Goal: Task Accomplishment & Management: Manage account settings

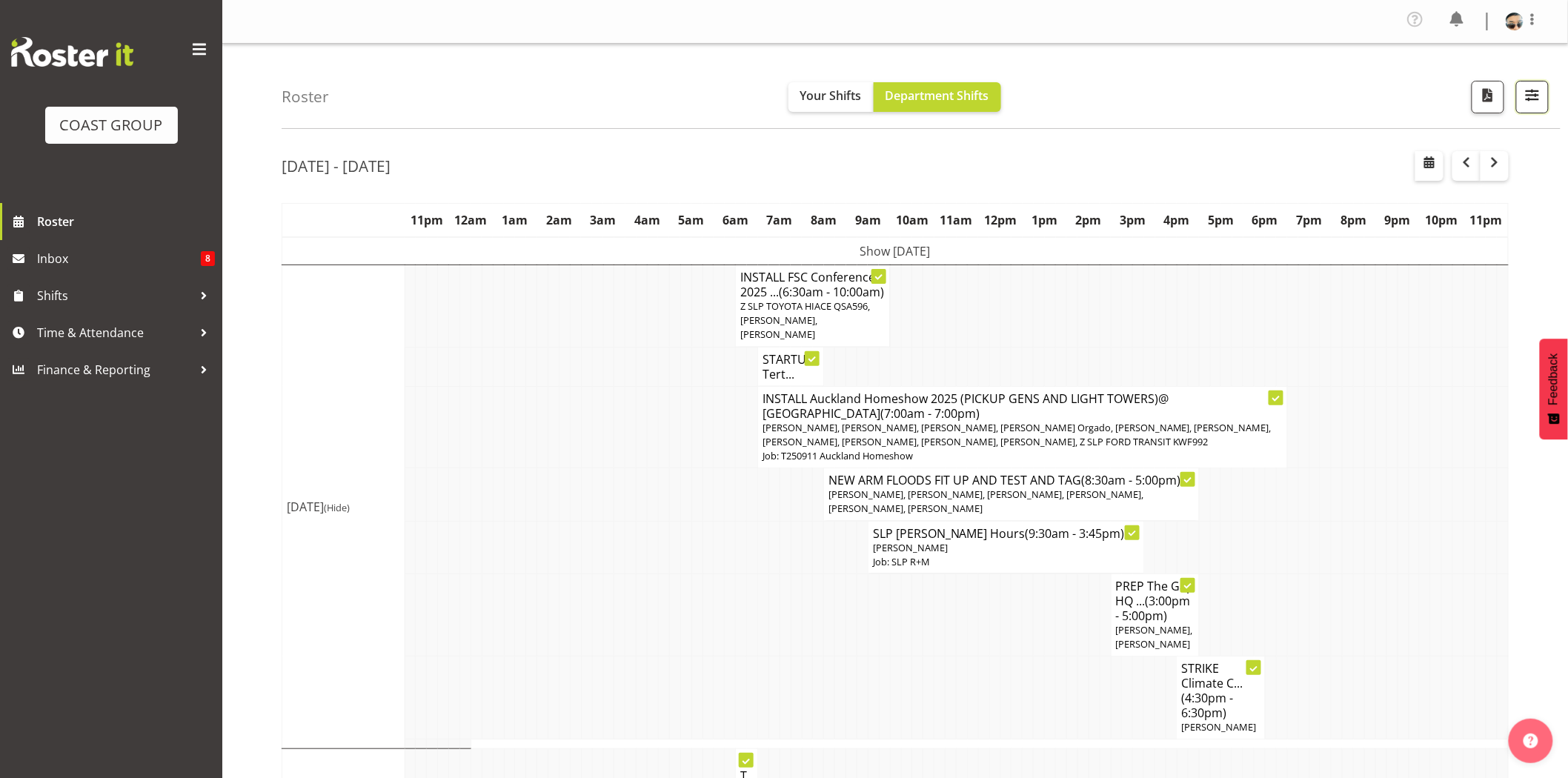
click at [1540, 100] on span "button" at bounding box center [1531, 94] width 19 height 19
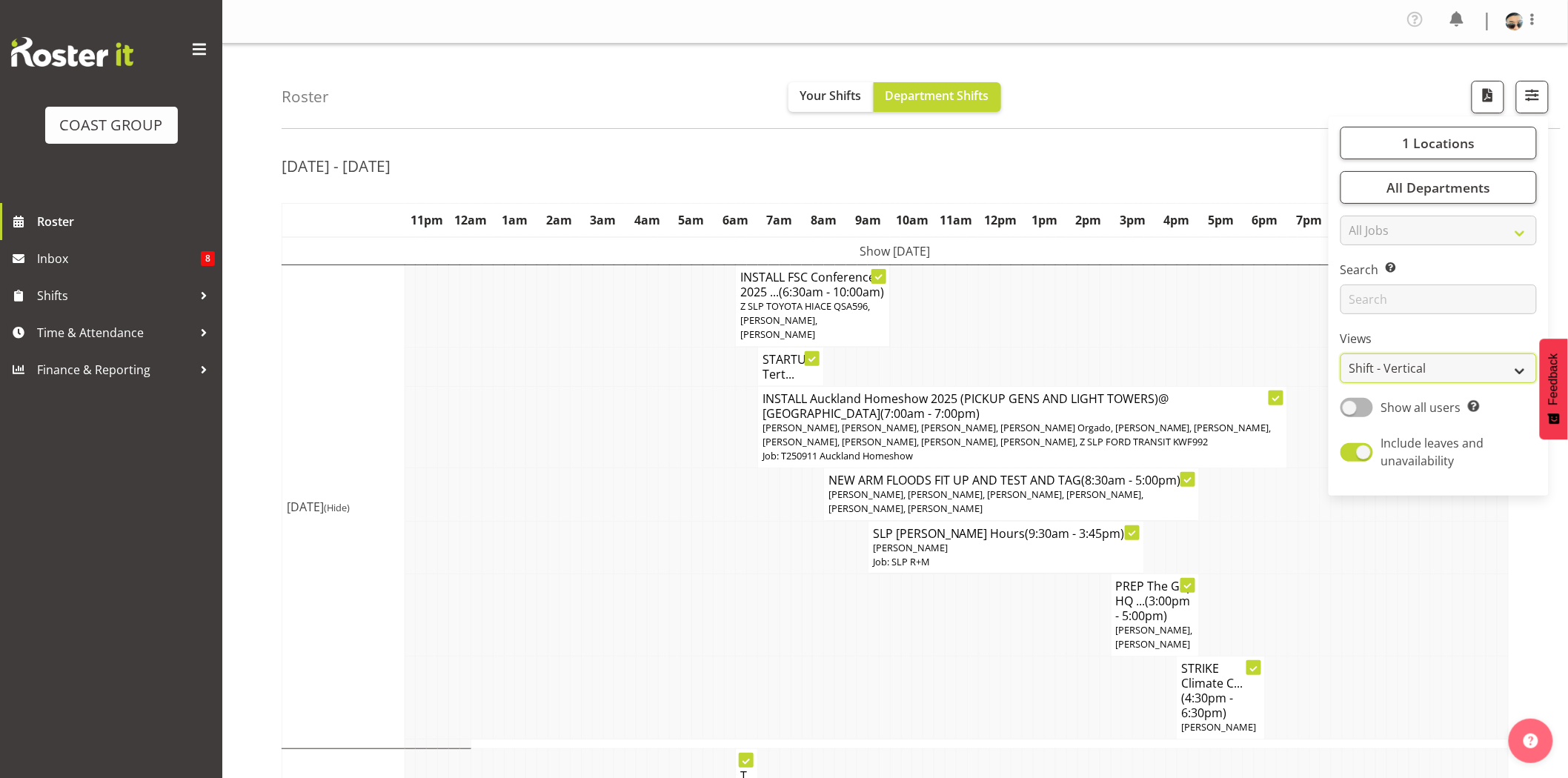
drag, startPoint x: 1370, startPoint y: 362, endPoint x: 1370, endPoint y: 371, distance: 9.0
click at [1370, 362] on select "Staff Role Shift - Horizontal Shift - Vertical Staff - Location" at bounding box center [1439, 369] width 197 height 30
select select "staff"
click at [1341, 354] on select "Staff Role Shift - Horizontal Shift - Vertical Staff - Location" at bounding box center [1439, 369] width 197 height 30
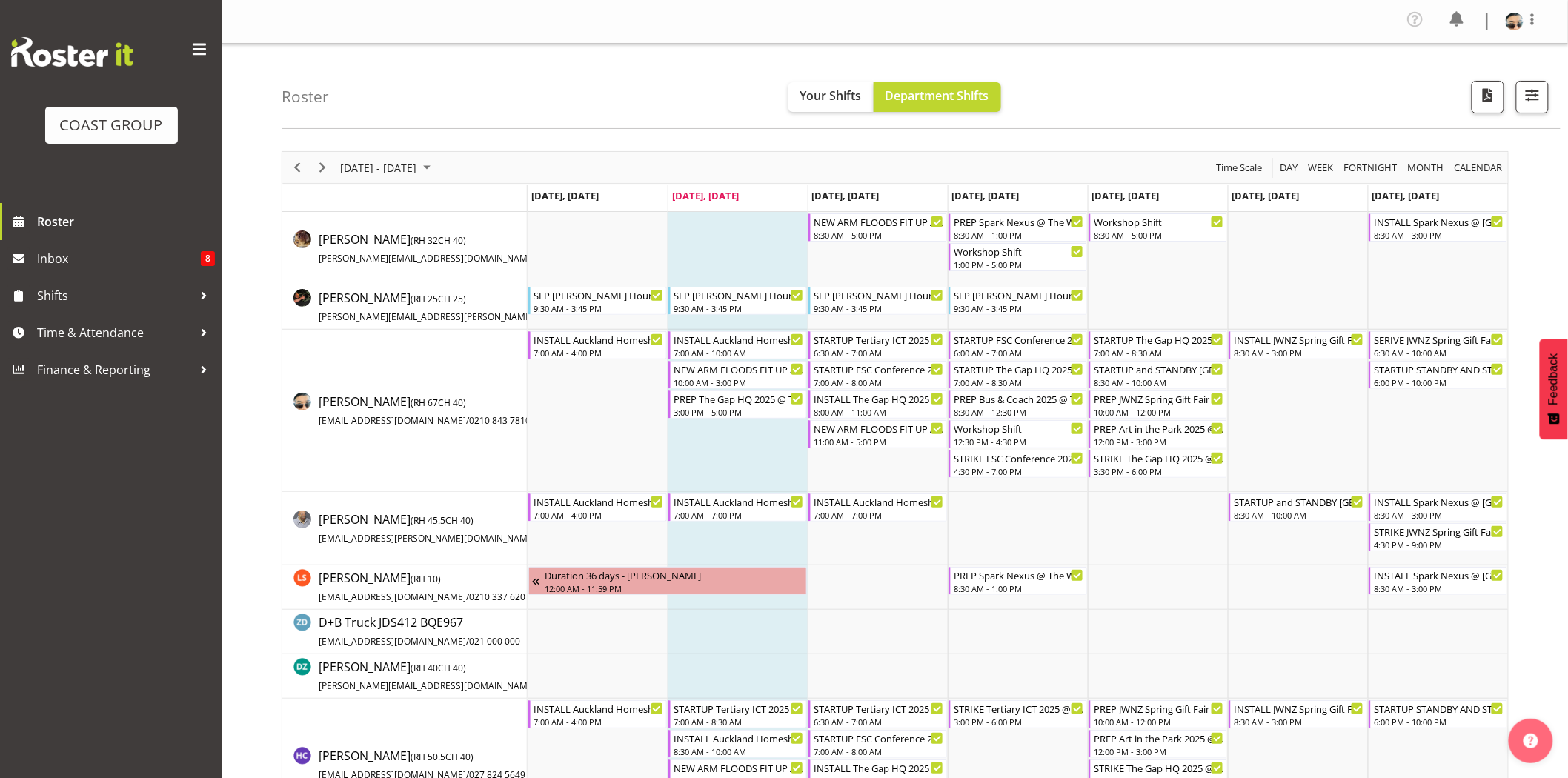
click at [977, 157] on div "September 08 - 14, 2025 Today Day Week Fortnight Month calendar Month Agenda Ti…" at bounding box center [894, 167] width 1225 height 31
click at [864, 159] on div "September 08 - 14, 2025 Today Day Week Fortnight Month calendar Month Agenda Ti…" at bounding box center [894, 167] width 1225 height 31
click at [759, 350] on div "7:00 AM - 10:00 AM" at bounding box center [738, 352] width 130 height 12
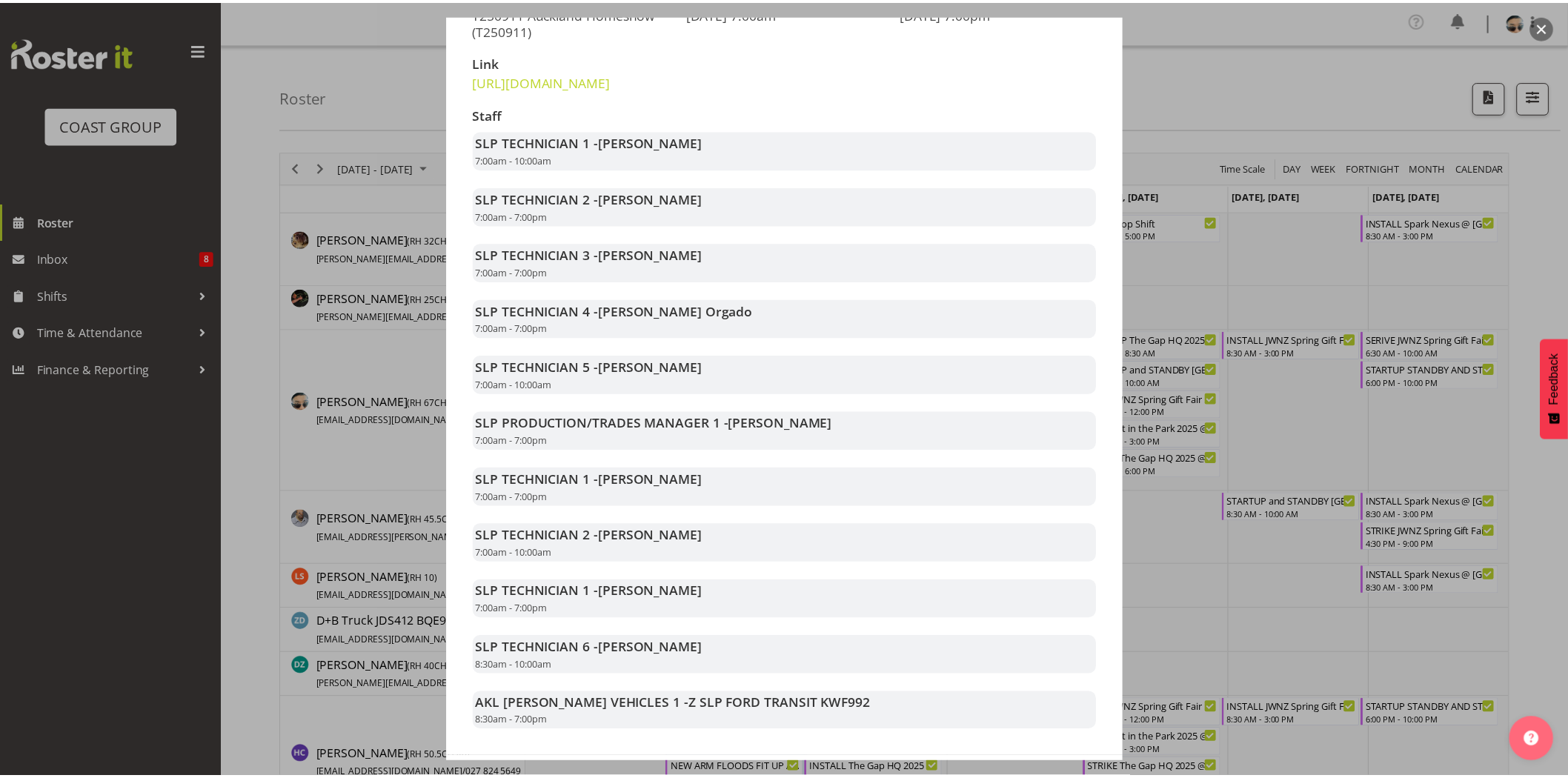
scroll to position [276, 0]
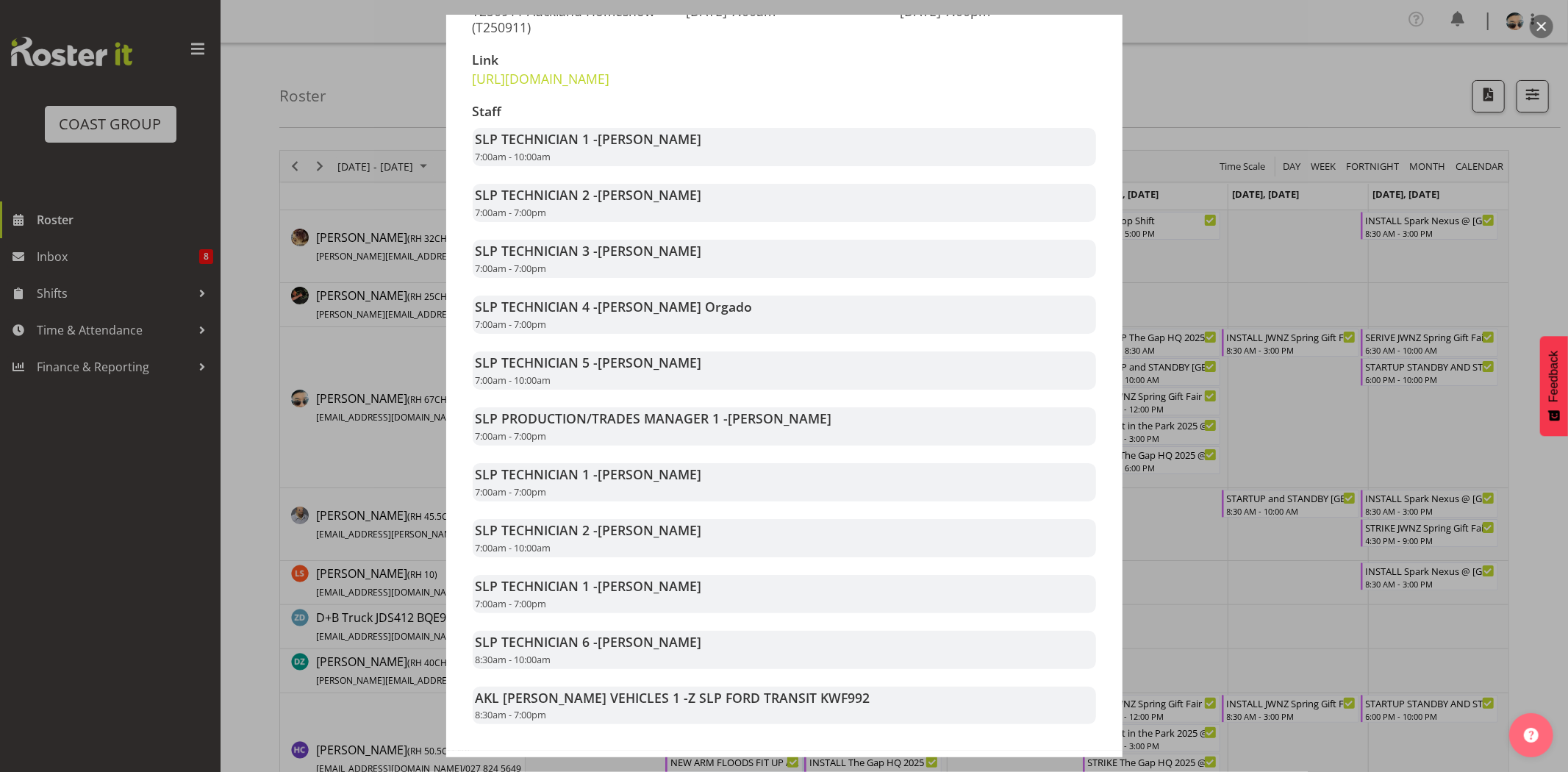
drag, startPoint x: 1148, startPoint y: 671, endPoint x: 1148, endPoint y: 716, distance: 45.0
click at [1148, 716] on div at bounding box center [784, 386] width 1568 height 772
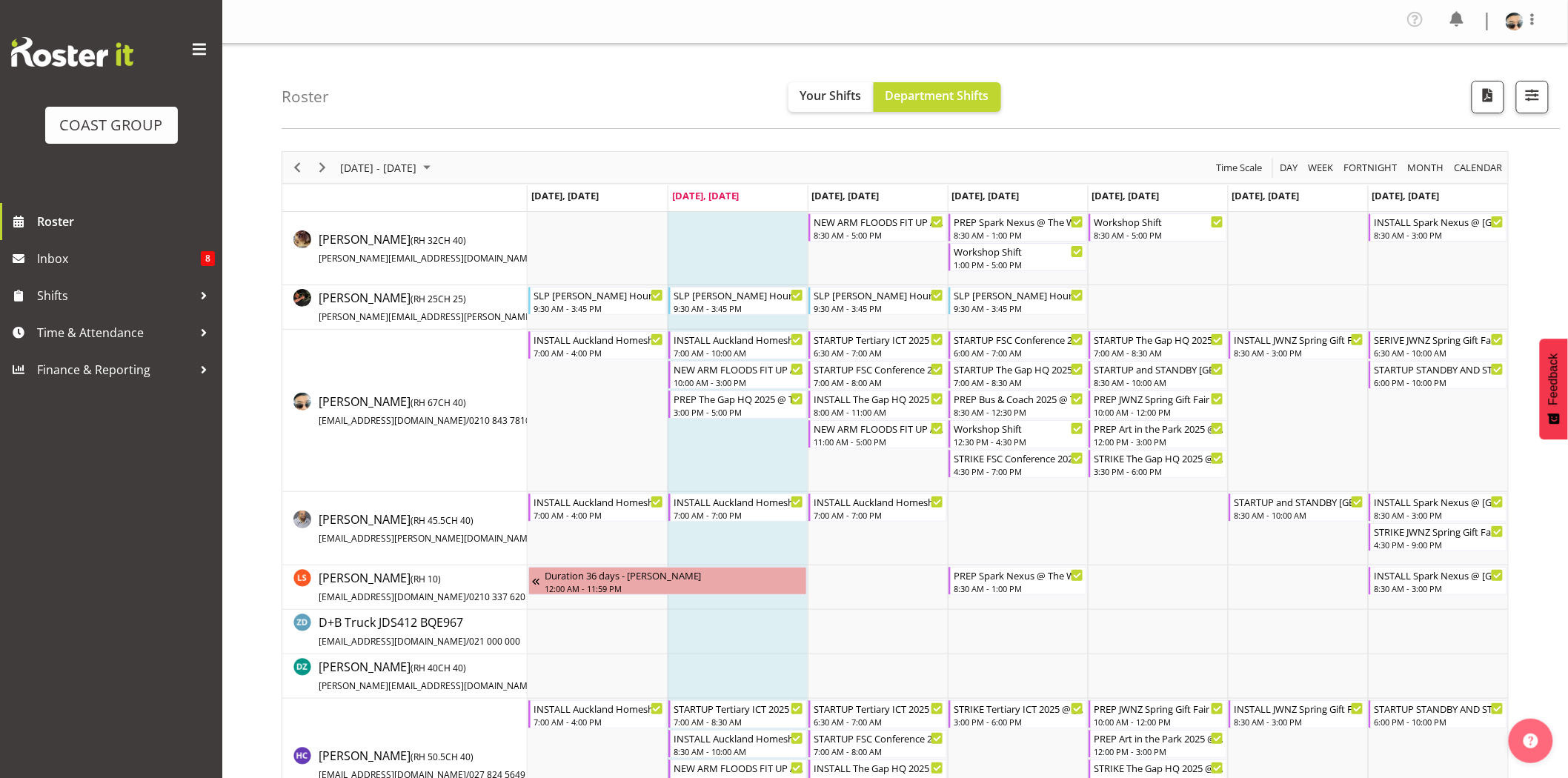
click at [737, 465] on td "Timeline Week of September 9, 2025" at bounding box center [737, 410] width 140 height 162
click at [863, 356] on div "6:30 AM - 7:00 AM" at bounding box center [878, 352] width 130 height 12
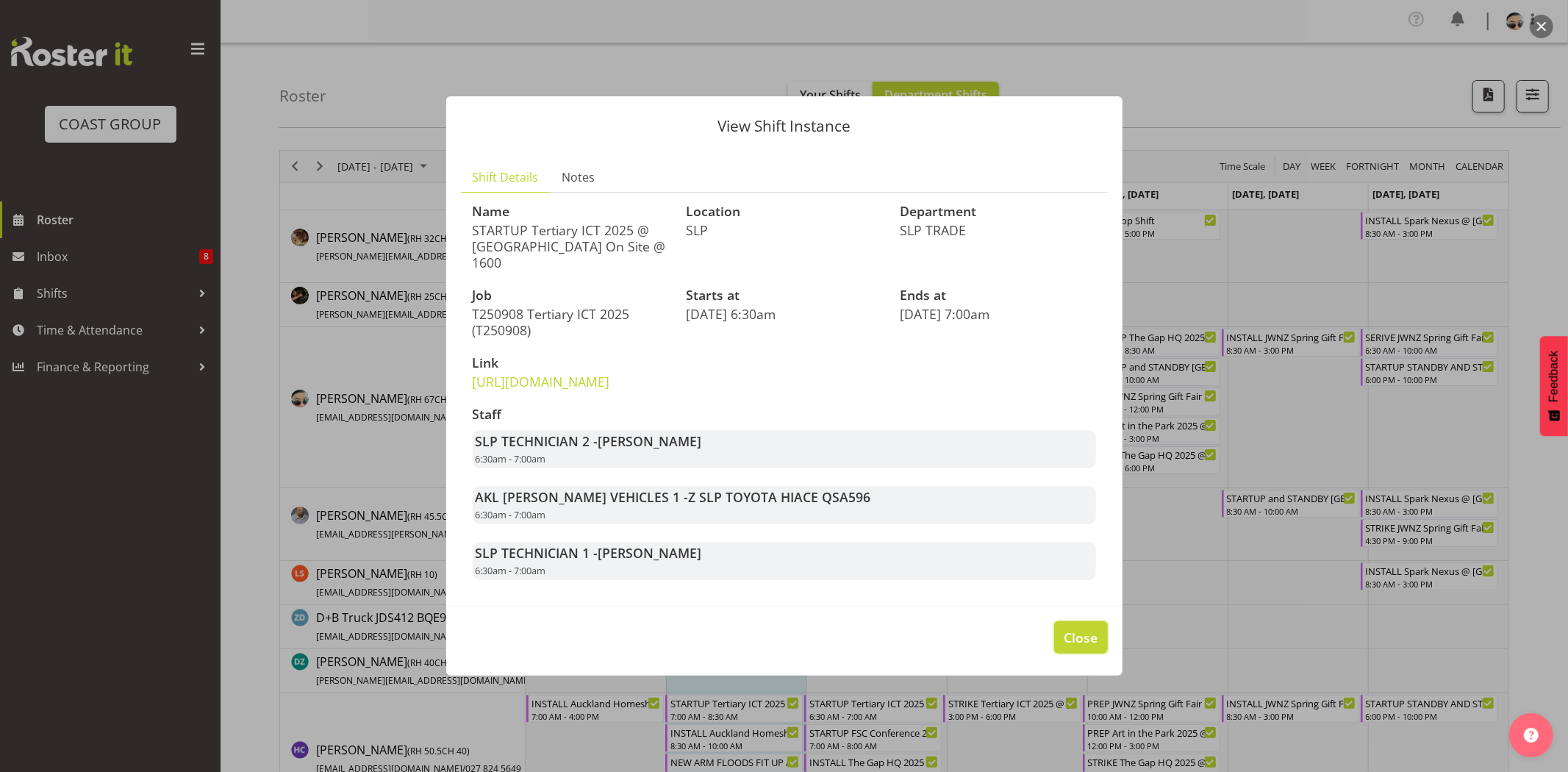
click at [1080, 647] on span "Close" at bounding box center [1080, 637] width 34 height 19
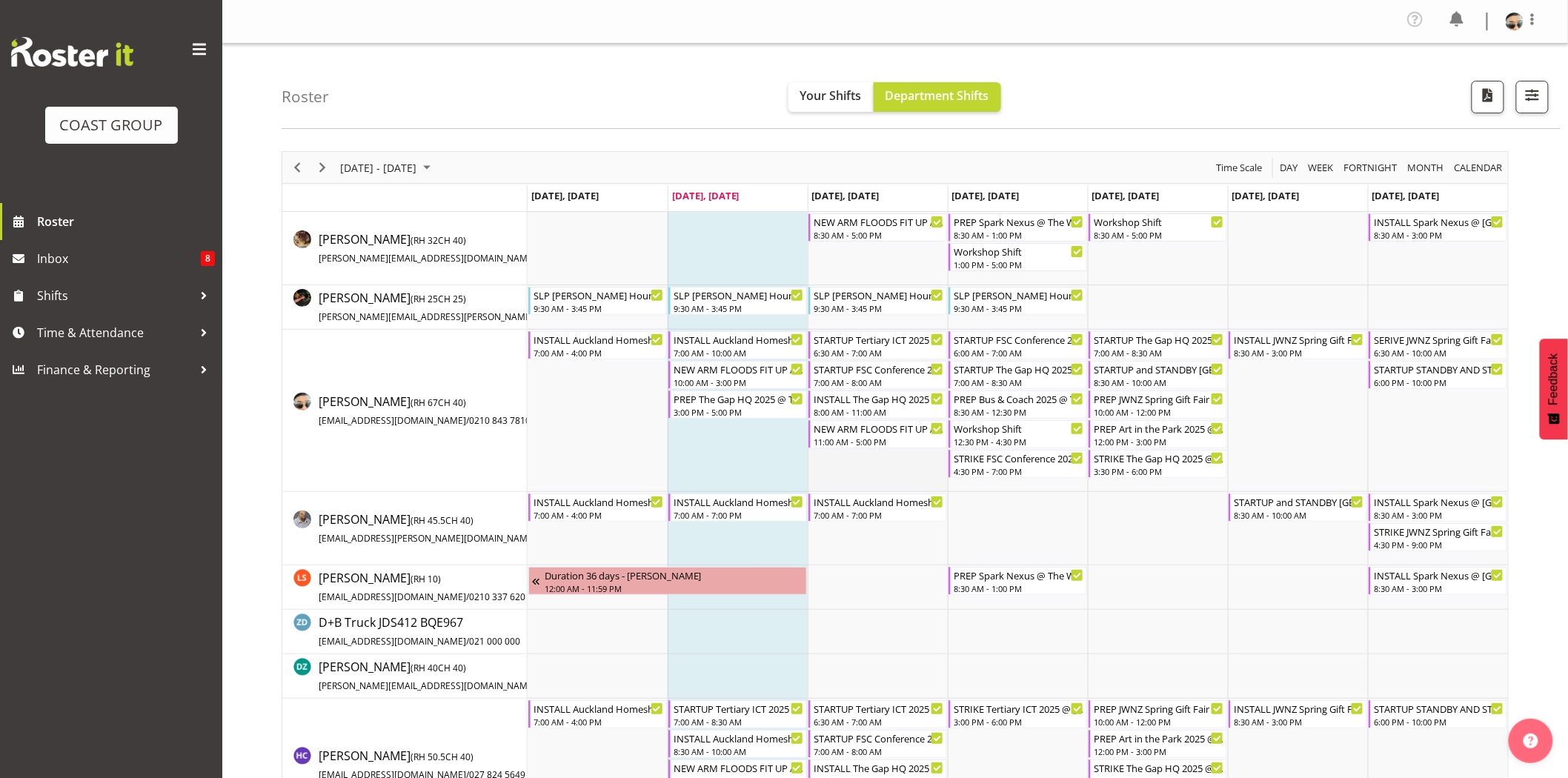
click at [862, 470] on td "Timeline Week of September 9, 2025" at bounding box center [877, 410] width 140 height 162
click at [759, 383] on div "10:00 AM - 3:00 PM" at bounding box center [738, 382] width 130 height 12
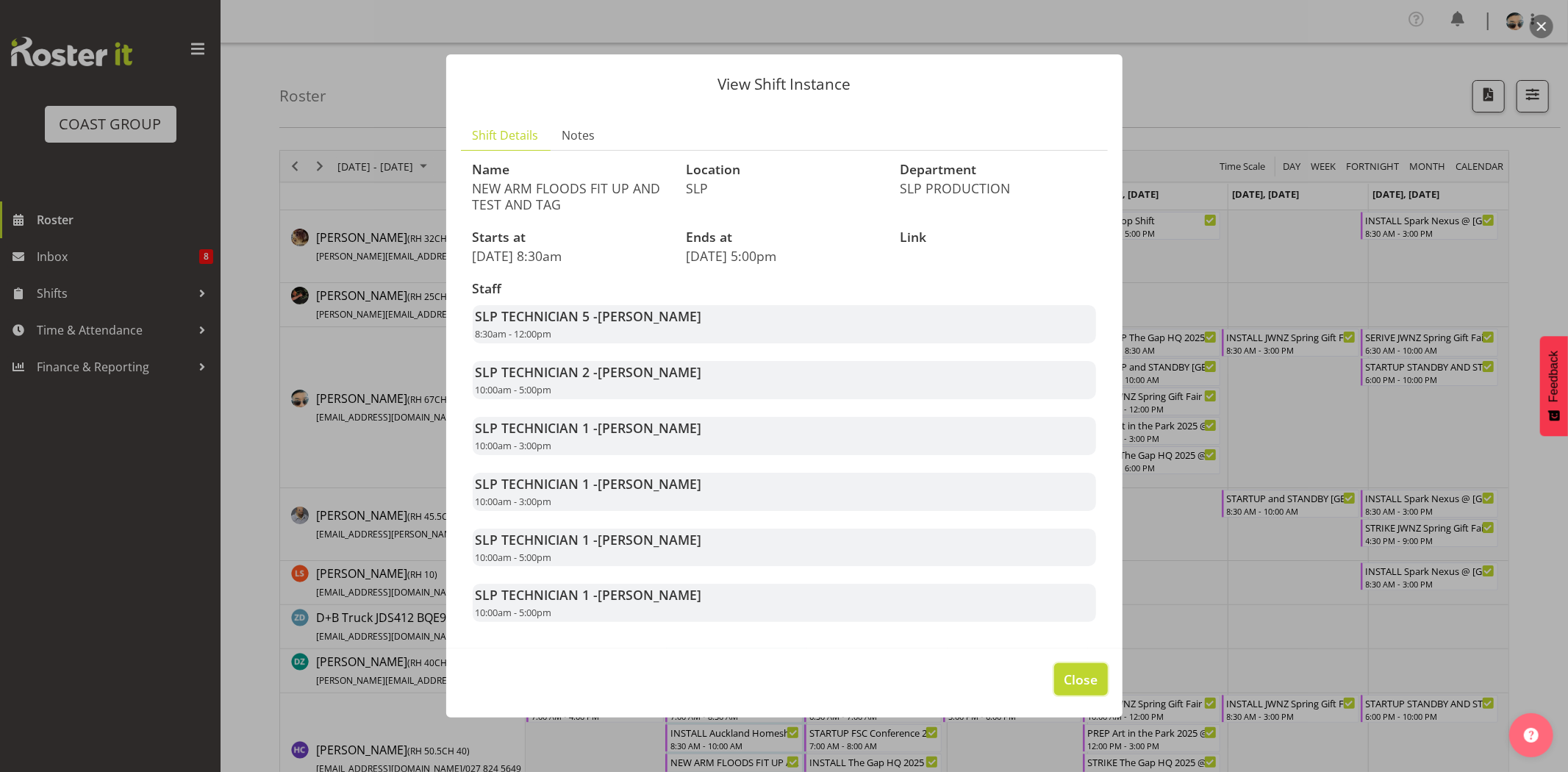
click at [1075, 674] on span "Close" at bounding box center [1080, 678] width 34 height 19
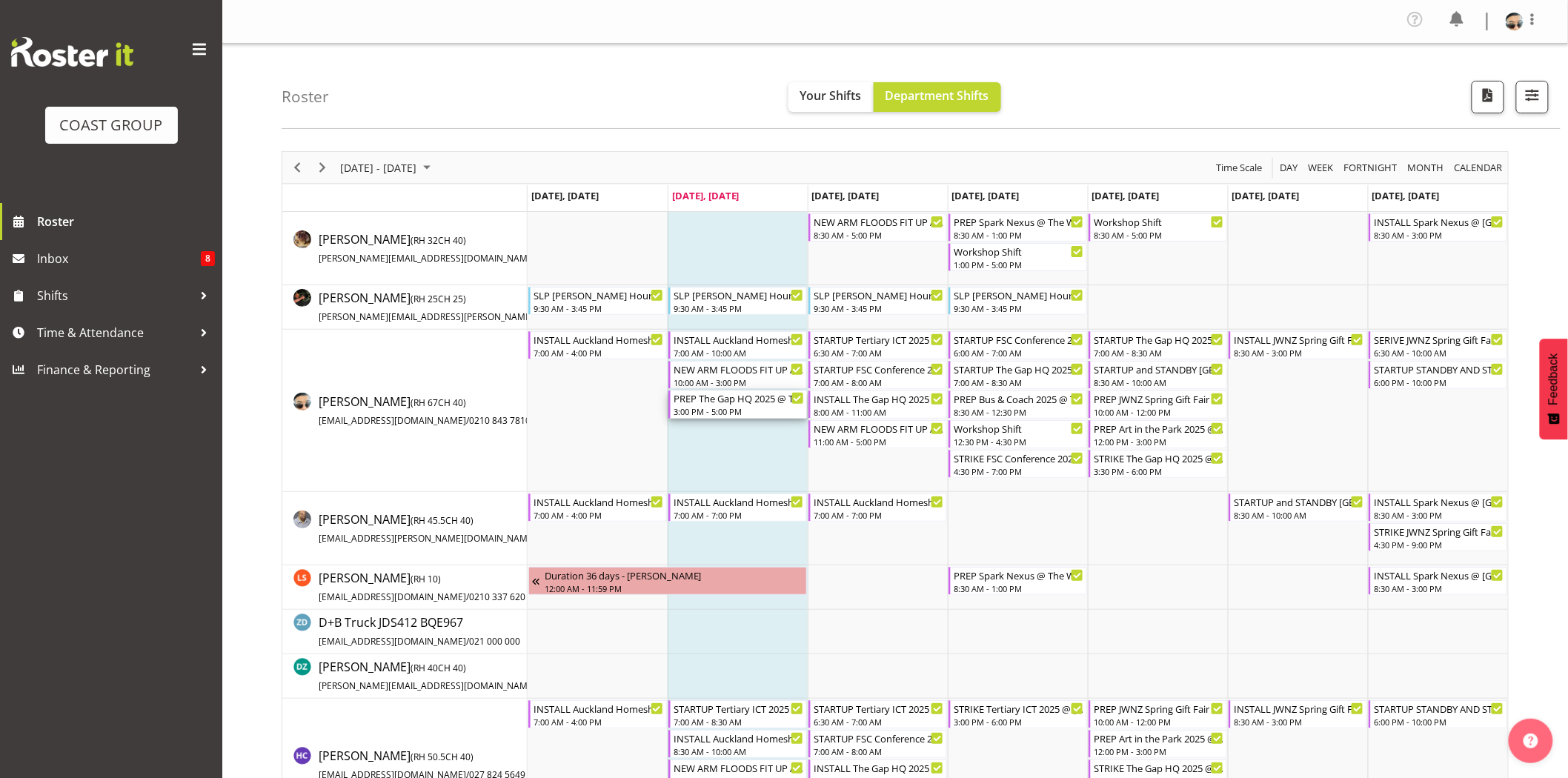
click at [756, 415] on div "3:00 PM - 5:00 PM" at bounding box center [738, 411] width 130 height 12
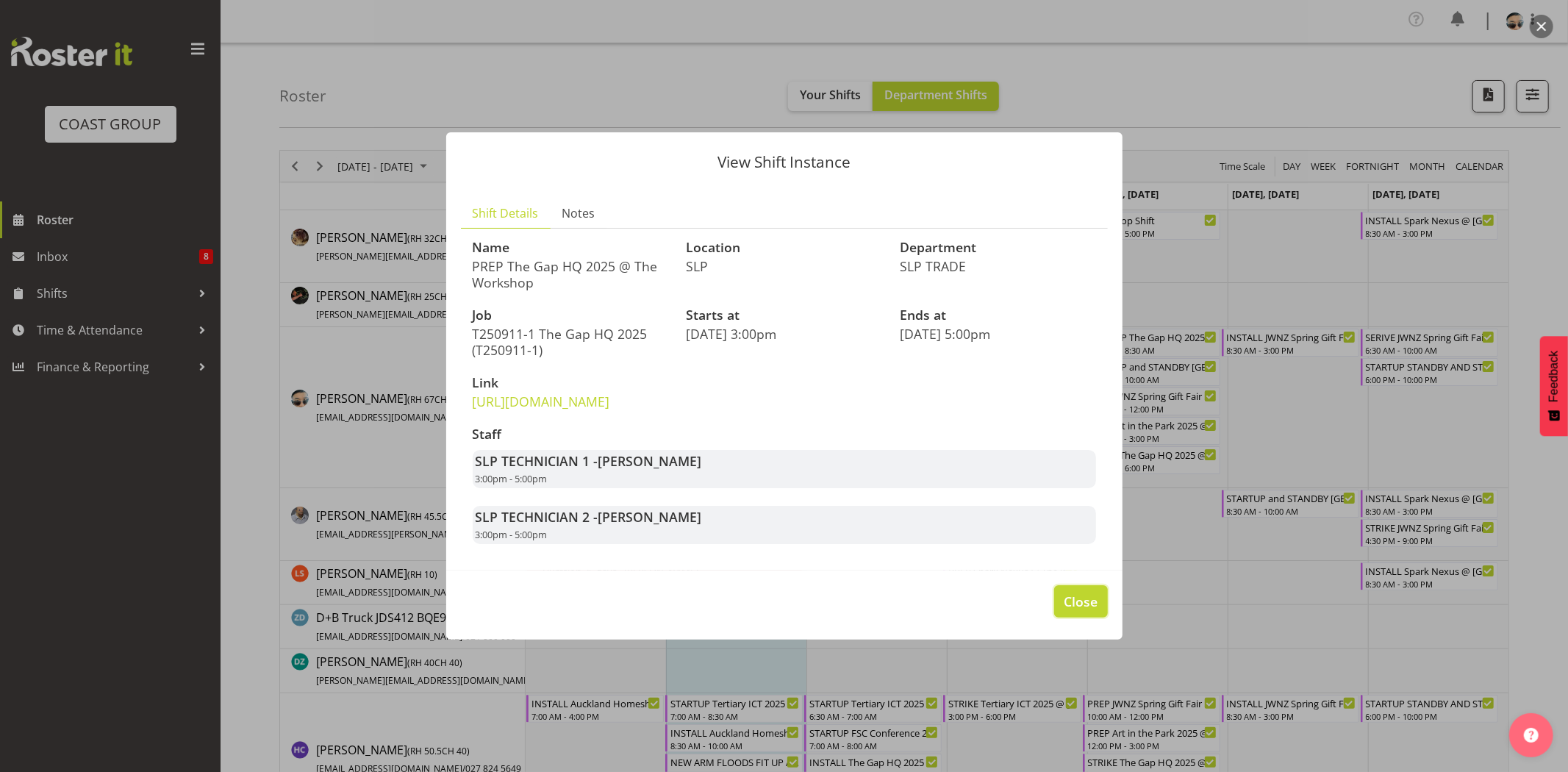
click at [1083, 617] on button "Close" at bounding box center [1080, 601] width 53 height 33
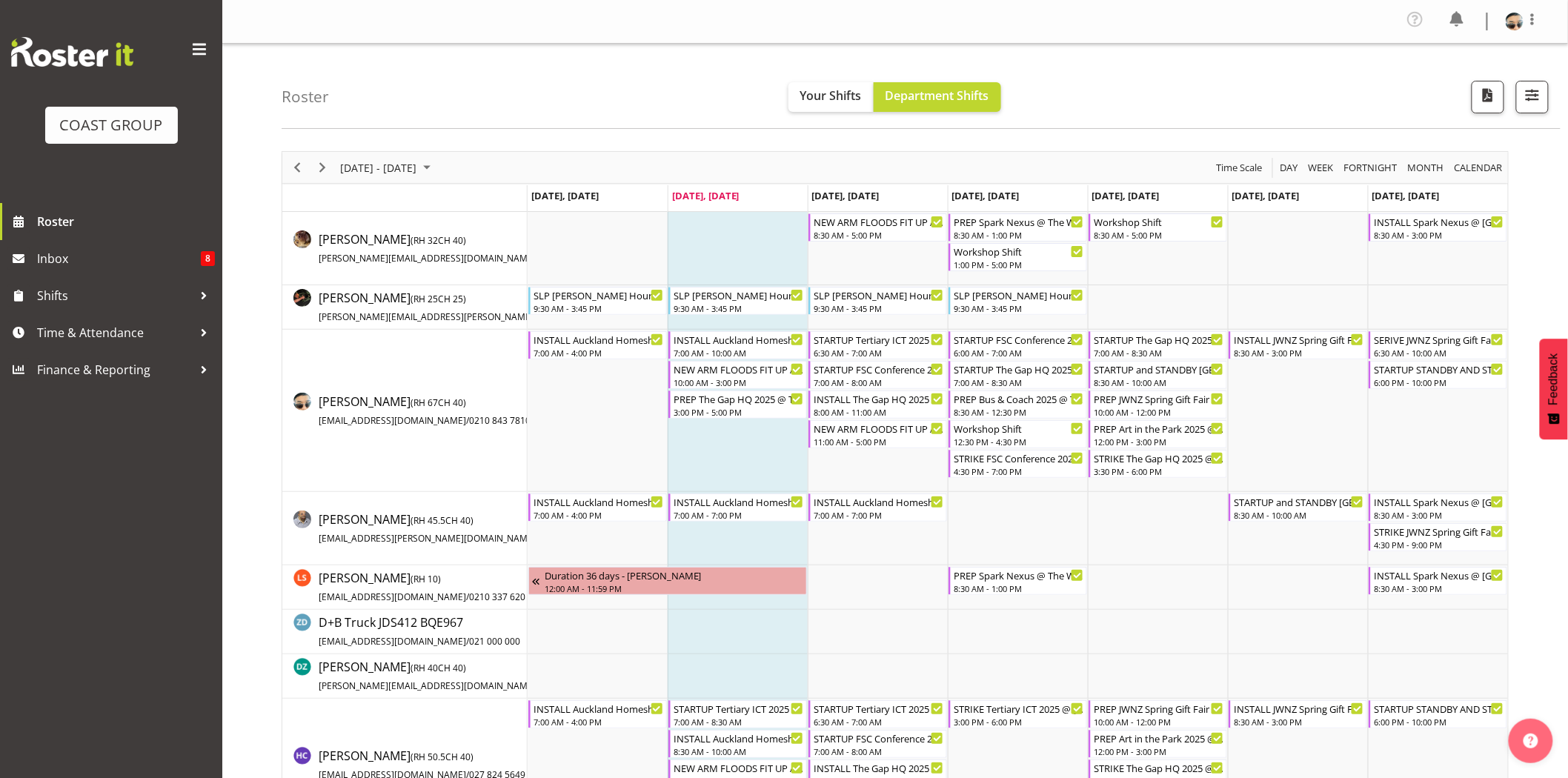
click at [779, 471] on td "Timeline Week of September 9, 2025" at bounding box center [737, 410] width 140 height 162
click at [566, 152] on div "September 08 - 14, 2025 Today Day Week Fortnight Month calendar Month Agenda Ti…" at bounding box center [894, 167] width 1225 height 31
click at [98, 342] on span "Time & Attendance" at bounding box center [114, 333] width 156 height 22
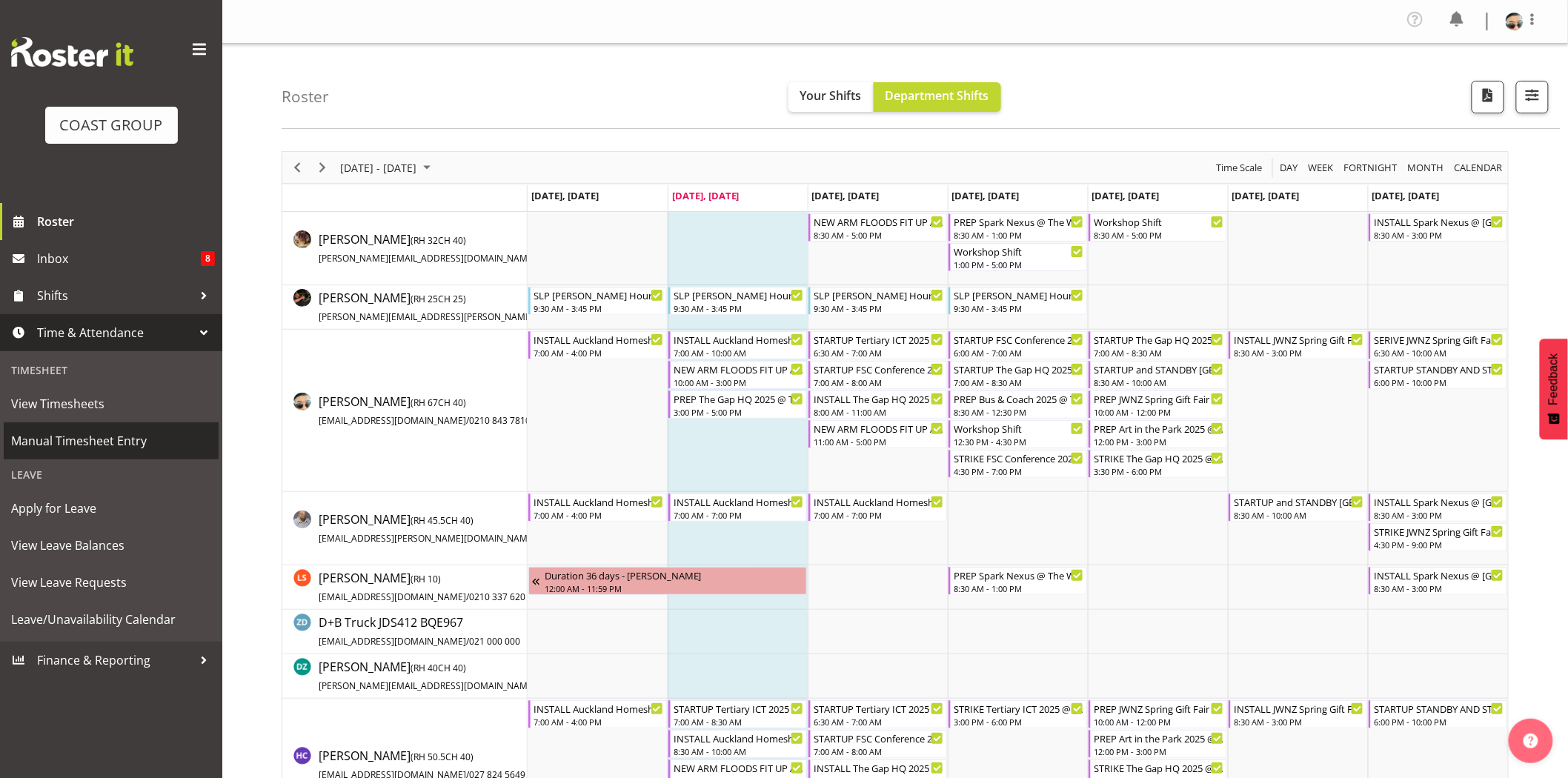
click at [119, 439] on span "Manual Timesheet Entry" at bounding box center [110, 440] width 200 height 22
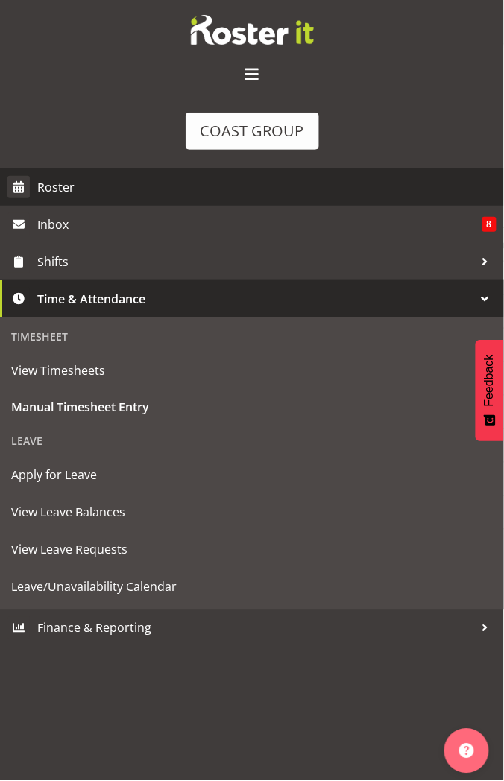
select select "78451"
select select "10277"
select select "78914"
select select "10368"
select select "78914"
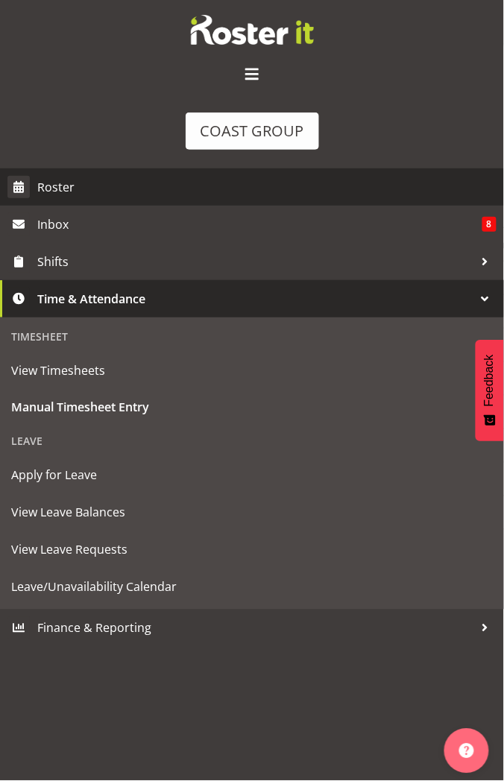
select select "10368"
select select "78451"
select select "10277"
select select "78914"
select select "10368"
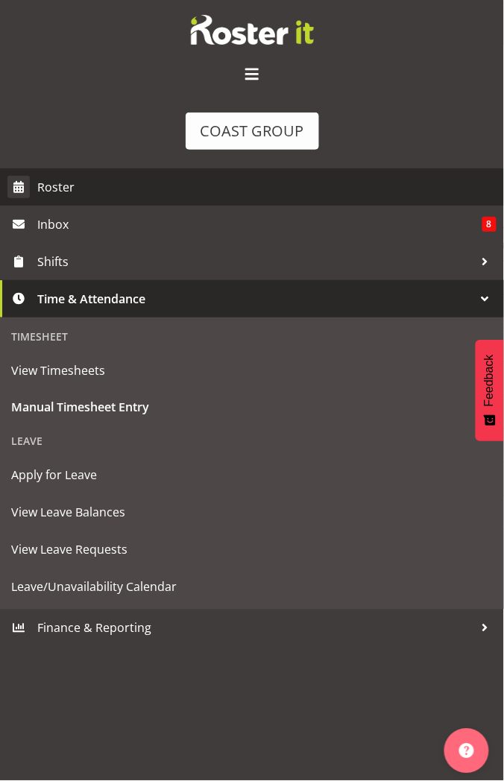
select select "79690"
select select "10450"
select select "79690"
select select "10450"
select select "79690"
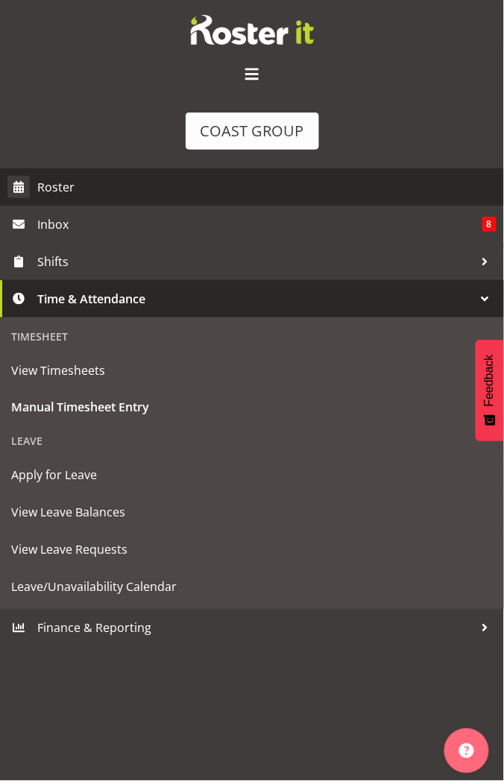
select select "10450"
select select "73746"
select select "9869"
select select "73746"
select select "9869"
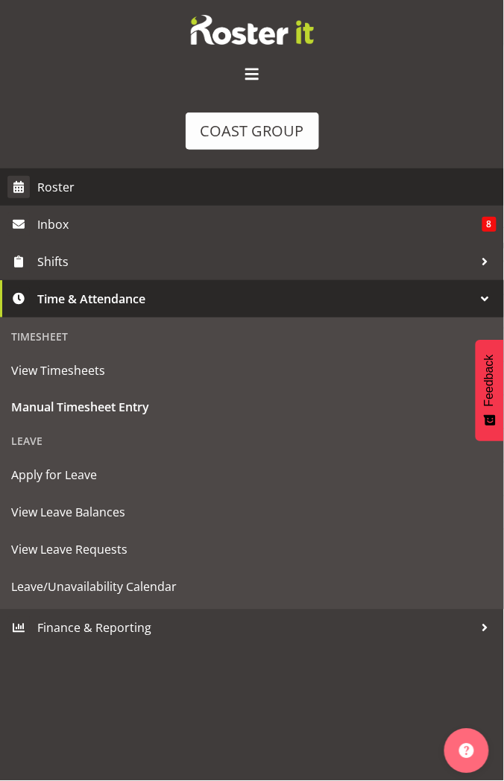
select select "73746"
select select "9869"
select select "81552"
select select "80831"
select select "10541"
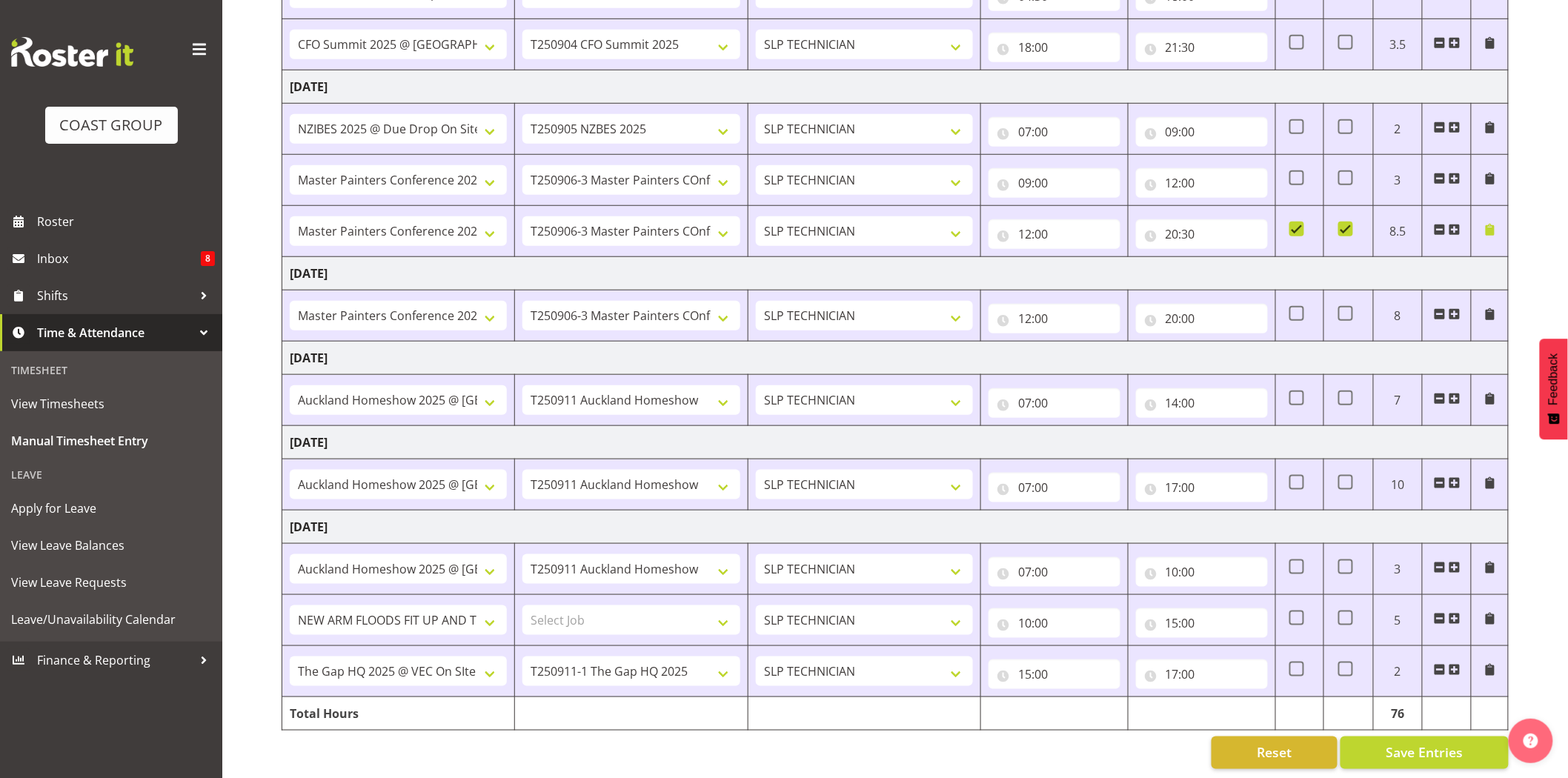
scroll to position [456, 0]
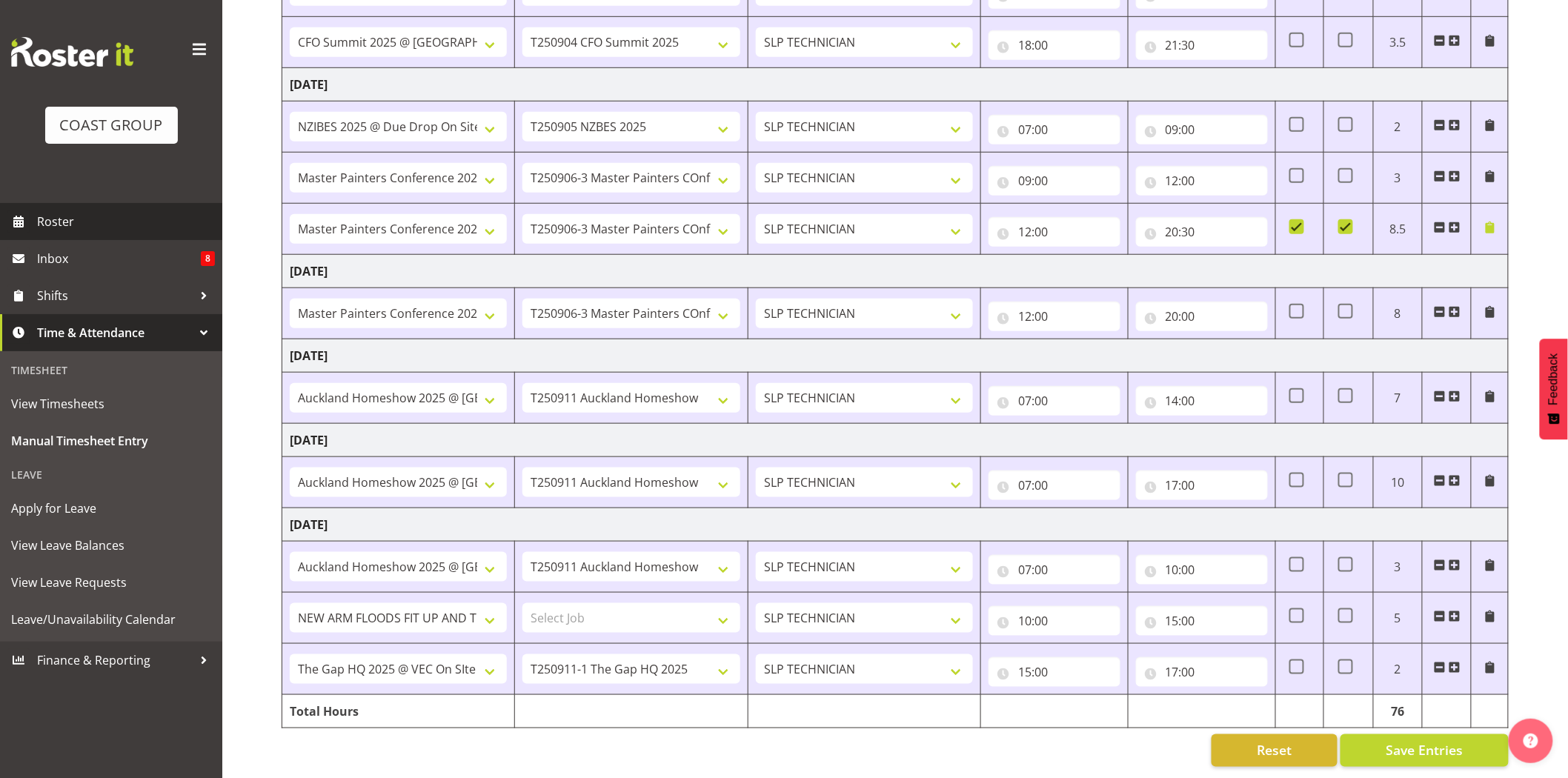
click at [83, 223] on span "Roster" at bounding box center [125, 222] width 178 height 22
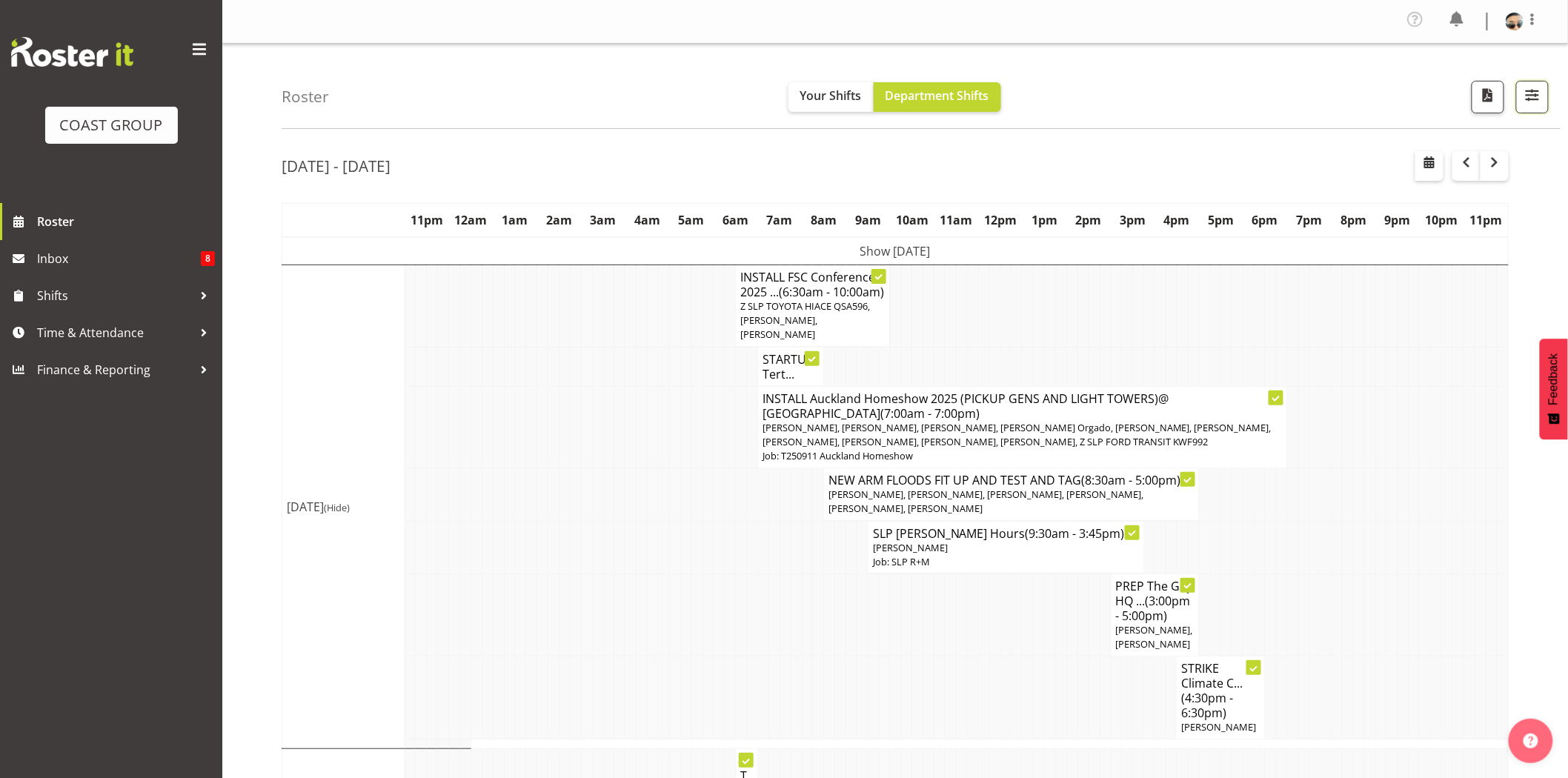
drag, startPoint x: 1534, startPoint y: 100, endPoint x: 1536, endPoint y: 128, distance: 28.1
click at [1535, 99] on span "button" at bounding box center [1531, 94] width 19 height 19
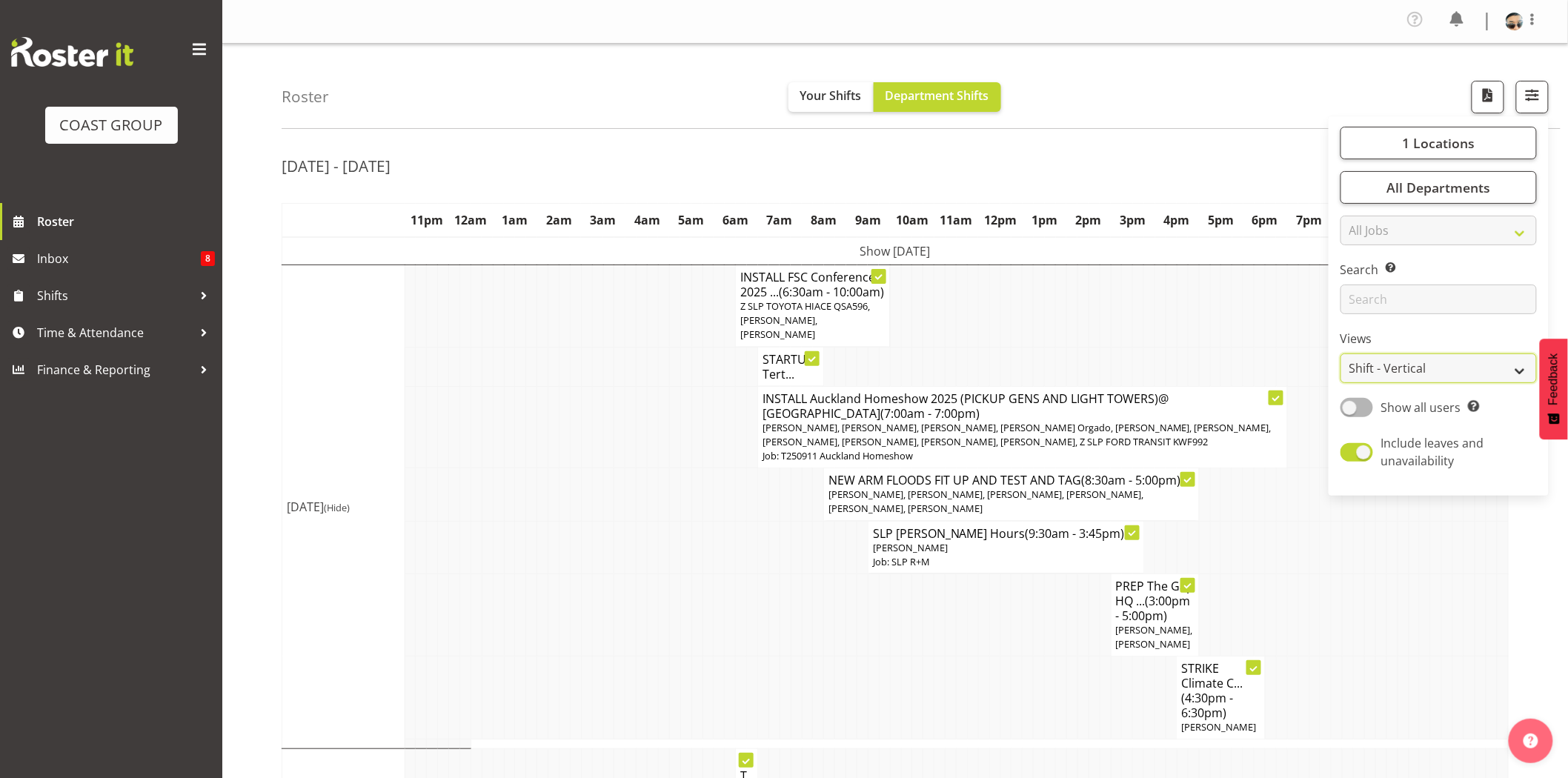
click at [1451, 372] on select "Staff Role Shift - Horizontal Shift - Vertical Staff - Location" at bounding box center [1439, 369] width 197 height 30
select select "staff"
click at [1341, 354] on select "Staff Role Shift - Horizontal Shift - Vertical Staff - Location" at bounding box center [1439, 369] width 197 height 30
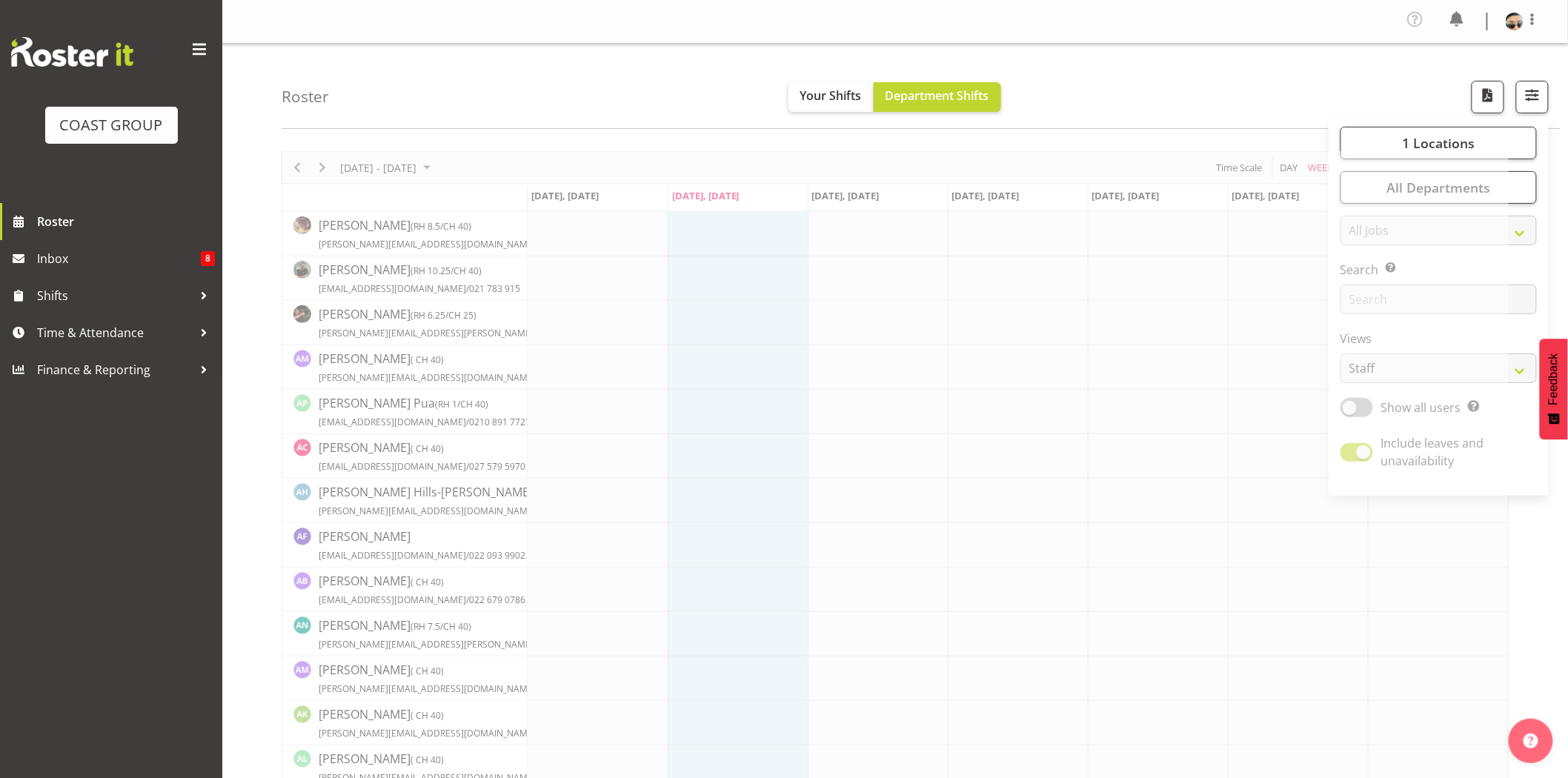
click at [709, 86] on div "Roster Your Shifts Department Shifts 1 Locations Clear CARLTON EVENTS Carlton H…" at bounding box center [920, 86] width 1279 height 85
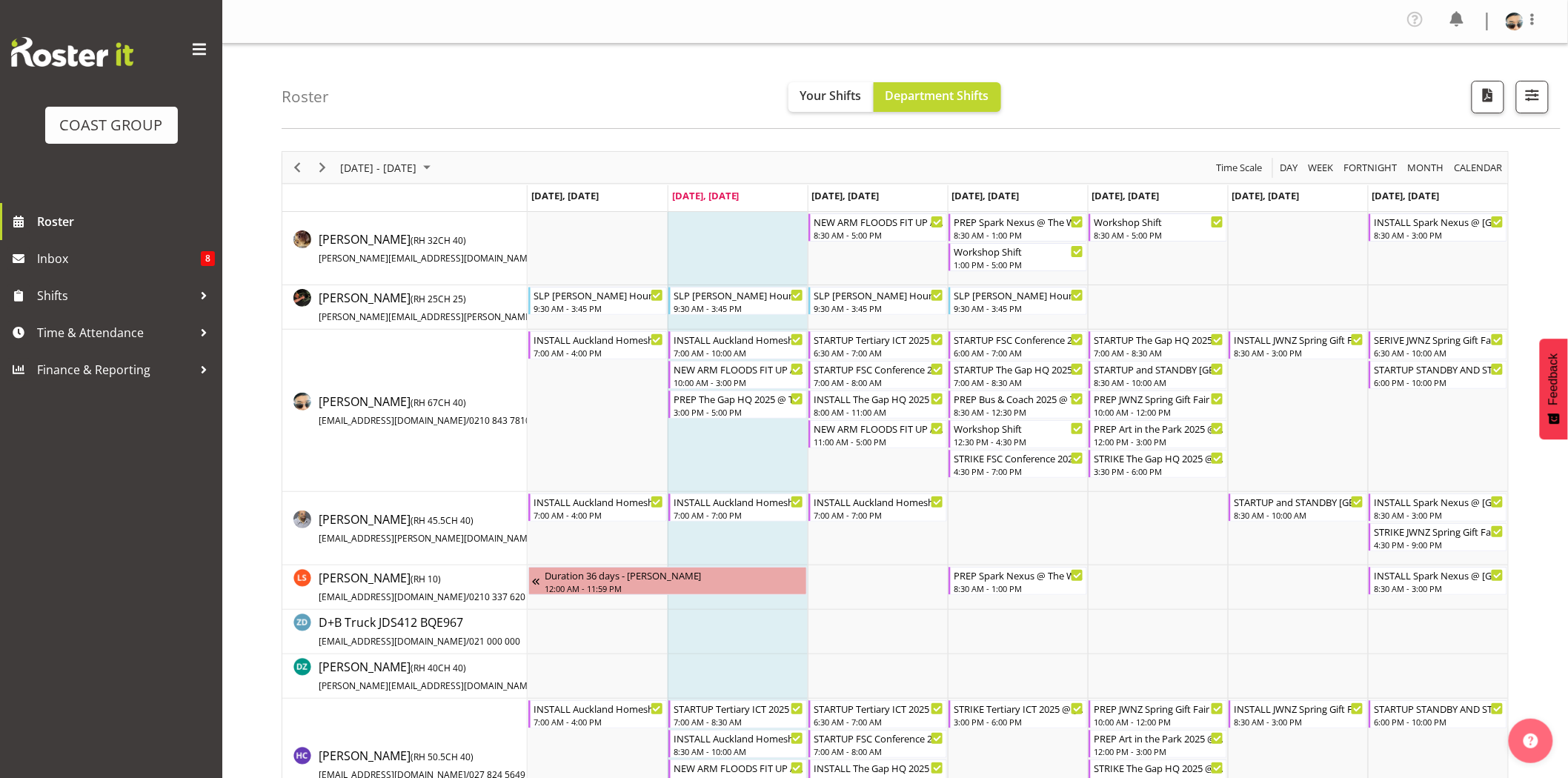
click at [575, 58] on div "Roster Your Shifts Department Shifts 1 Locations Clear CARLTON EVENTS Carlton H…" at bounding box center [920, 86] width 1279 height 85
click at [620, 106] on div "Roster Your Shifts Department Shifts 1 Locations Clear CARLTON EVENTS Carlton H…" at bounding box center [920, 86] width 1279 height 85
click at [1023, 394] on div "PREP Bus & Coach 2025 @ The Workshop" at bounding box center [1019, 397] width 130 height 15
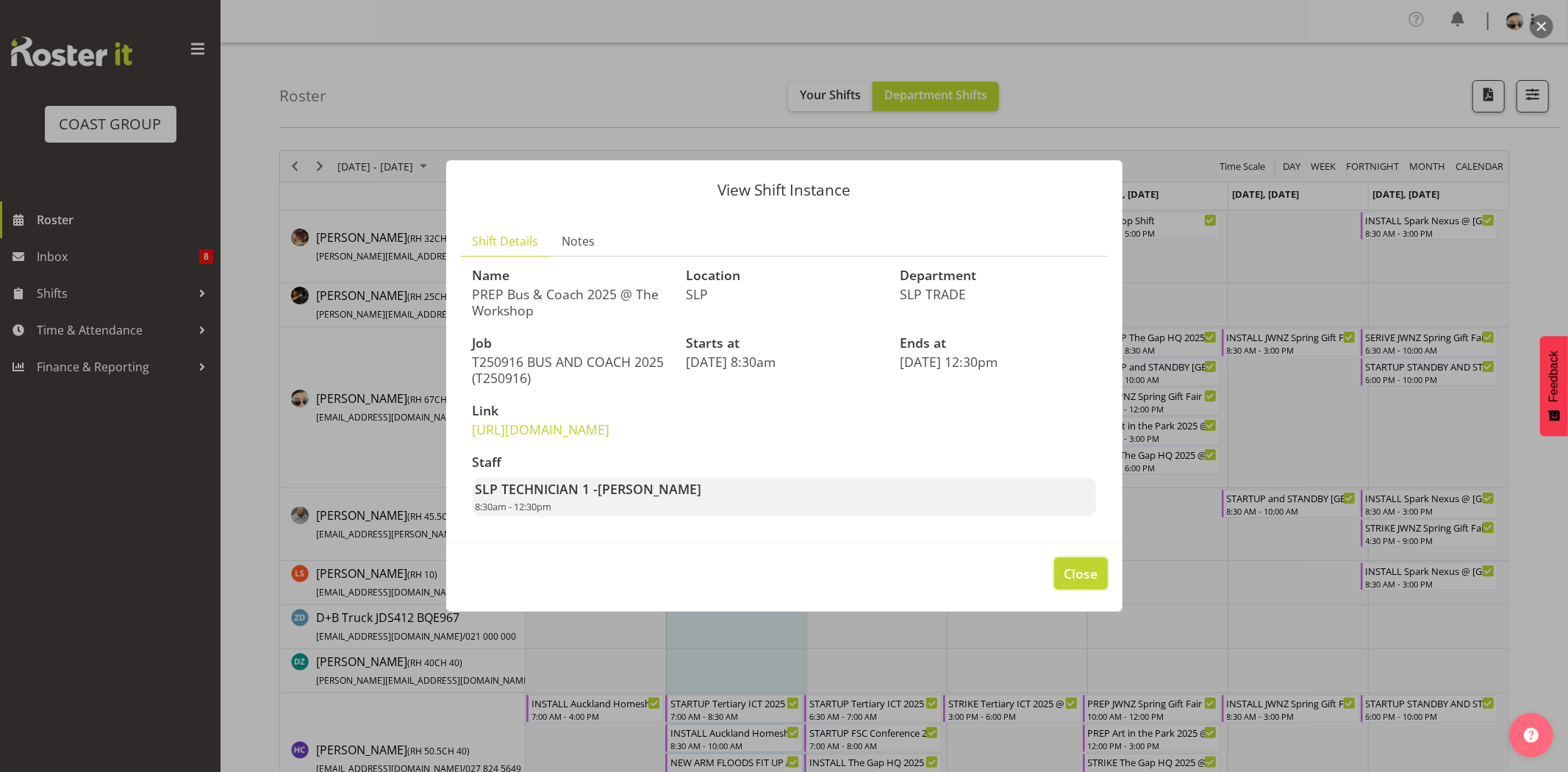
click at [1098, 587] on button "Close" at bounding box center [1080, 573] width 53 height 33
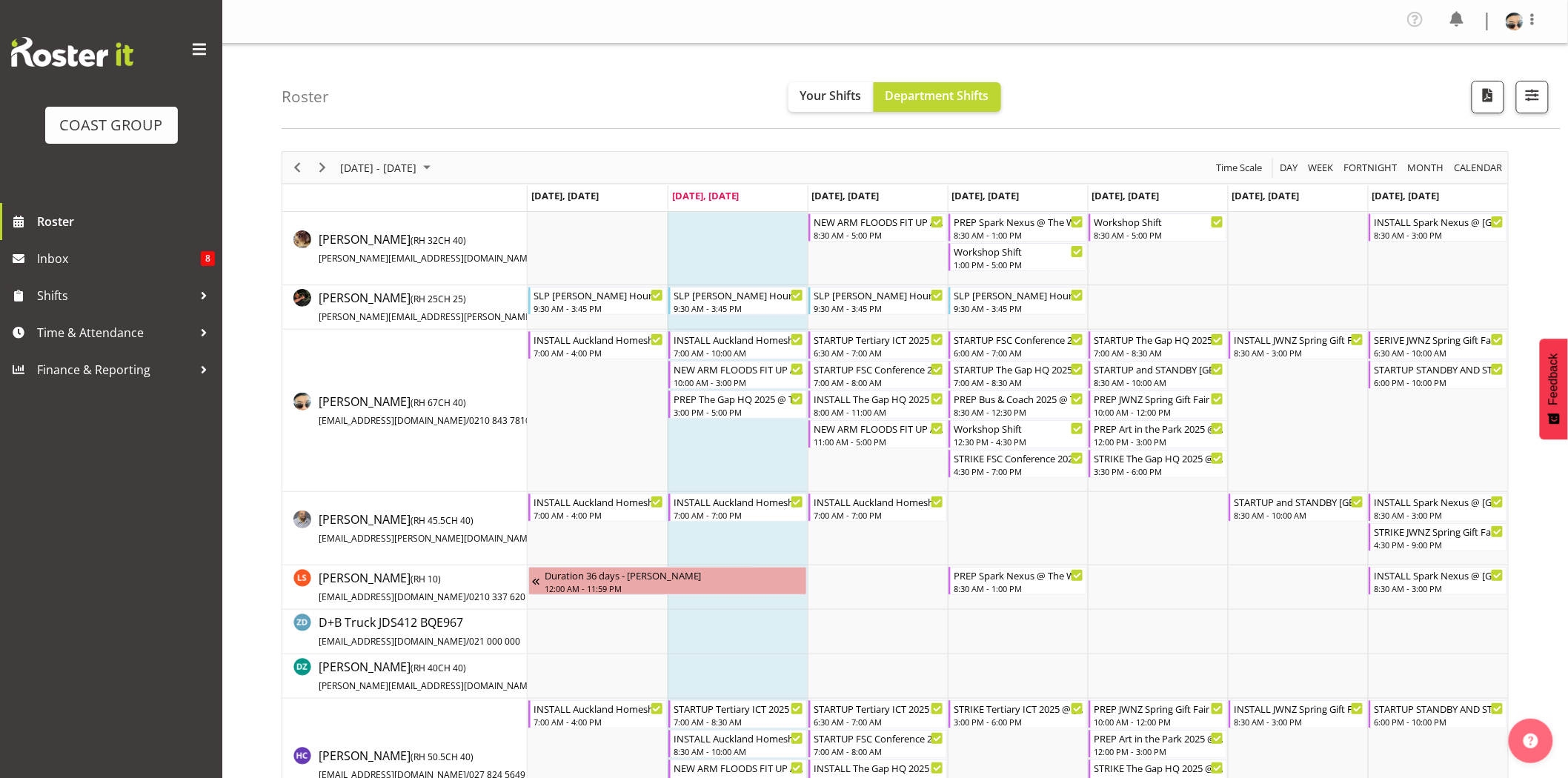
click at [981, 435] on div "12:30 PM - 4:30 PM" at bounding box center [1019, 441] width 130 height 12
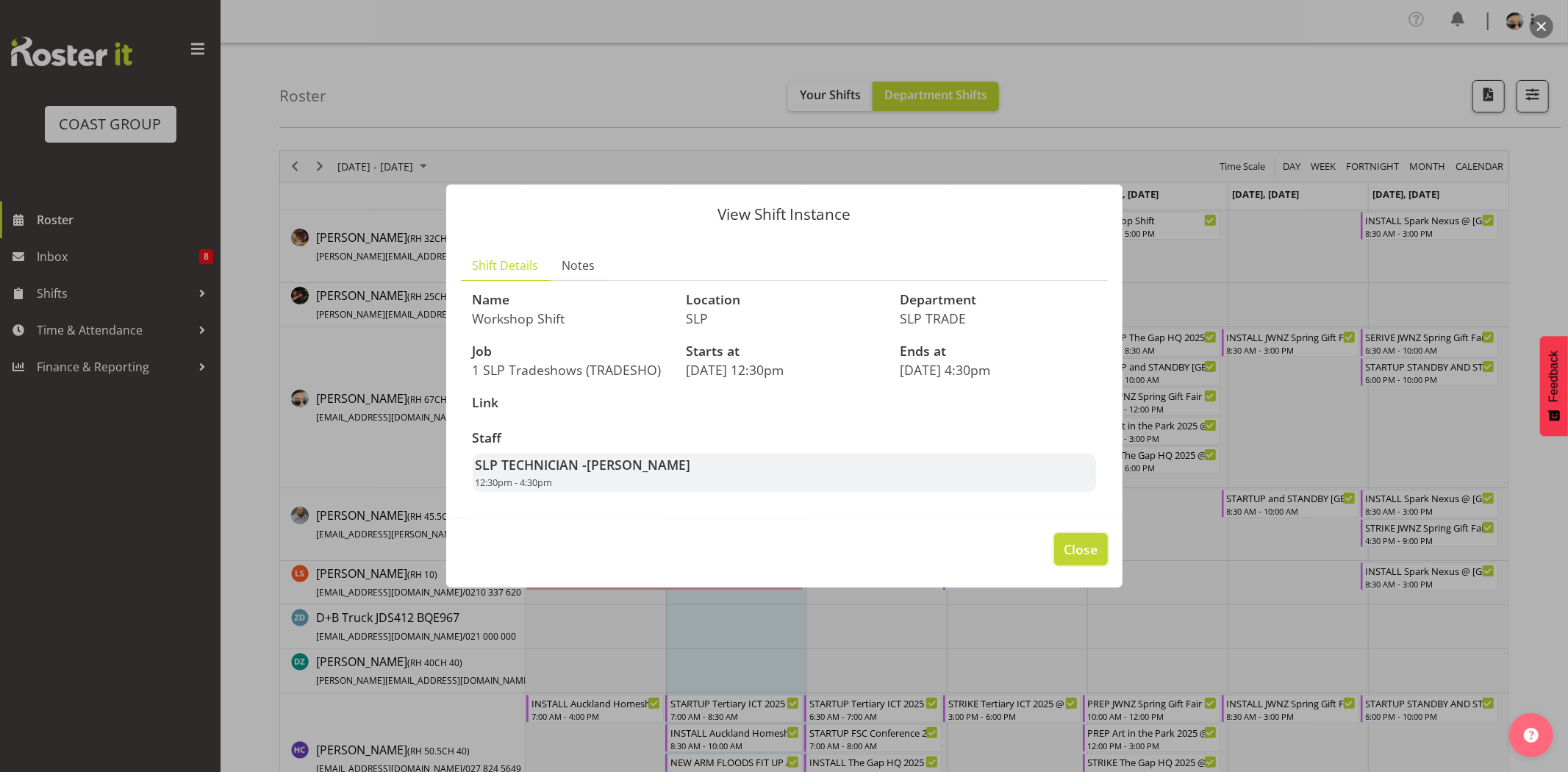
click at [1084, 556] on span "Close" at bounding box center [1080, 548] width 34 height 19
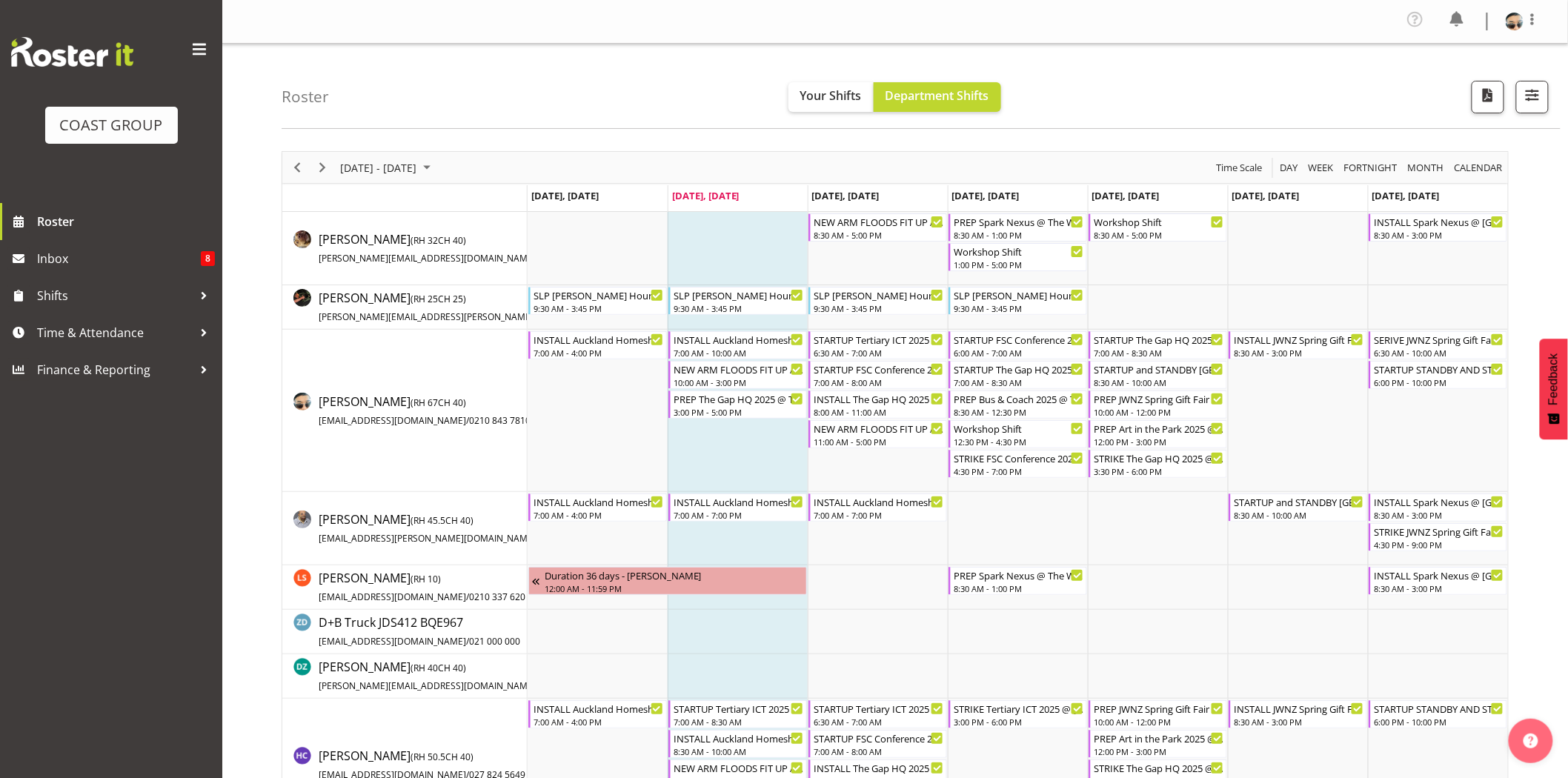
click at [948, 153] on div "September 08 - 14, 2025 Today Day Week Fortnight Month calendar Month Agenda Ti…" at bounding box center [894, 167] width 1225 height 31
click at [678, 87] on div "Roster Your Shifts Department Shifts 1 Locations Clear CARLTON EVENTS Carlton H…" at bounding box center [920, 86] width 1279 height 85
click at [317, 173] on span "Next" at bounding box center [322, 168] width 18 height 19
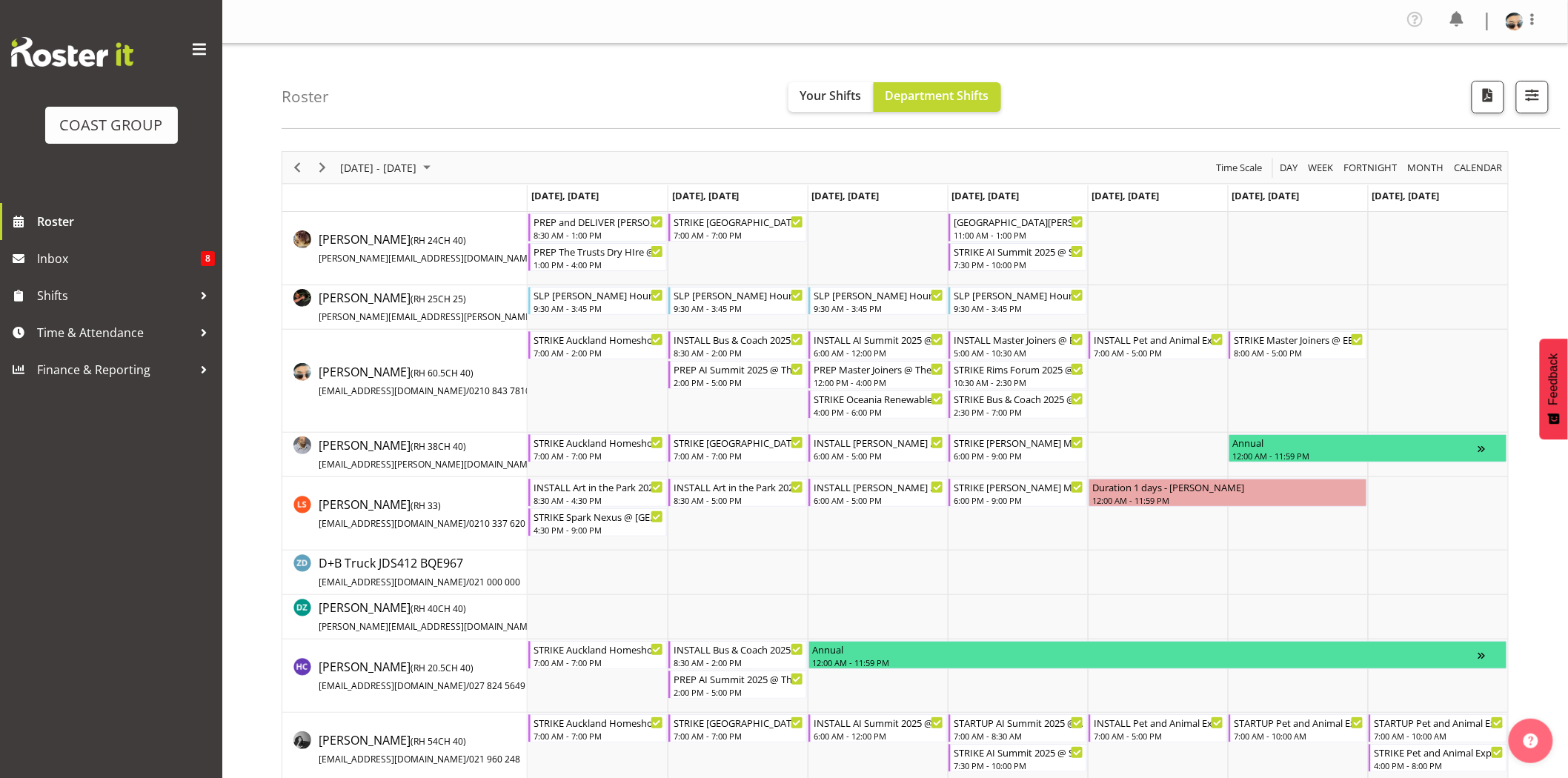
click at [800, 39] on div "Profile Log Out" at bounding box center [895, 22] width 1345 height 44
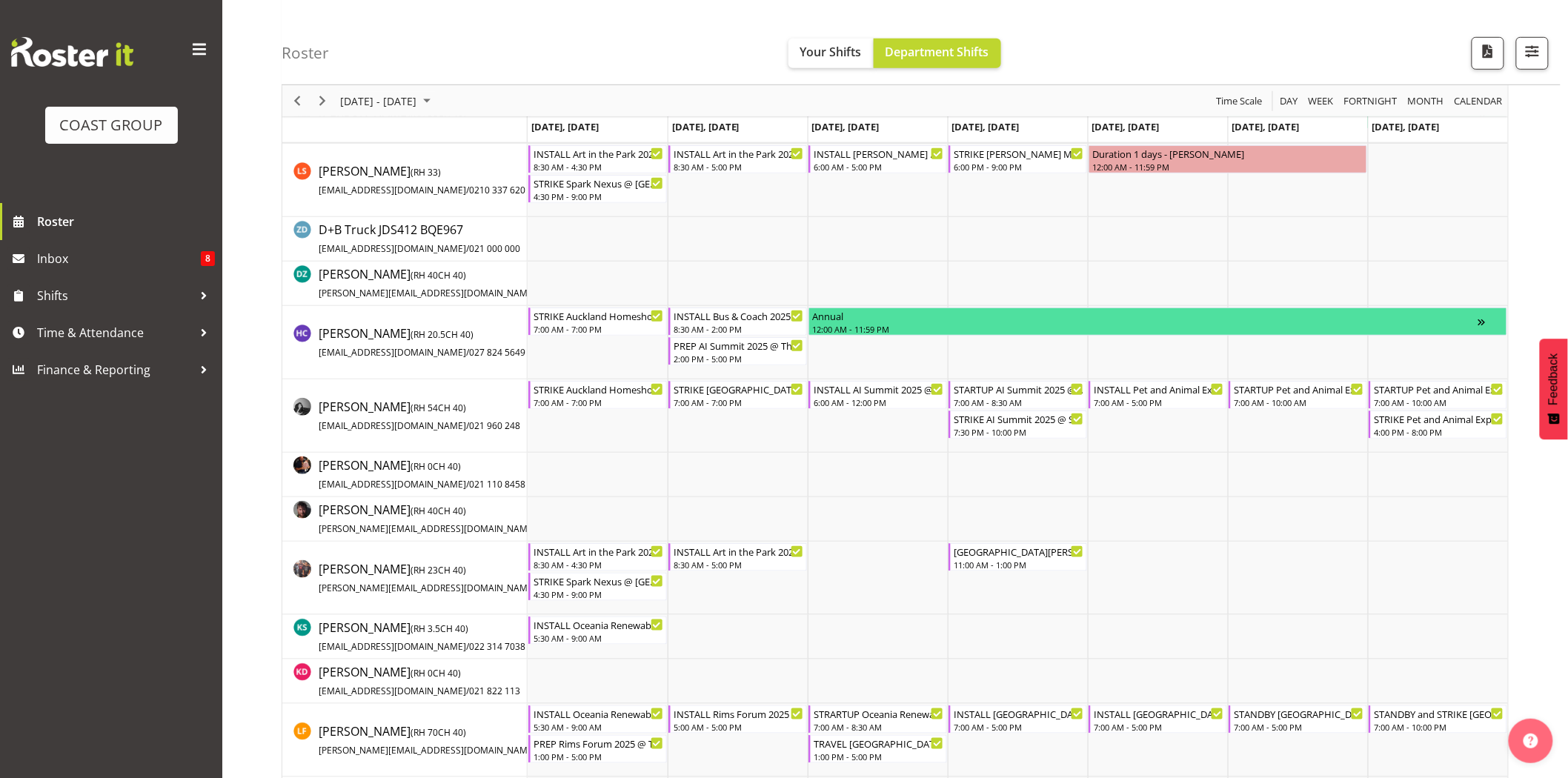
scroll to position [316, 0]
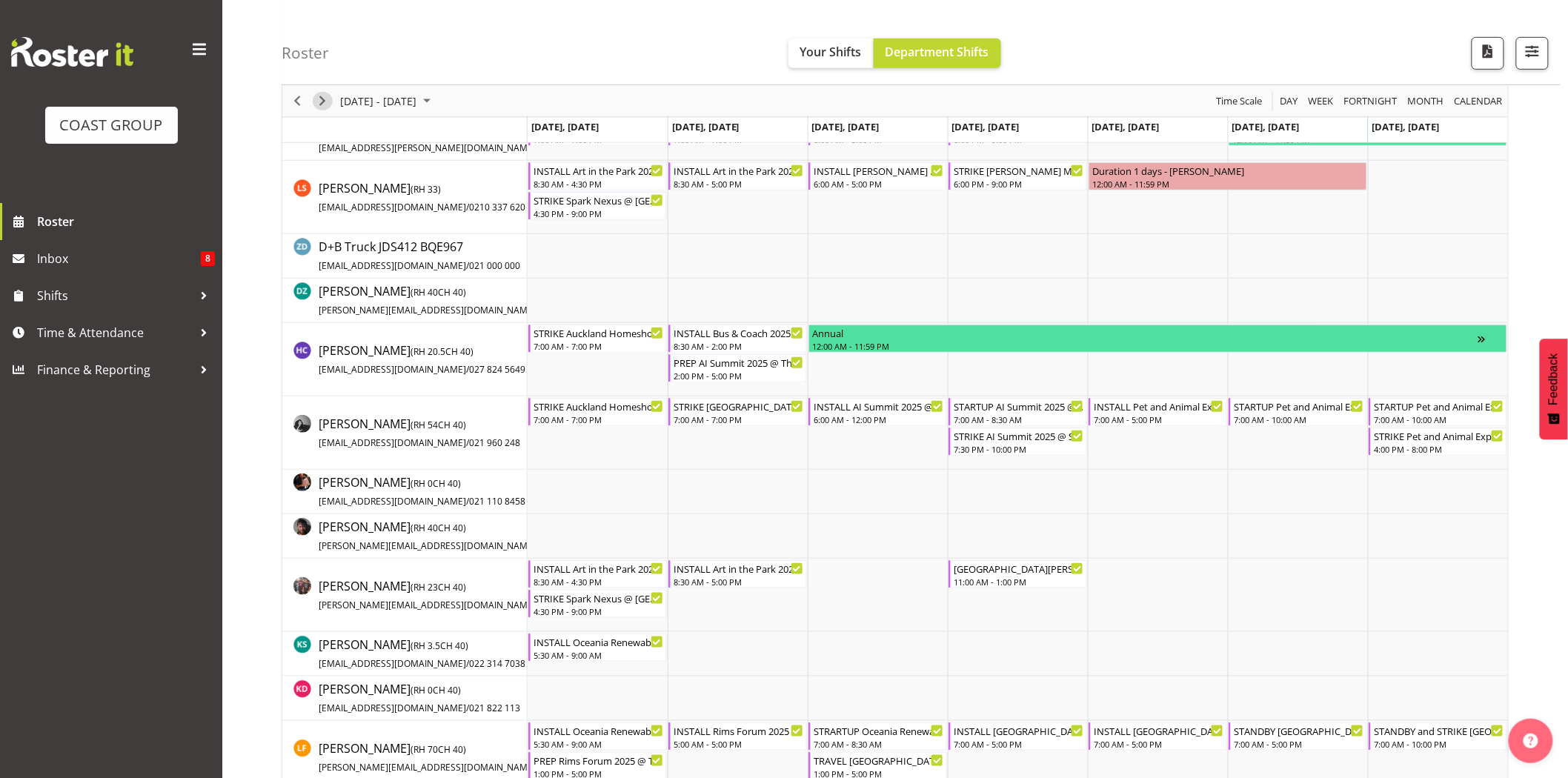
click at [326, 97] on span "Next" at bounding box center [322, 100] width 18 height 19
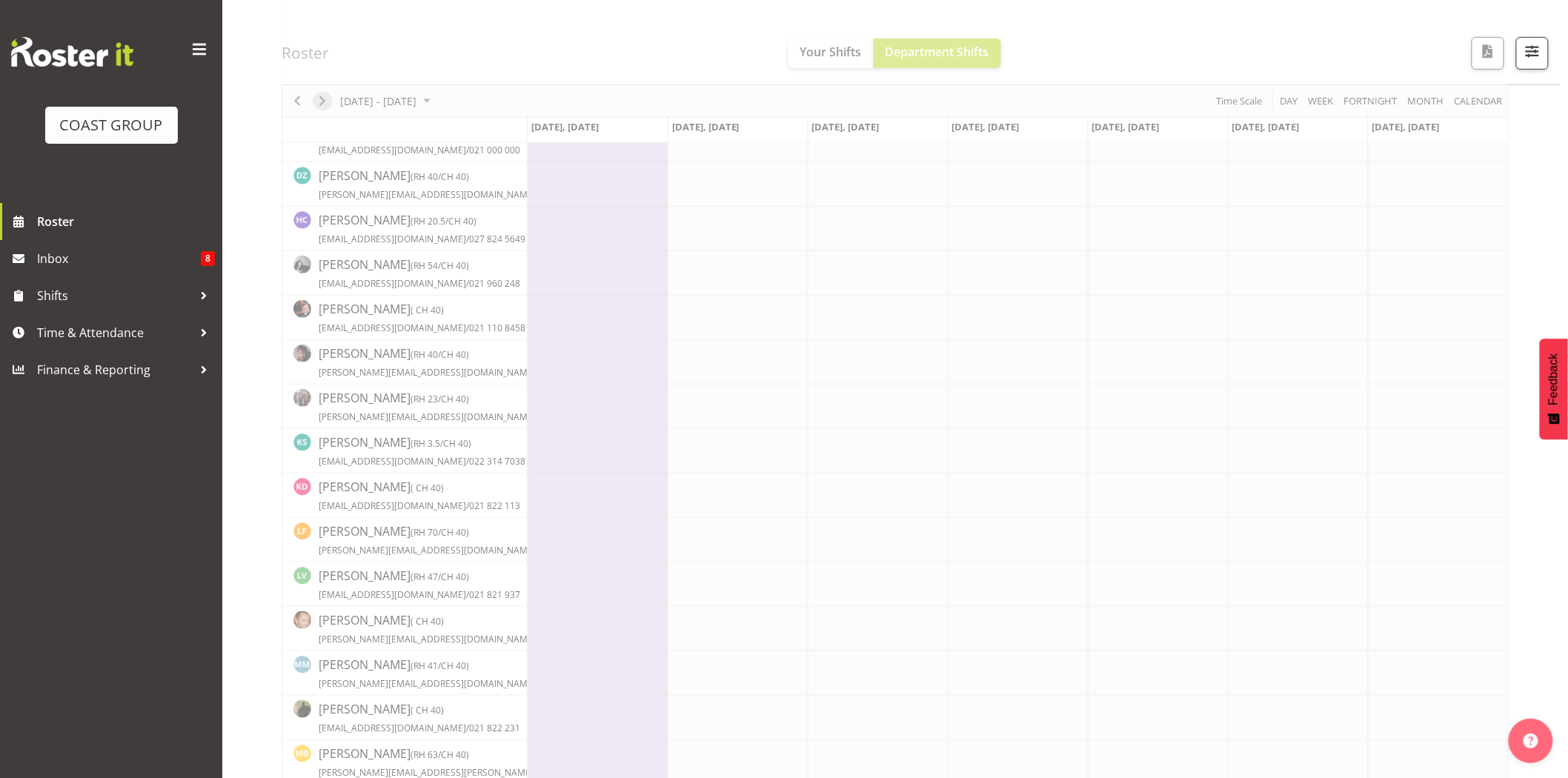
scroll to position [0, 0]
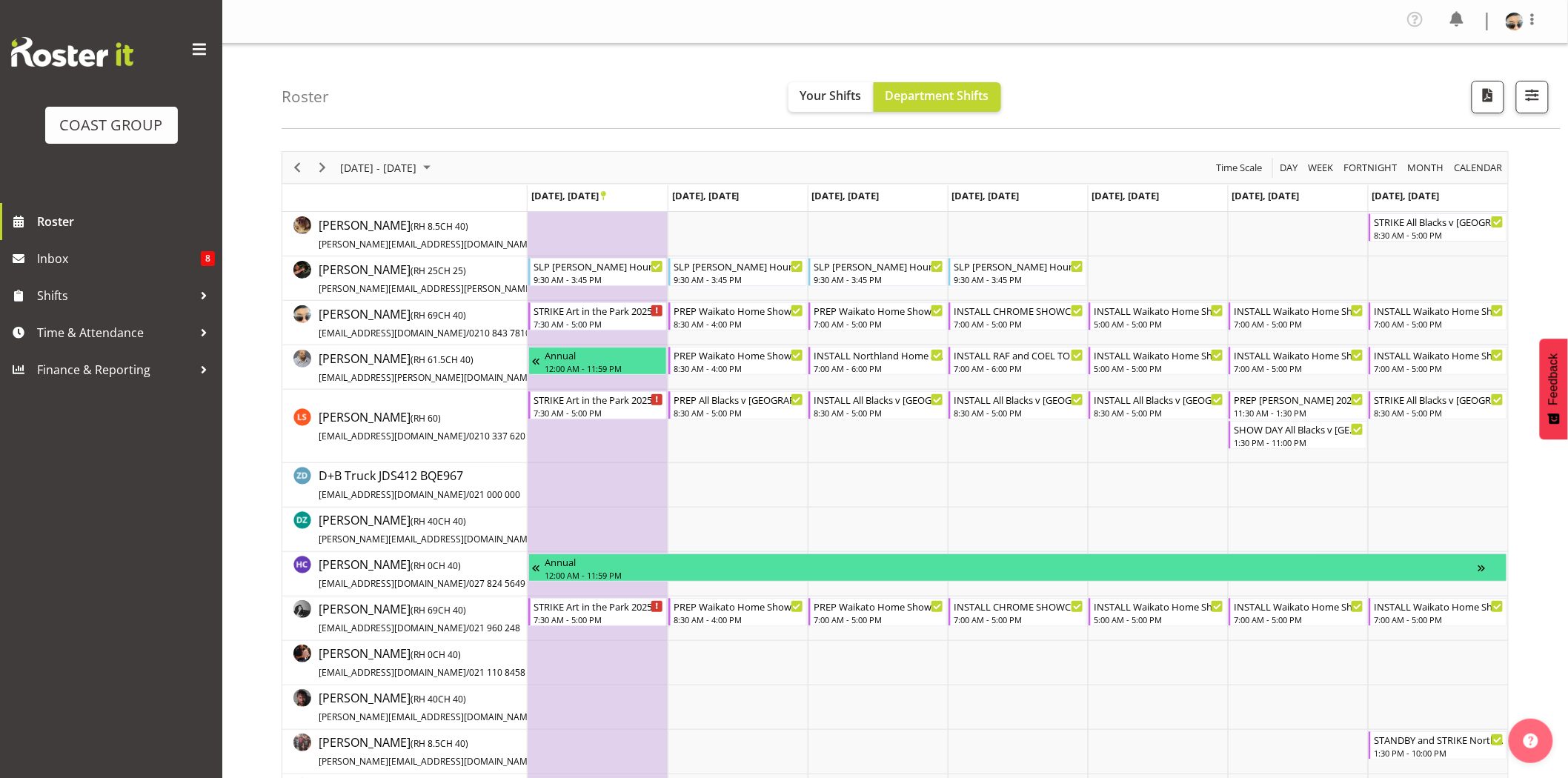
click at [893, 50] on div "Roster Your Shifts Department Shifts 1 Locations Clear CARLTON EVENTS Carlton H…" at bounding box center [920, 86] width 1279 height 85
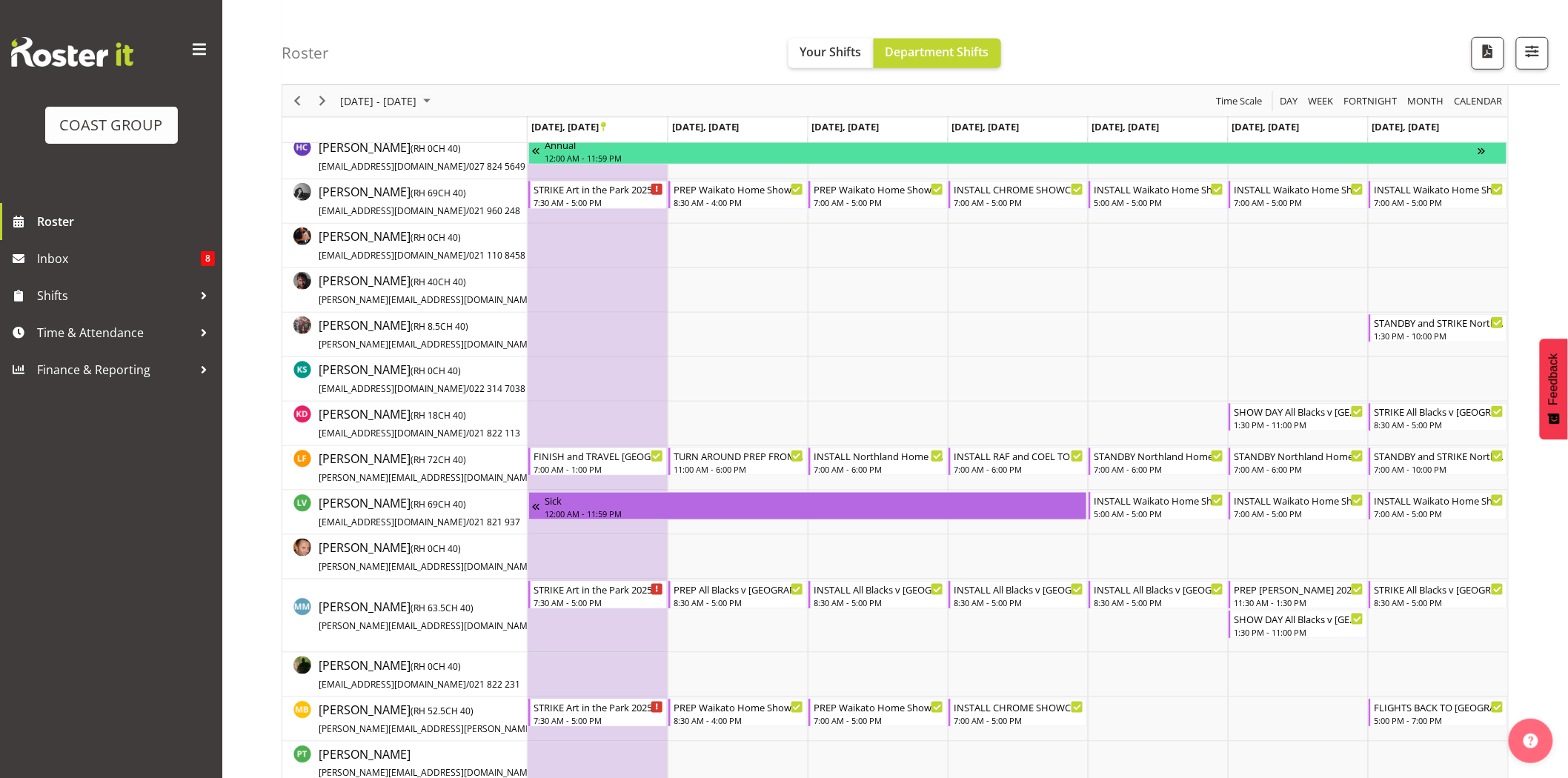
scroll to position [427, 0]
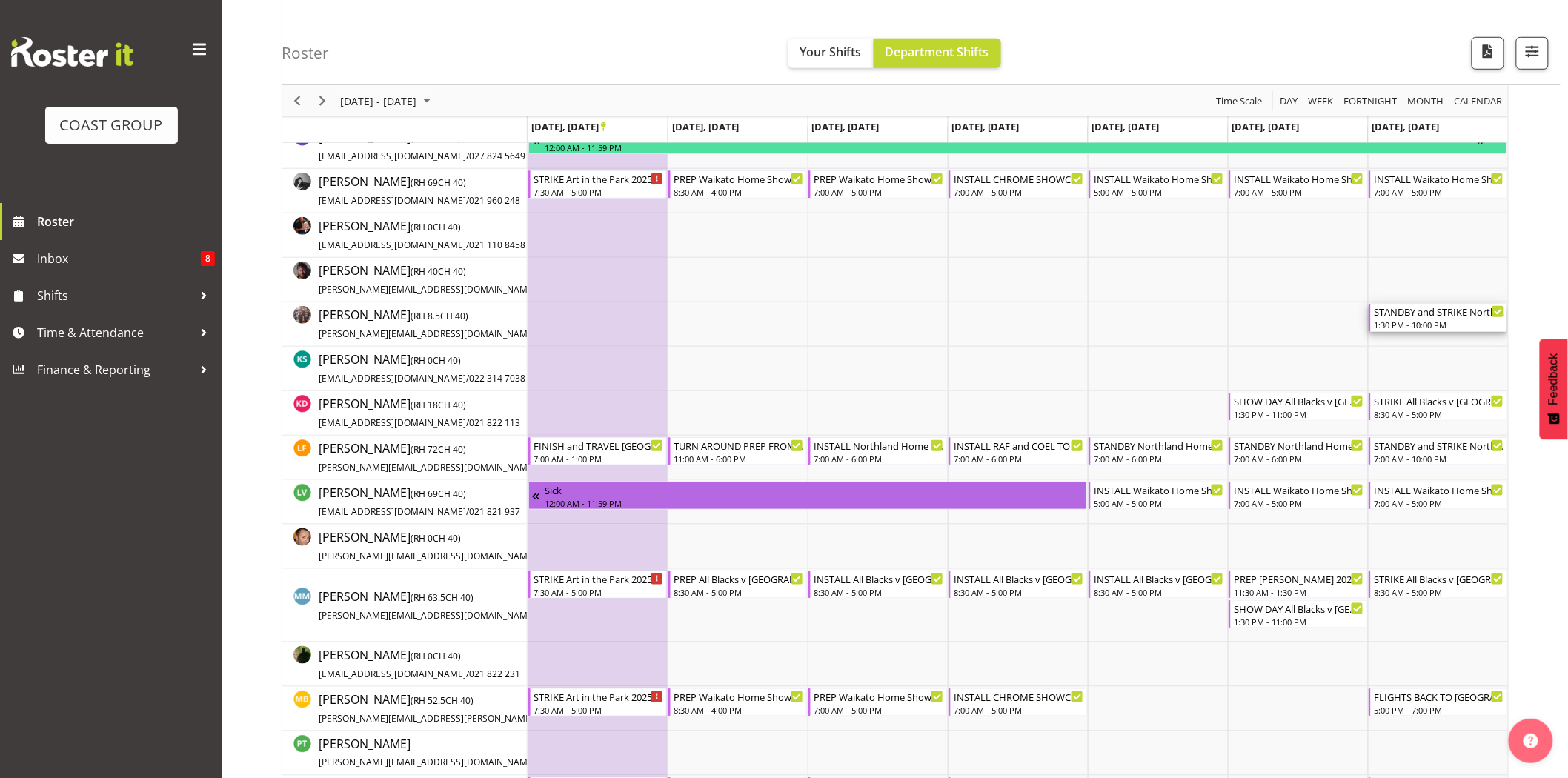
click at [1460, 319] on div "STANDBY and STRIKE Northland Home and Lifestyle Show 2025 @ McKay Stadium On Si…" at bounding box center [1438, 318] width 130 height 28
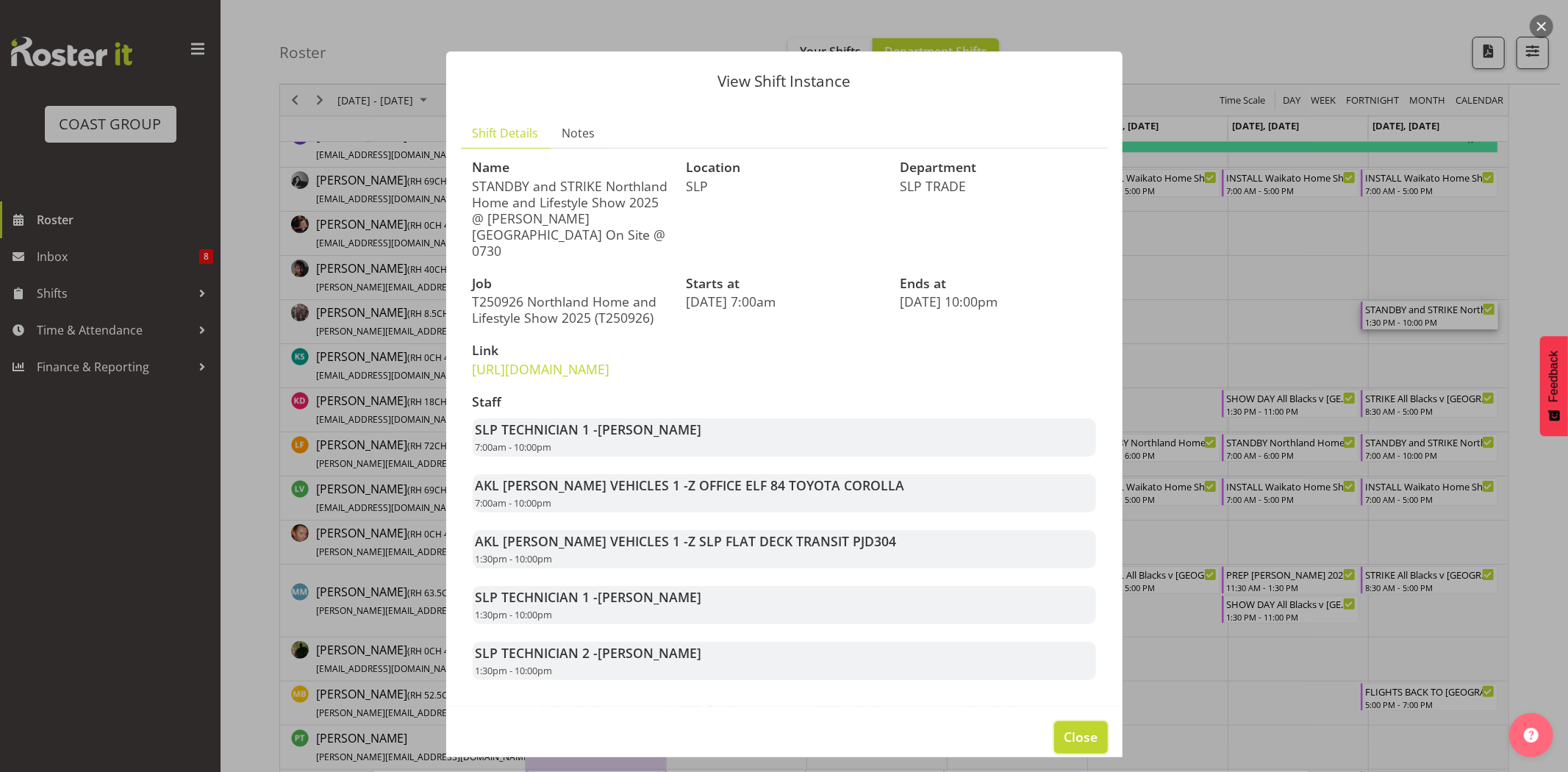
click at [1074, 744] on span "Close" at bounding box center [1080, 736] width 34 height 19
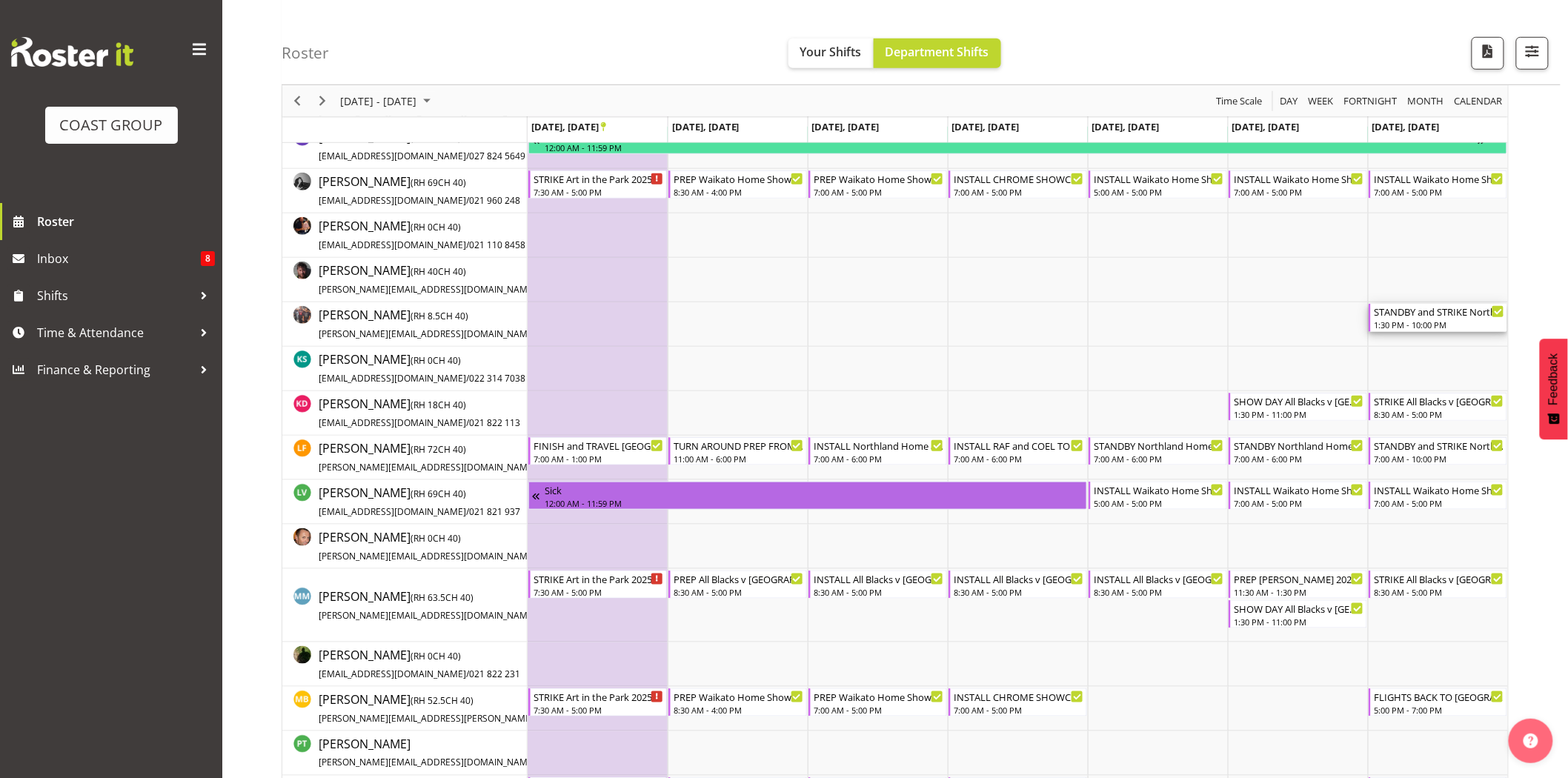
click at [1397, 312] on div "STANDBY and STRIKE Northland Home and Lifestyle Show 2025 @ McKay Stadium On Si…" at bounding box center [1438, 311] width 130 height 15
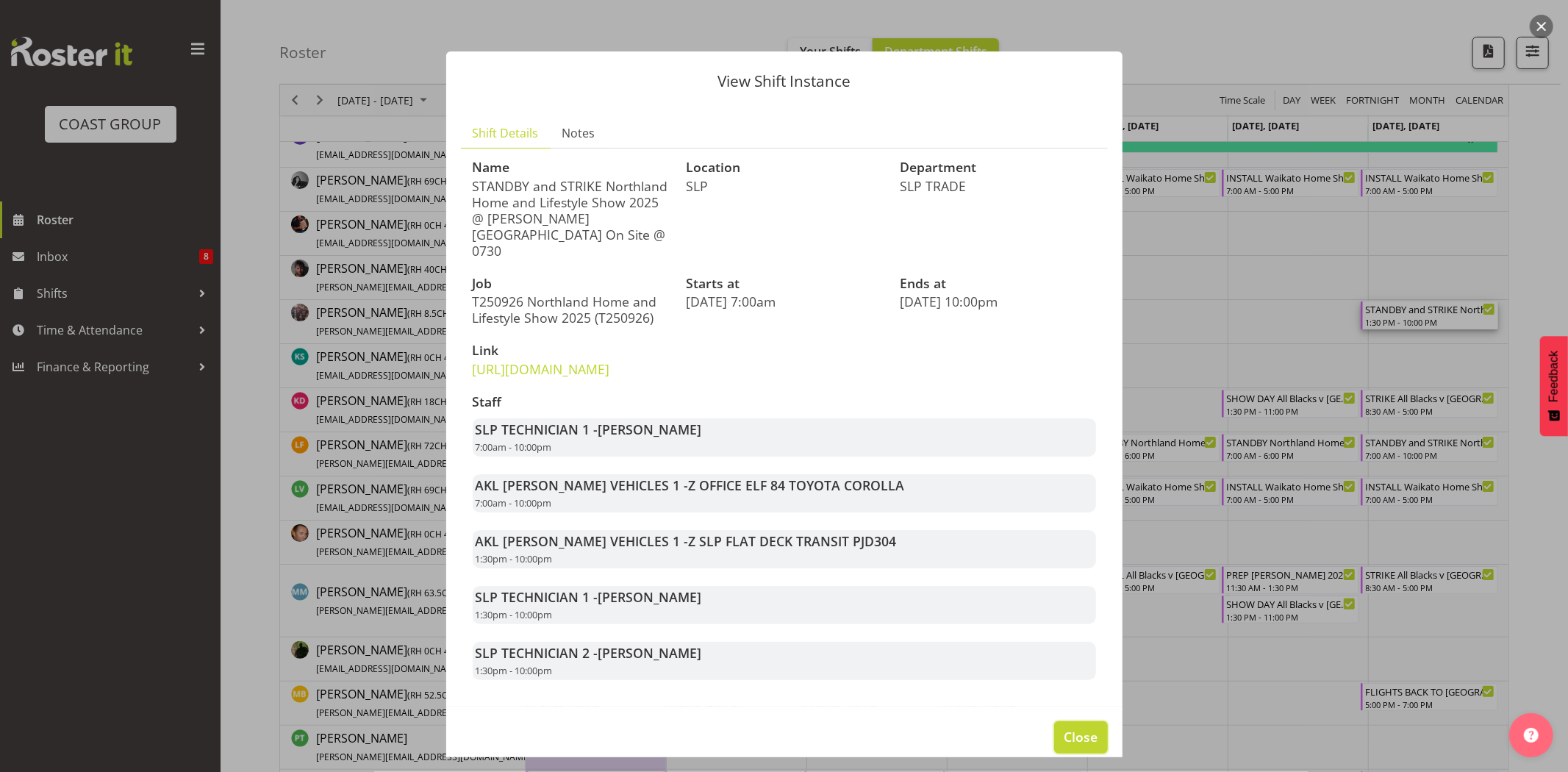
click at [1093, 747] on button "Close" at bounding box center [1080, 737] width 53 height 33
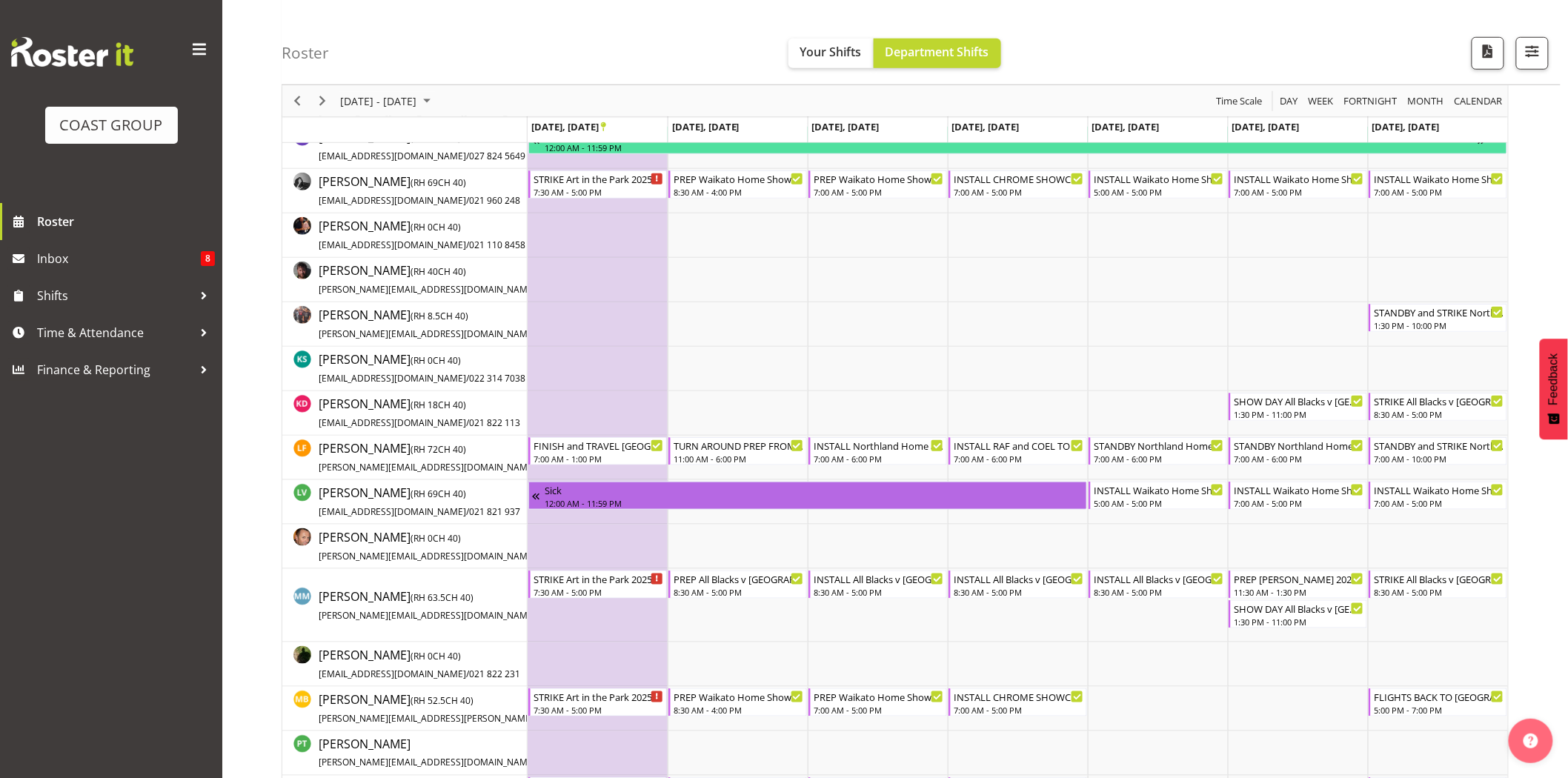
scroll to position [0, 0]
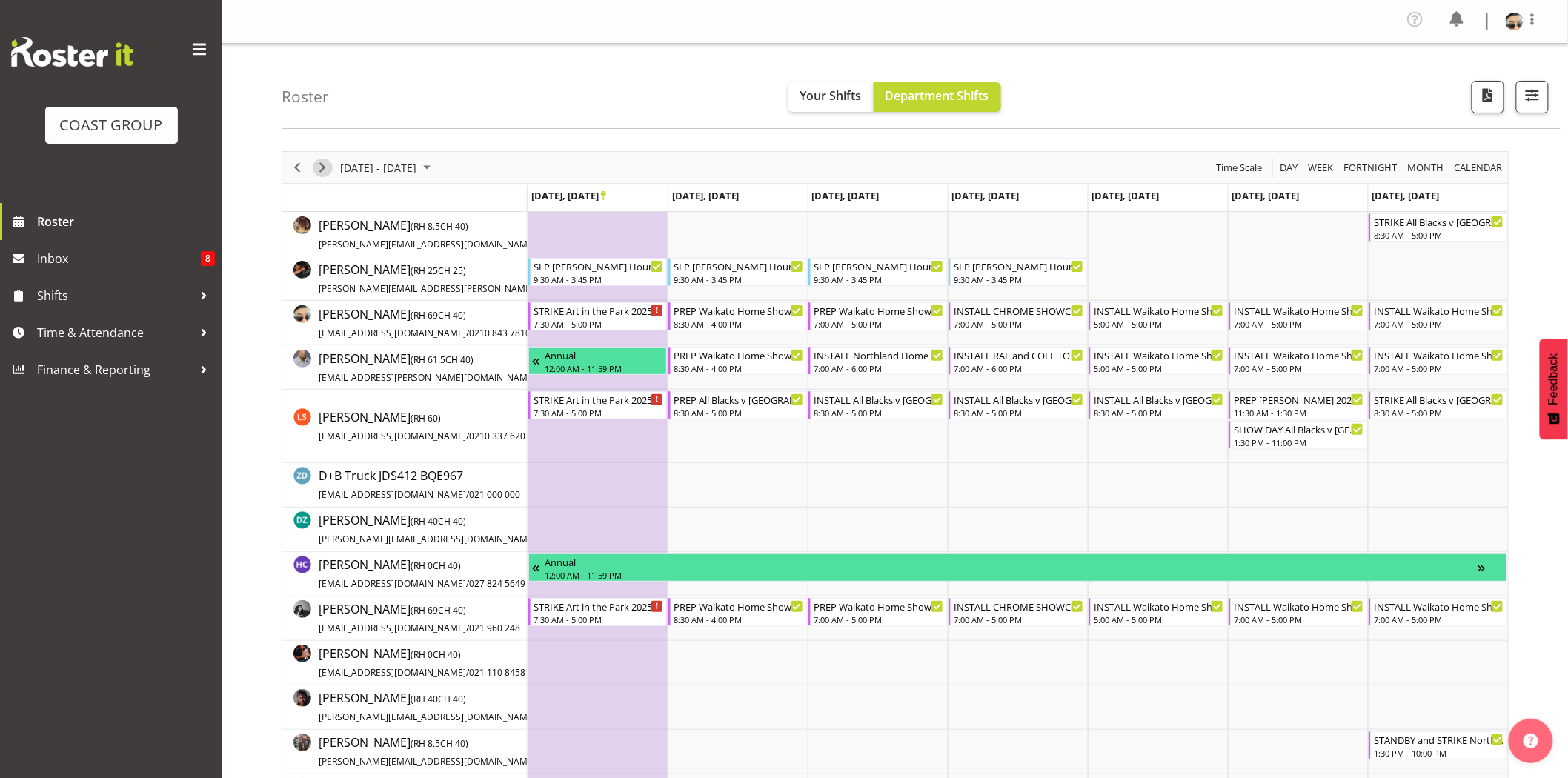
drag, startPoint x: 323, startPoint y: 175, endPoint x: 447, endPoint y: 9, distance: 207.2
click at [323, 175] on span "Next" at bounding box center [322, 168] width 18 height 19
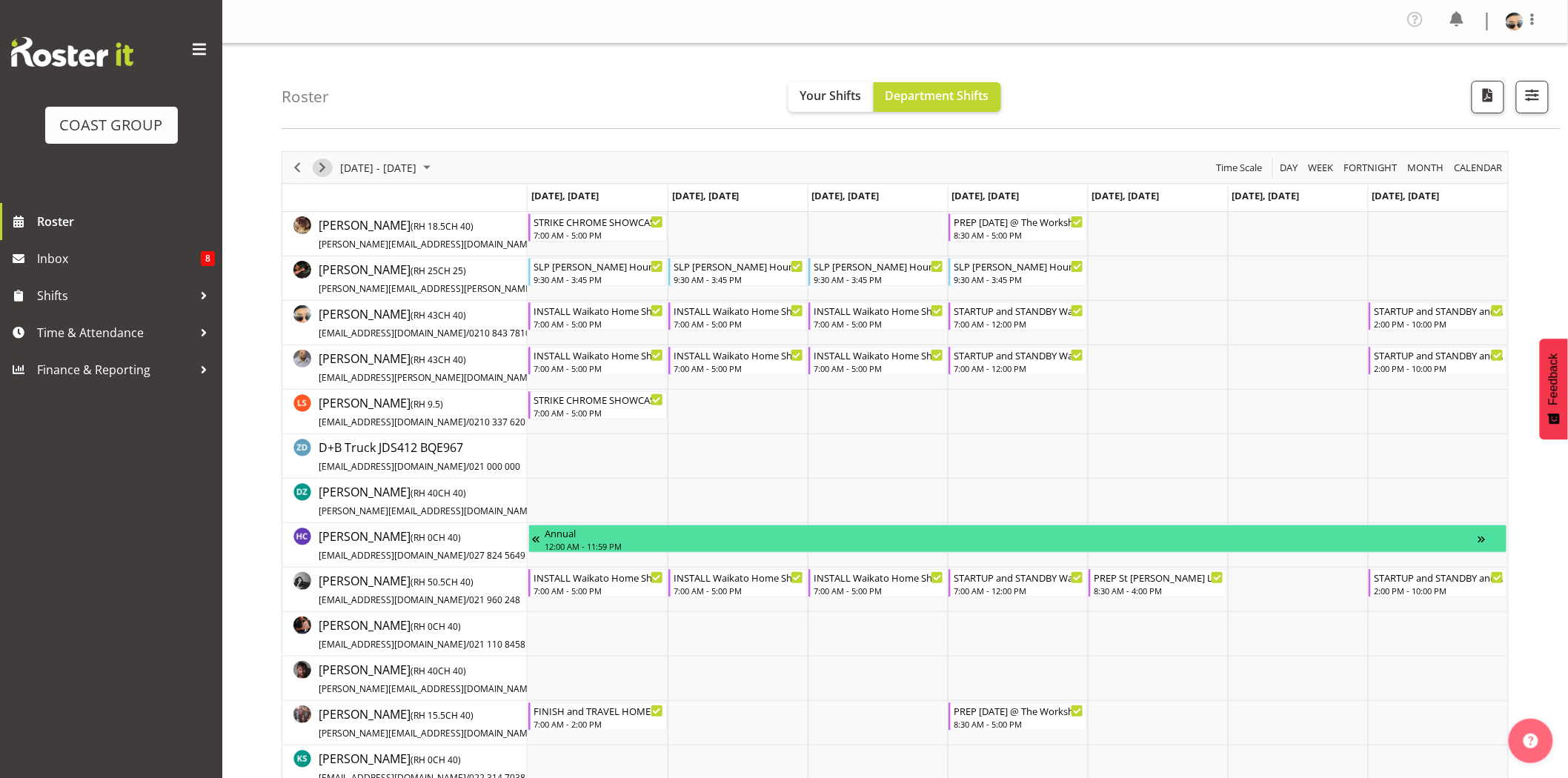
click at [329, 164] on span "Next" at bounding box center [322, 168] width 18 height 19
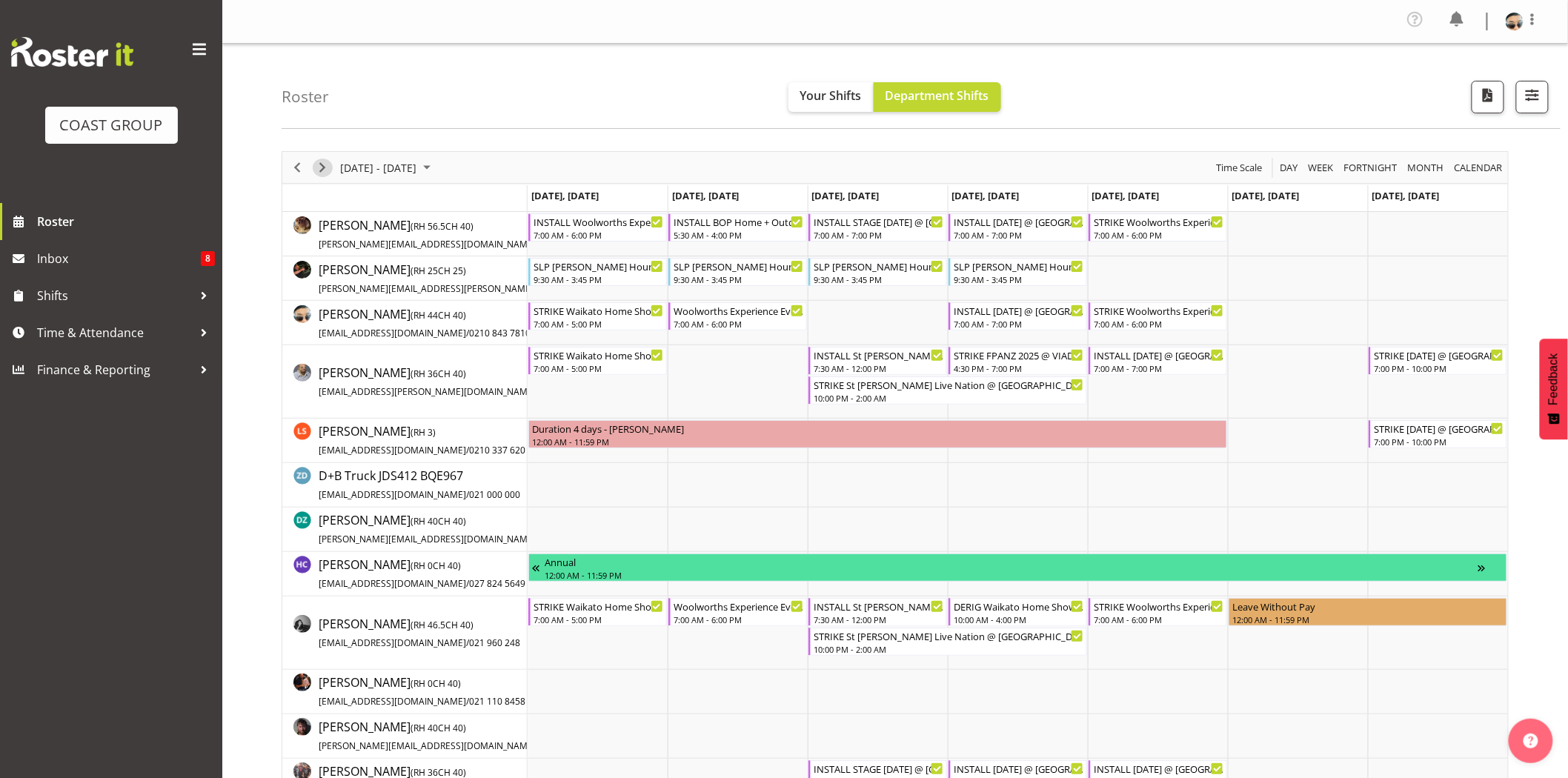
click at [320, 165] on span "Next" at bounding box center [322, 168] width 18 height 19
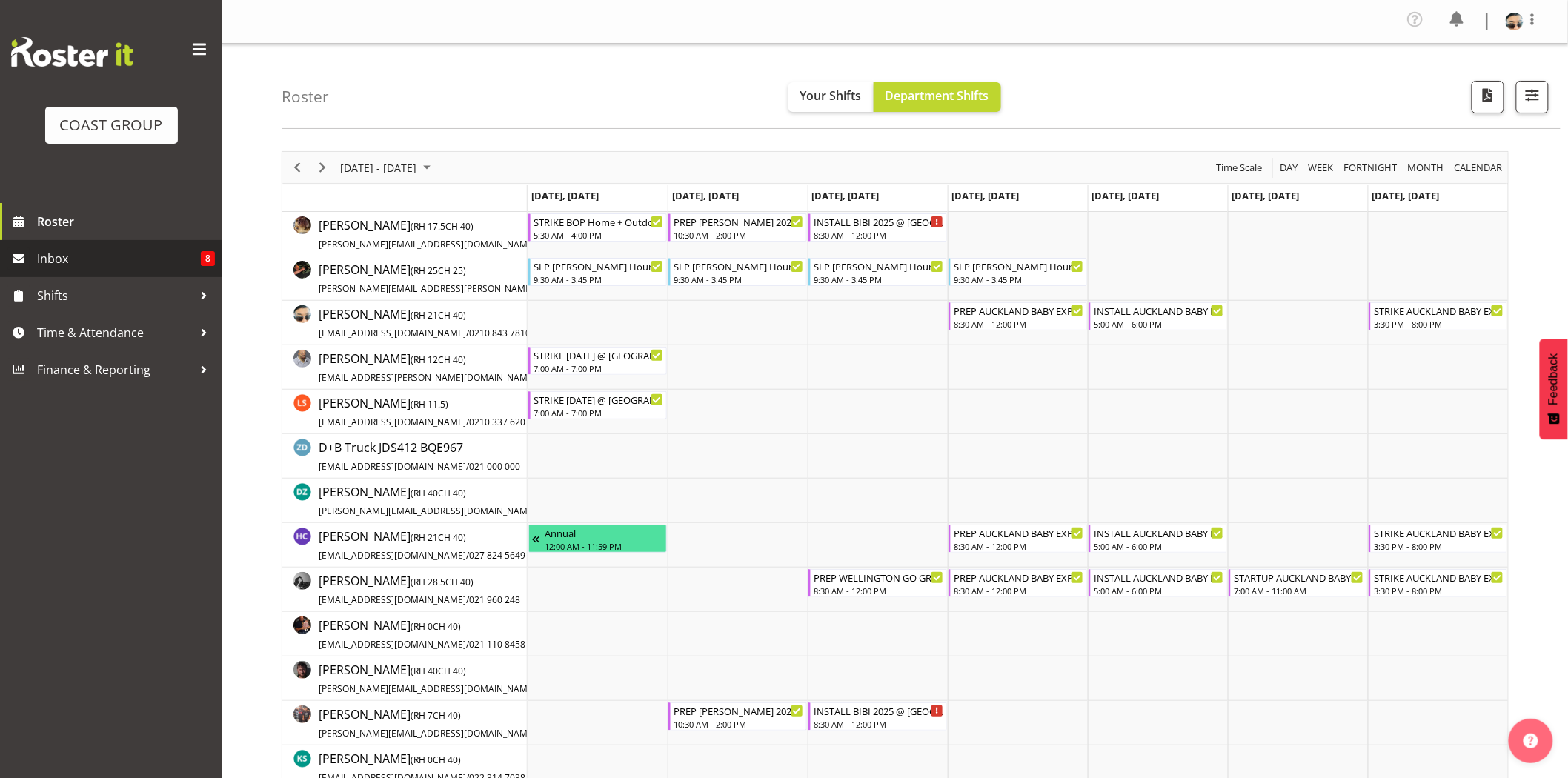
click at [54, 260] on span "Inbox" at bounding box center [118, 258] width 164 height 22
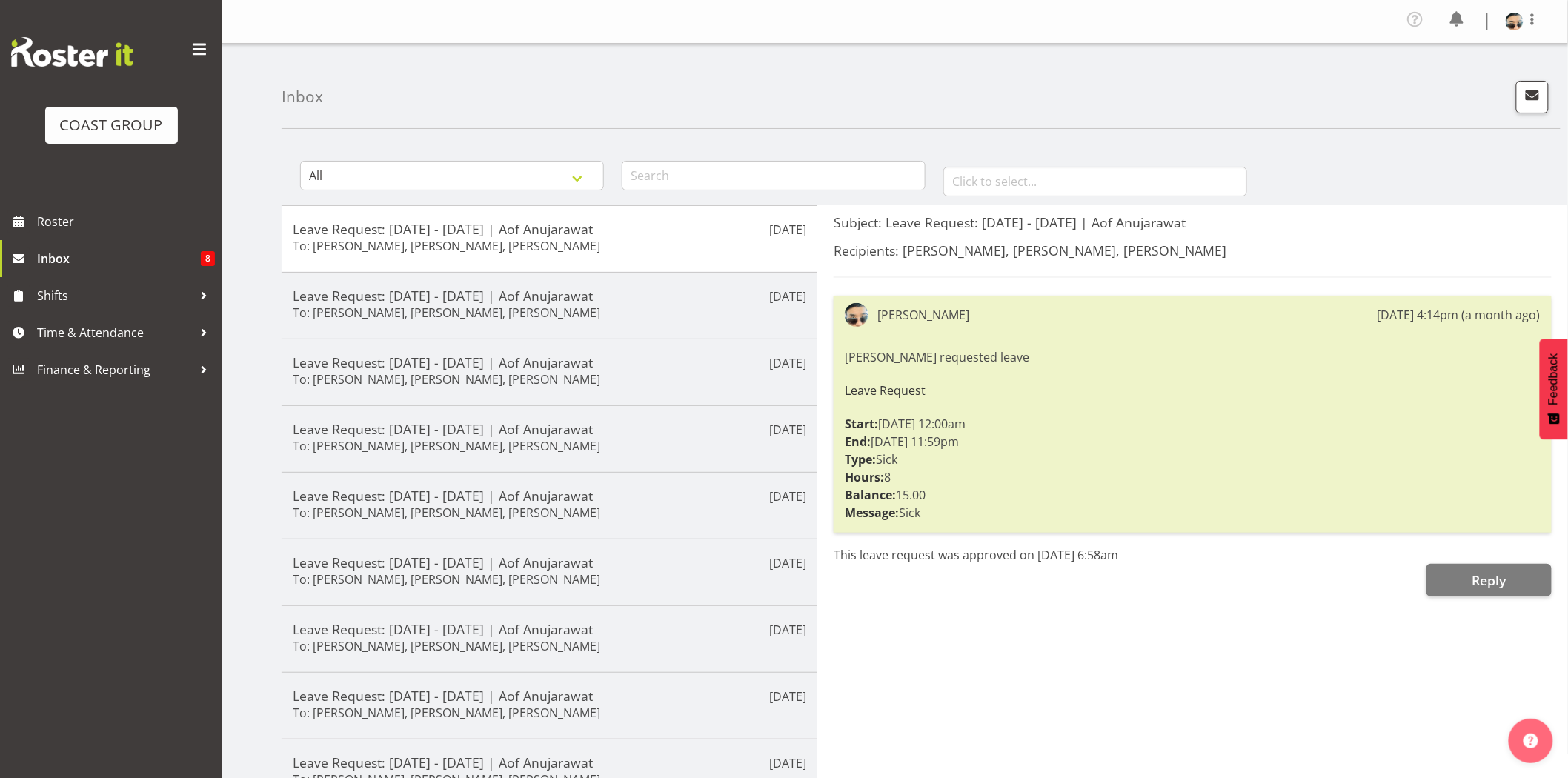
click at [145, 536] on div "COAST GROUP Roster Inbox 8 Shifts Time & Attendance Finance & Reporting" at bounding box center [111, 389] width 223 height 778
click at [75, 220] on span "Roster" at bounding box center [125, 222] width 178 height 22
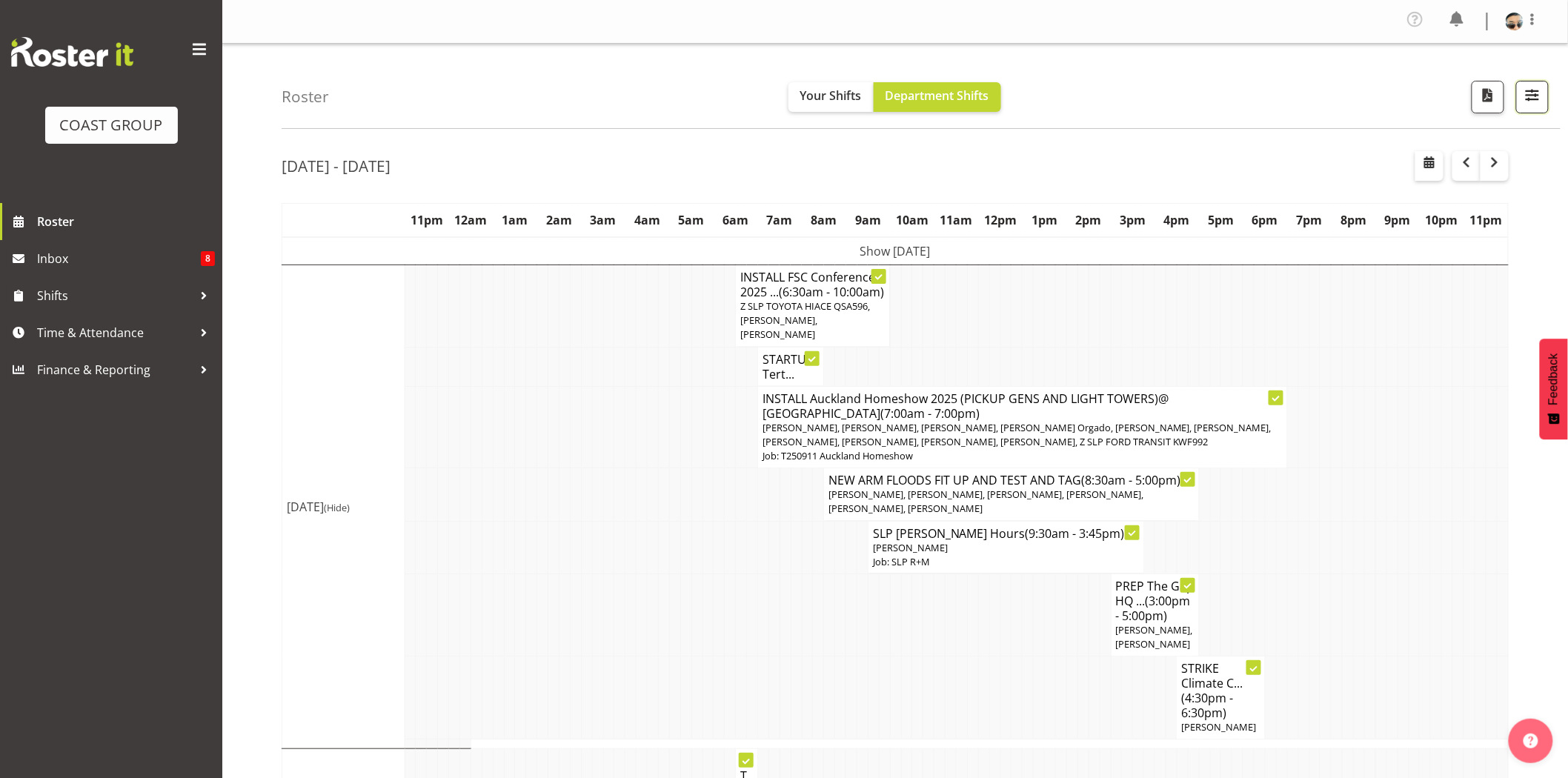
click at [1538, 97] on span "button" at bounding box center [1531, 94] width 19 height 19
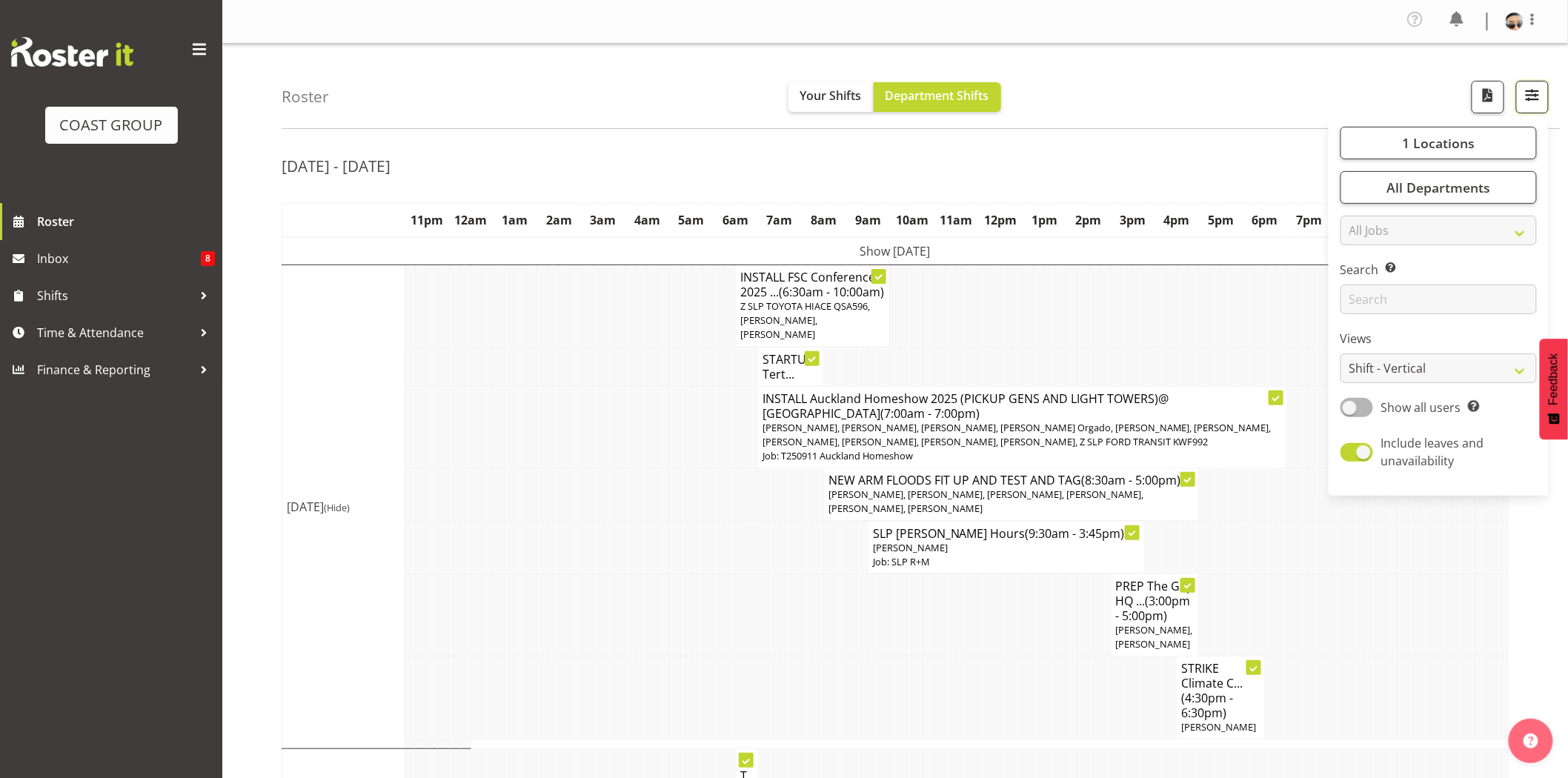
click at [1538, 98] on span "button" at bounding box center [1531, 94] width 19 height 19
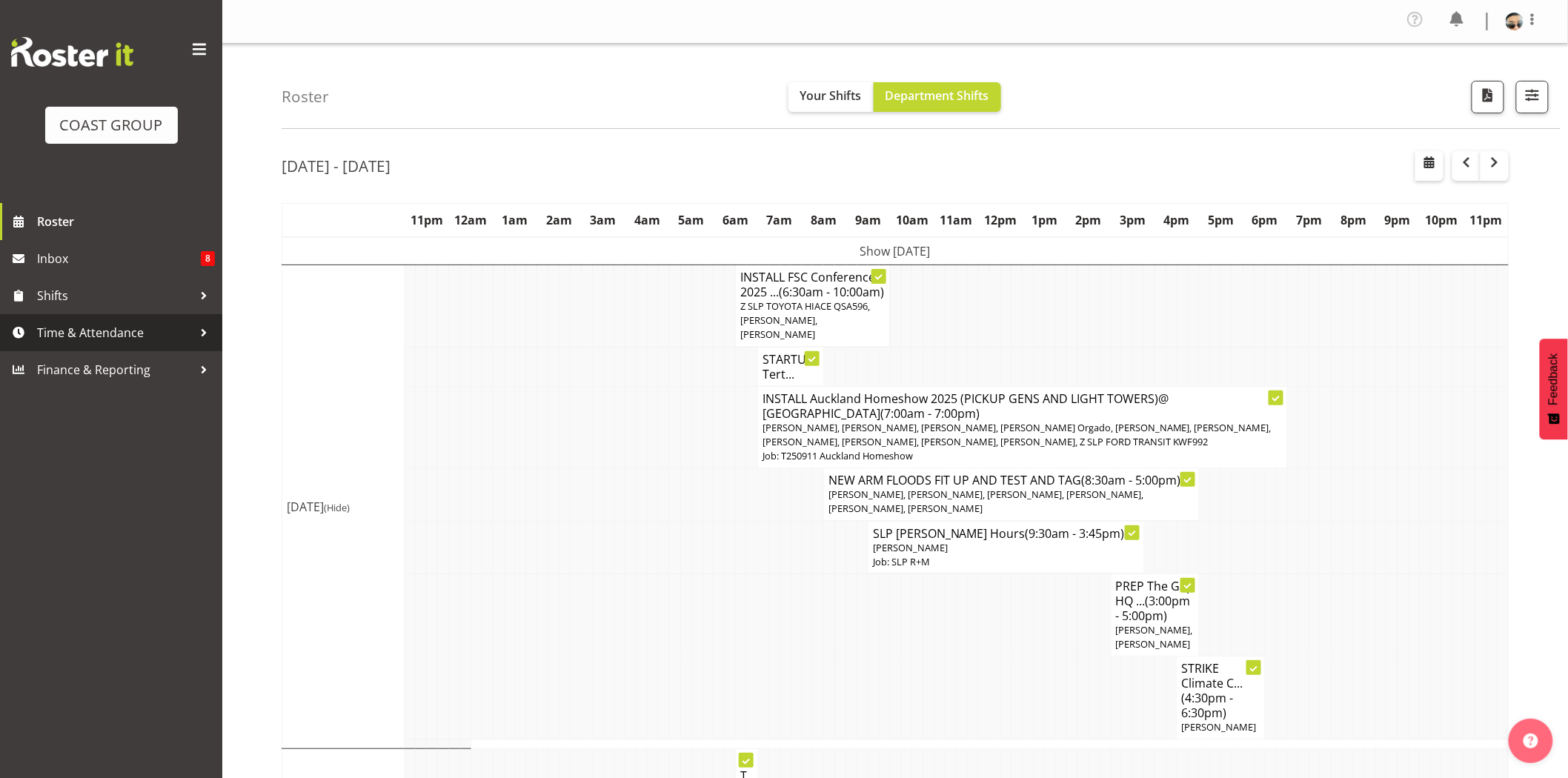
click at [126, 338] on span "Time & Attendance" at bounding box center [114, 333] width 156 height 22
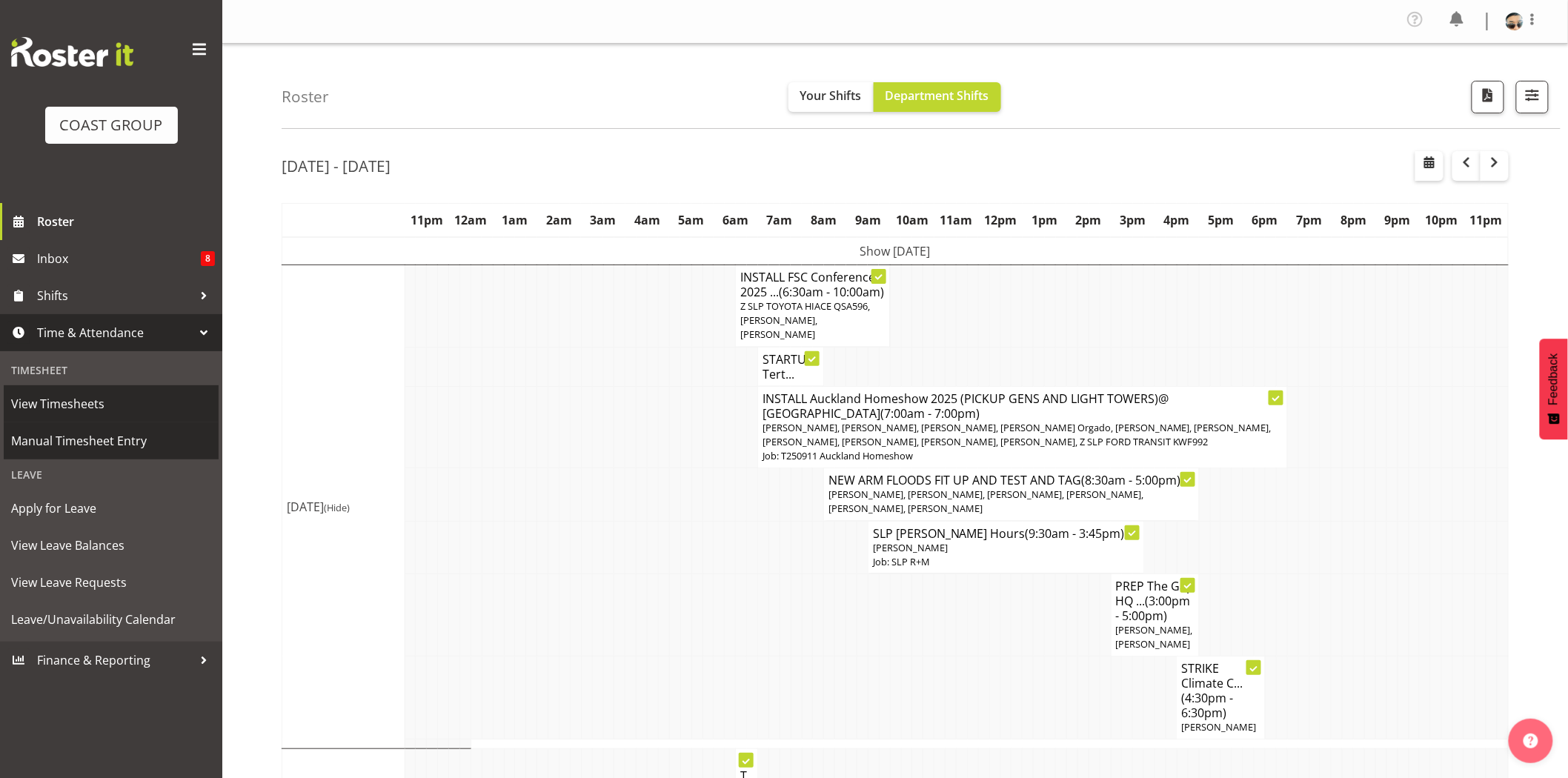
click at [113, 448] on span "Manual Timesheet Entry" at bounding box center [110, 440] width 200 height 22
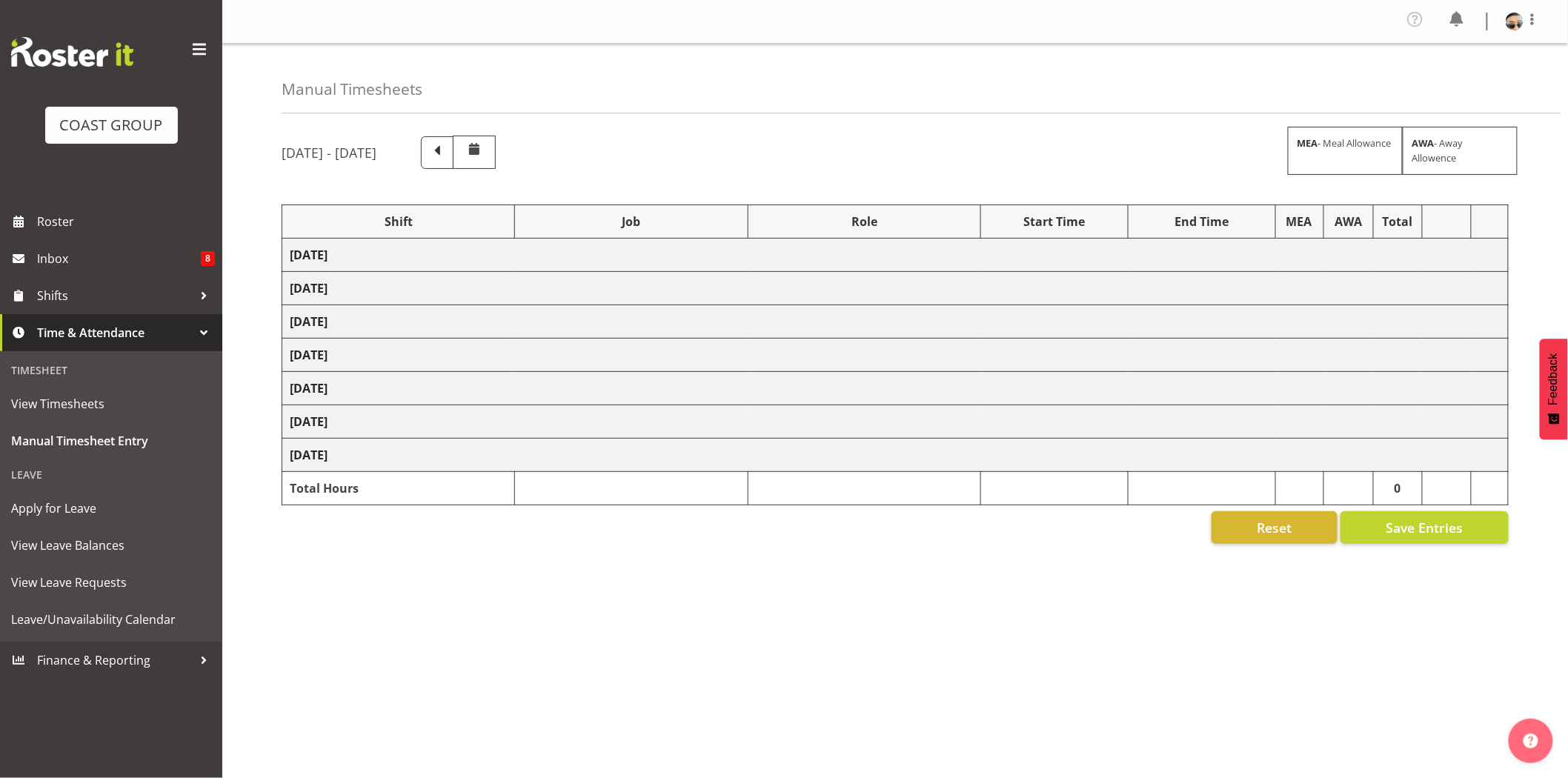
select select "78451"
select select "10277"
select select "78914"
select select "10368"
select select "78914"
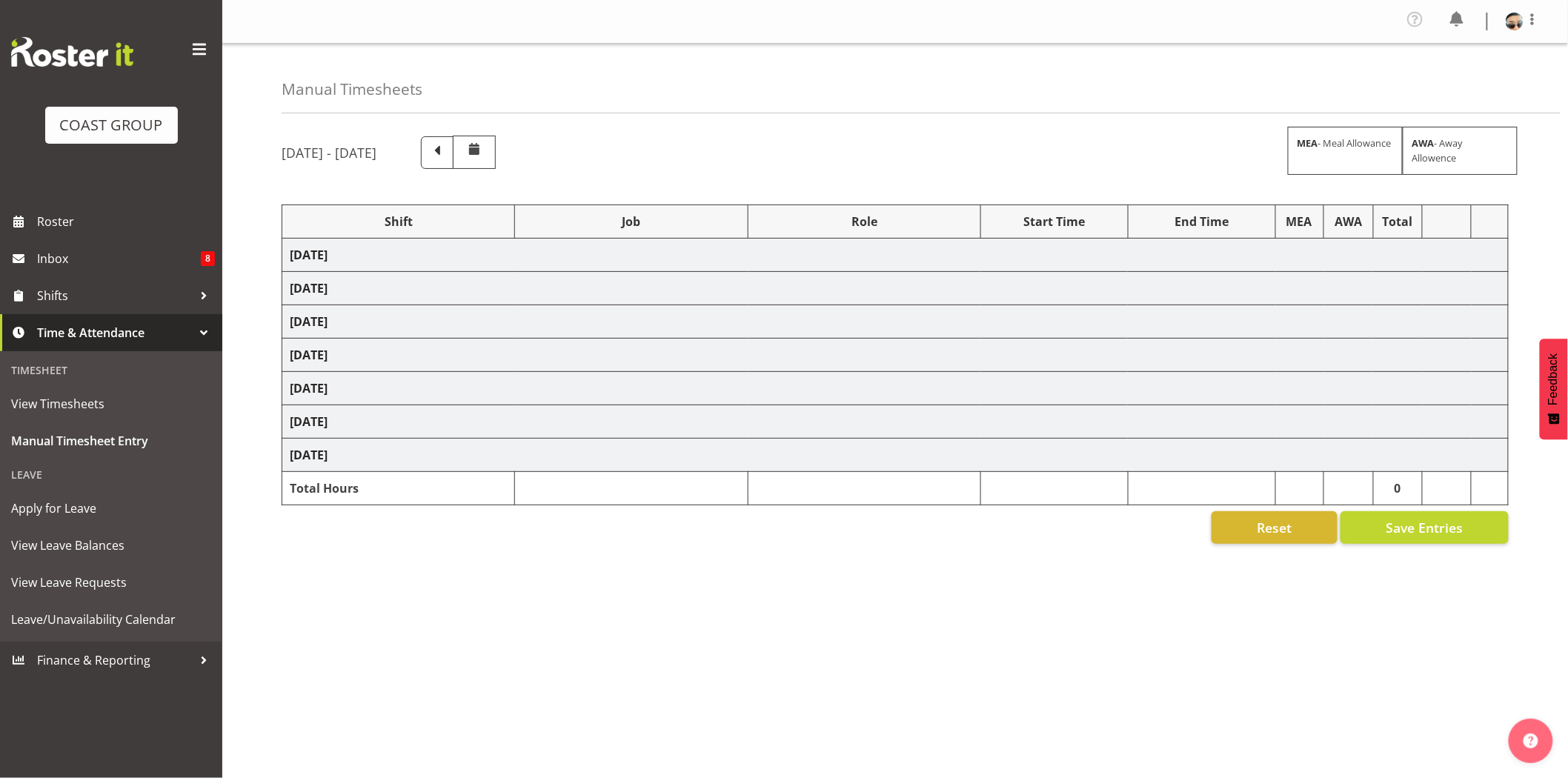
select select "10368"
select select "78451"
select select "10277"
select select "78914"
select select "10368"
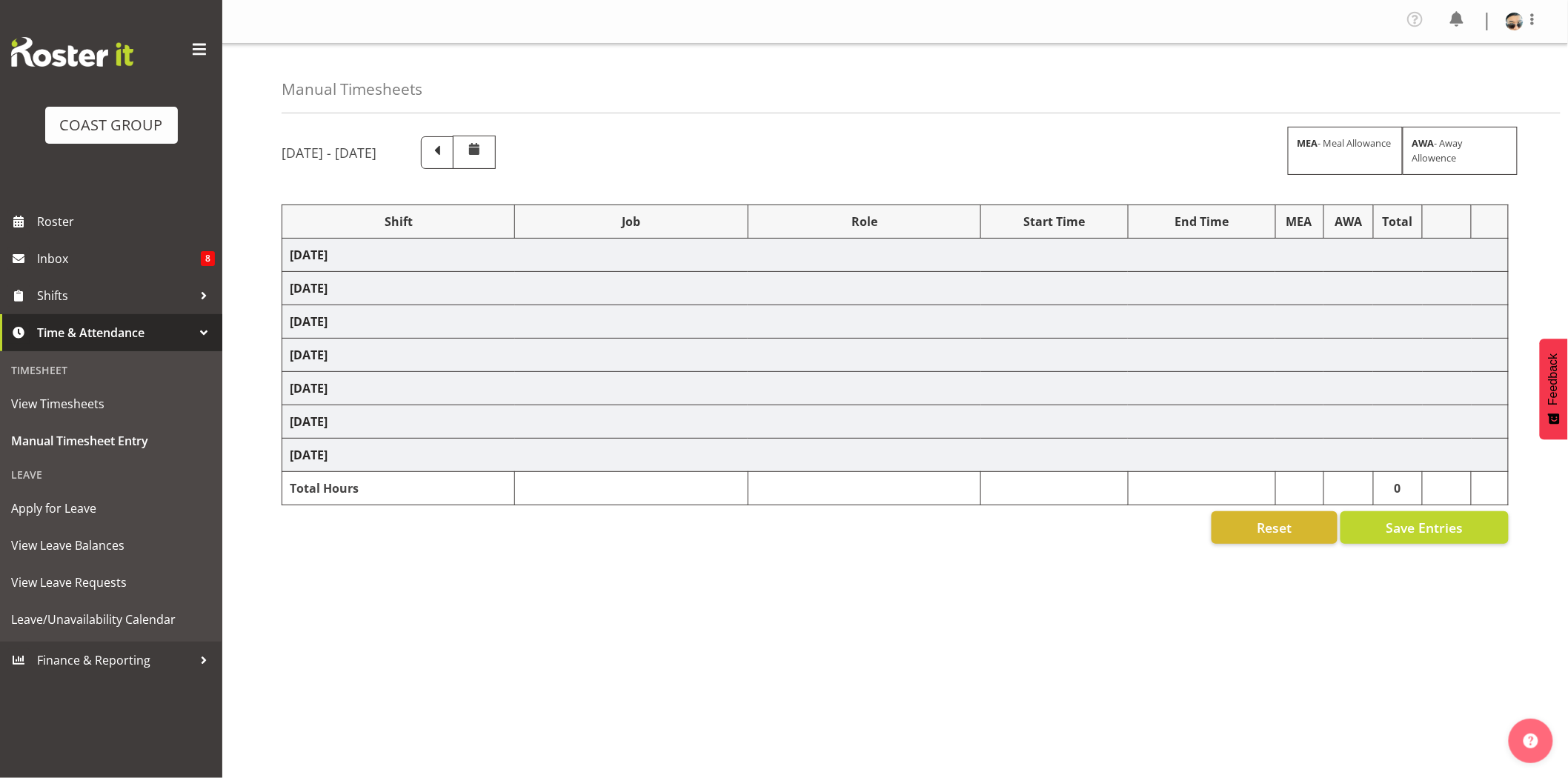
select select "79690"
select select "10450"
select select "79690"
select select "10450"
select select "79690"
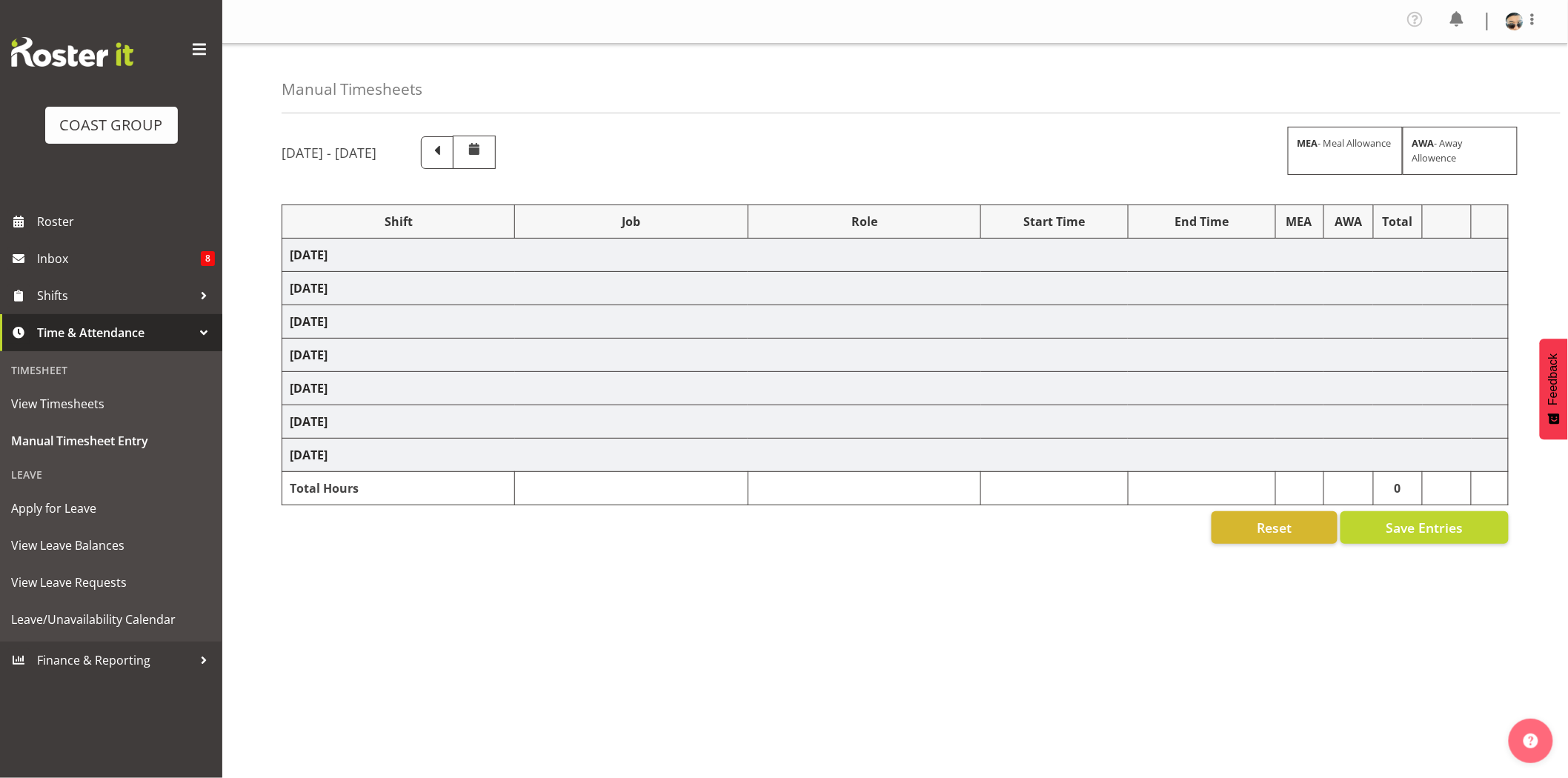
select select "10450"
select select "73746"
select select "9869"
select select "73746"
select select "9869"
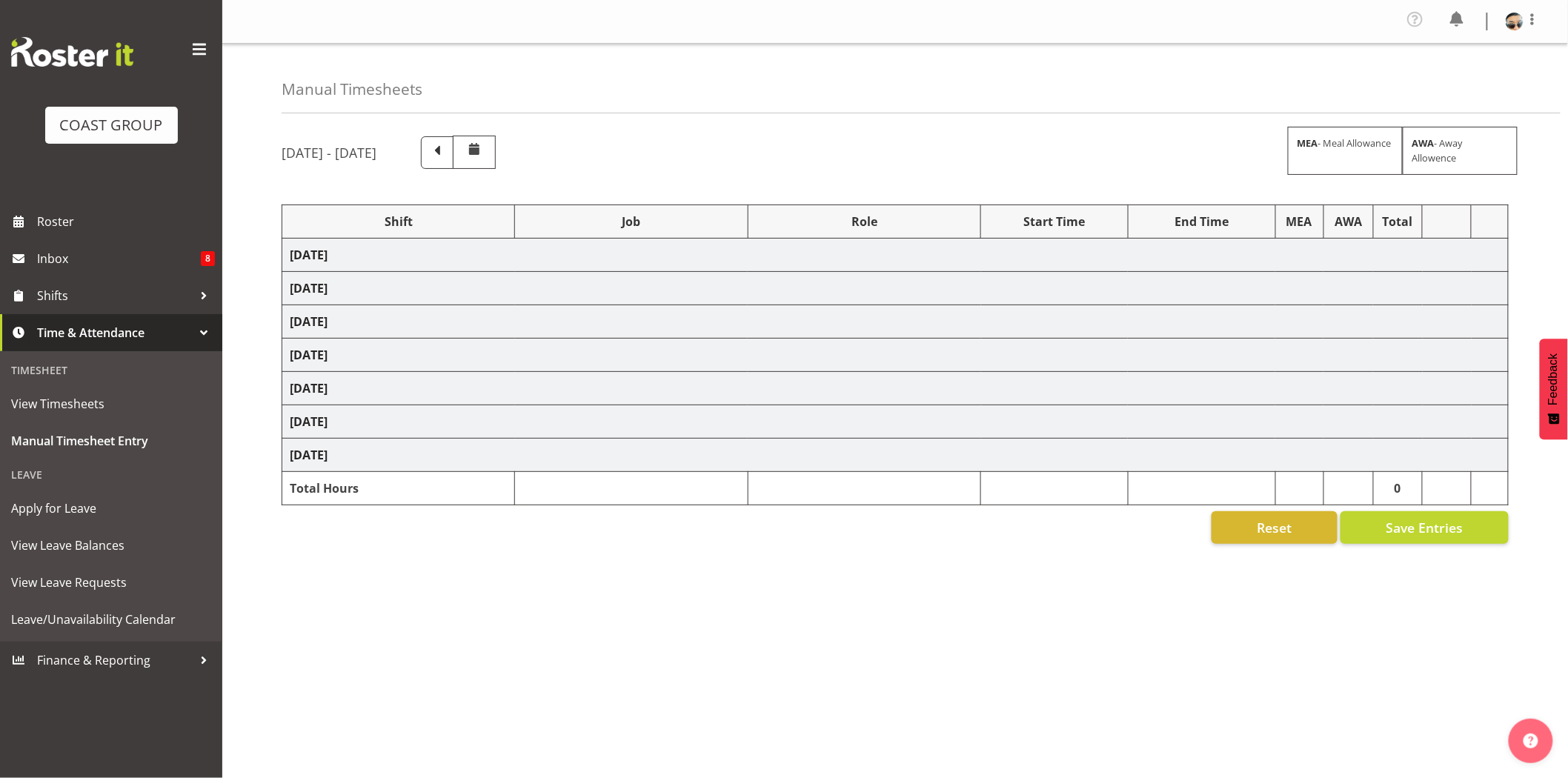
select select "73746"
select select "9869"
select select "81552"
select select "80831"
select select "10541"
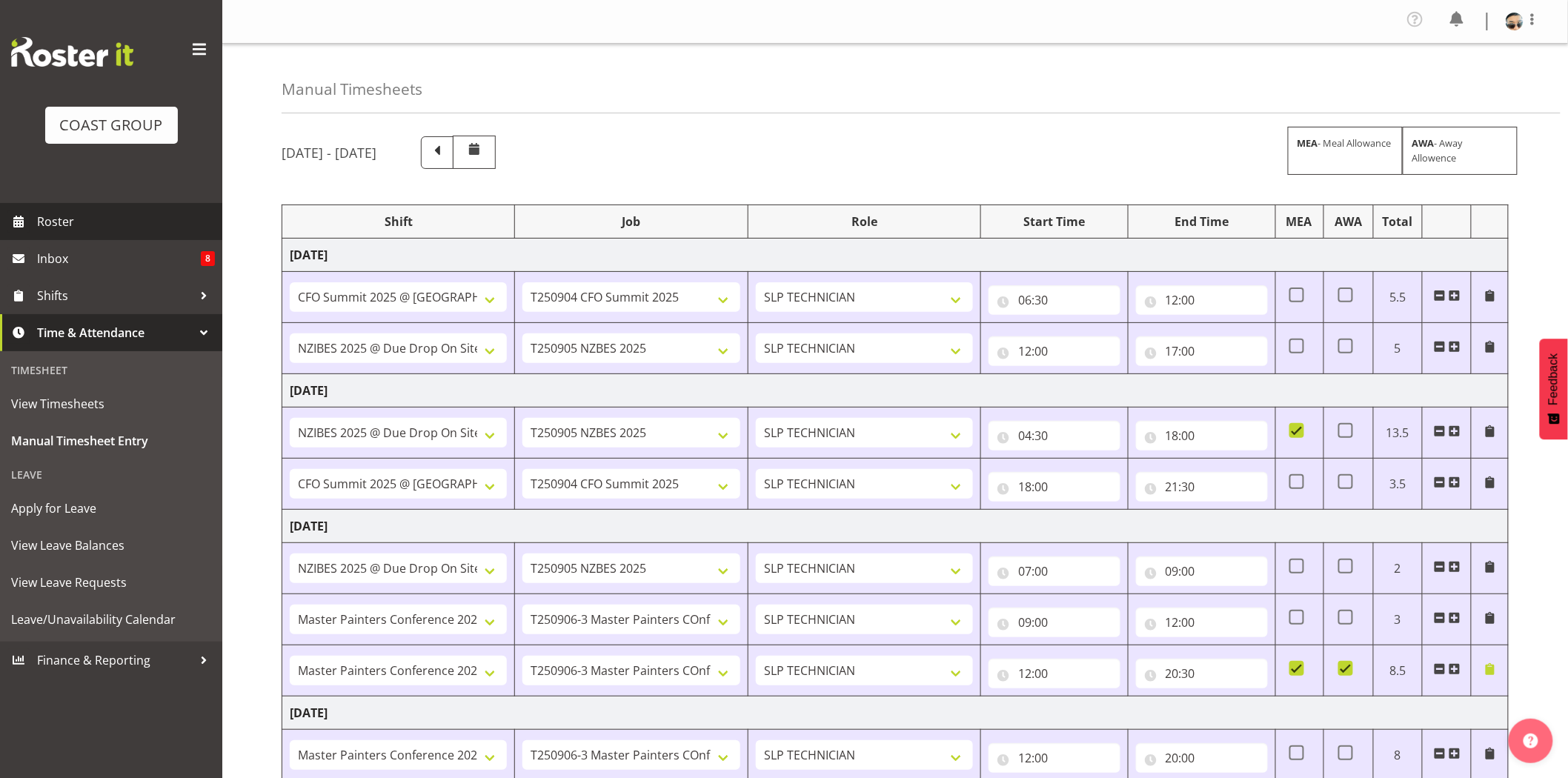
click at [102, 221] on span "Roster" at bounding box center [125, 222] width 178 height 22
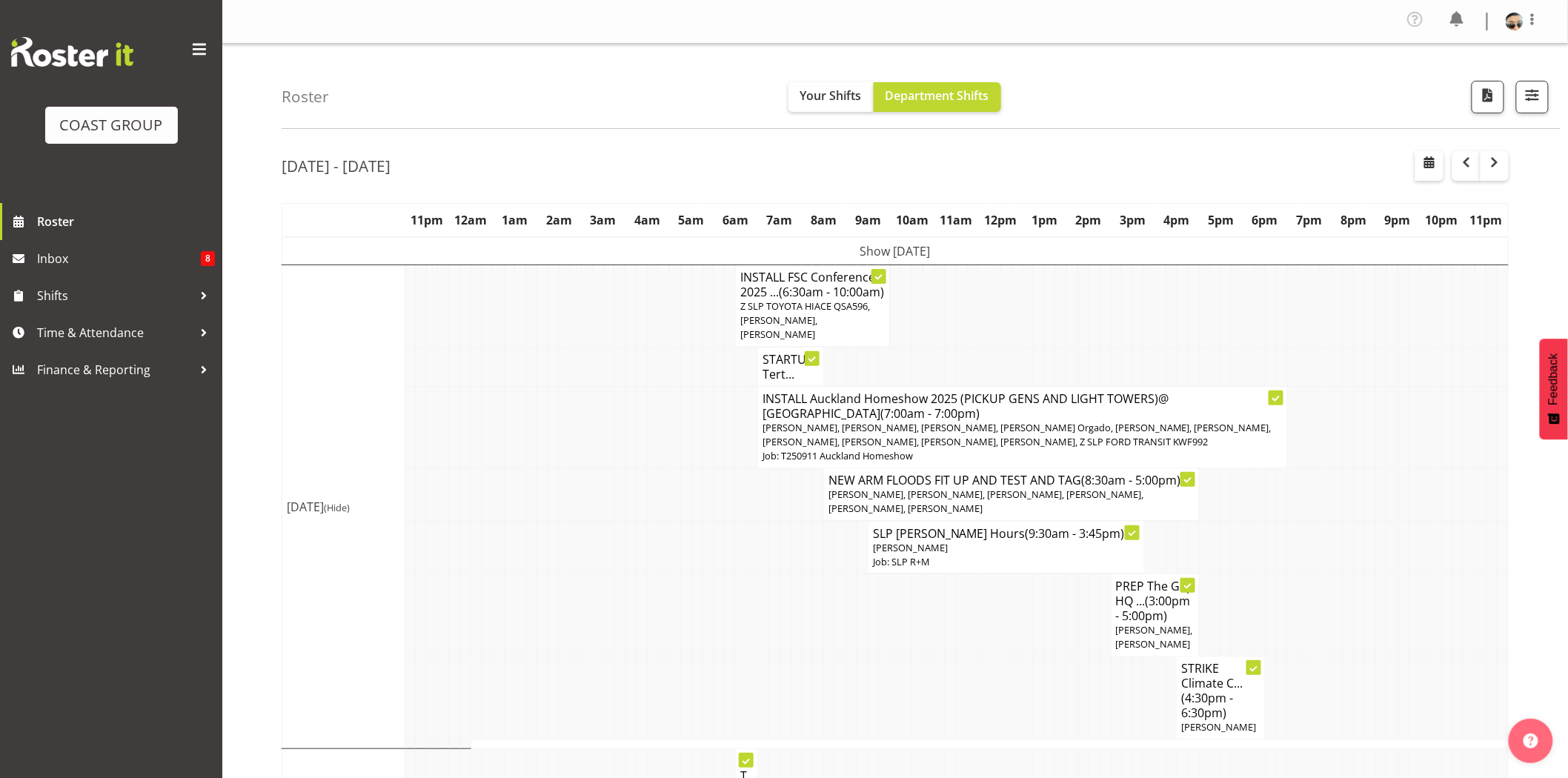
click at [1053, 360] on td at bounding box center [1049, 367] width 11 height 40
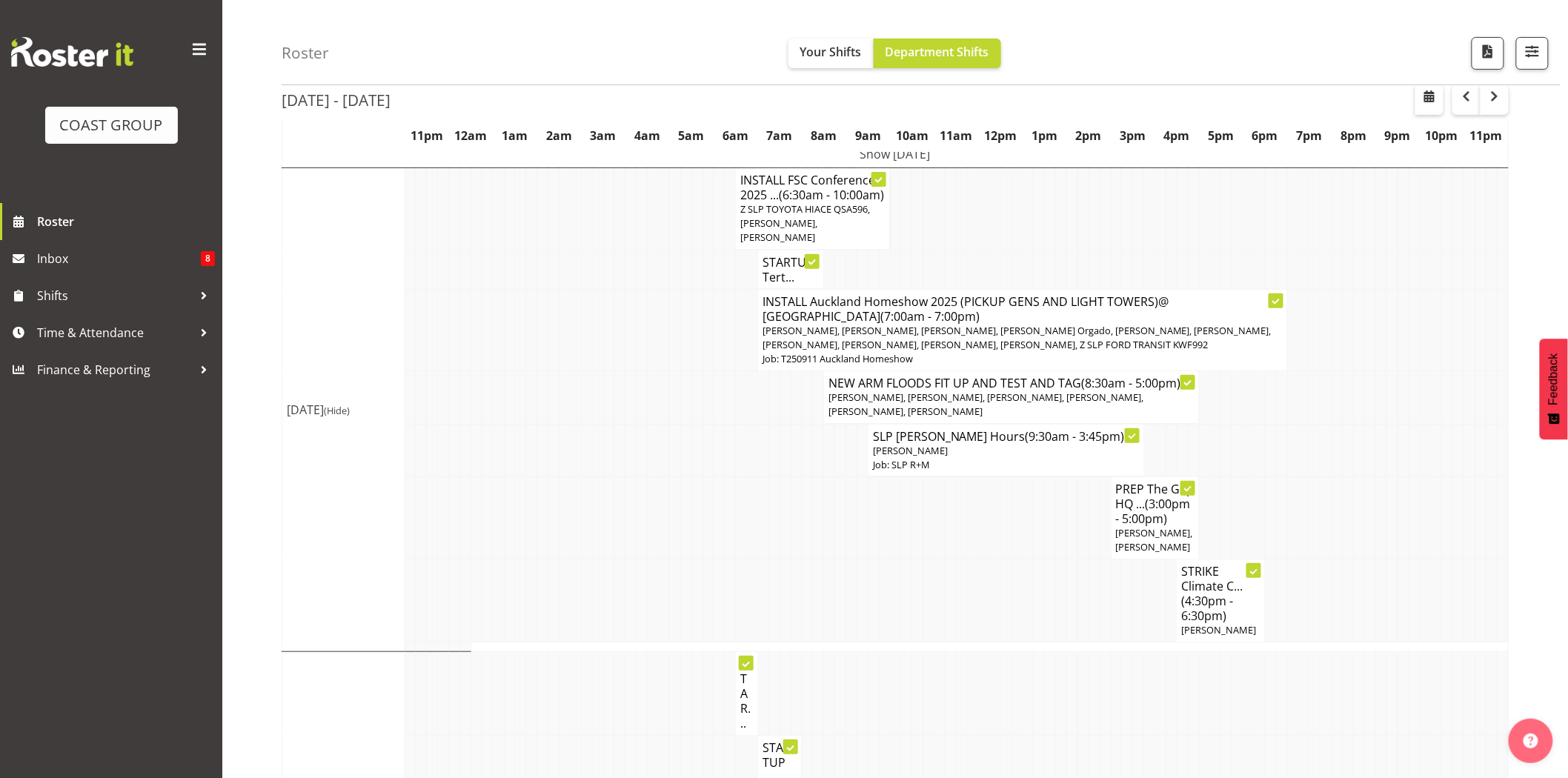
scroll to position [111, 0]
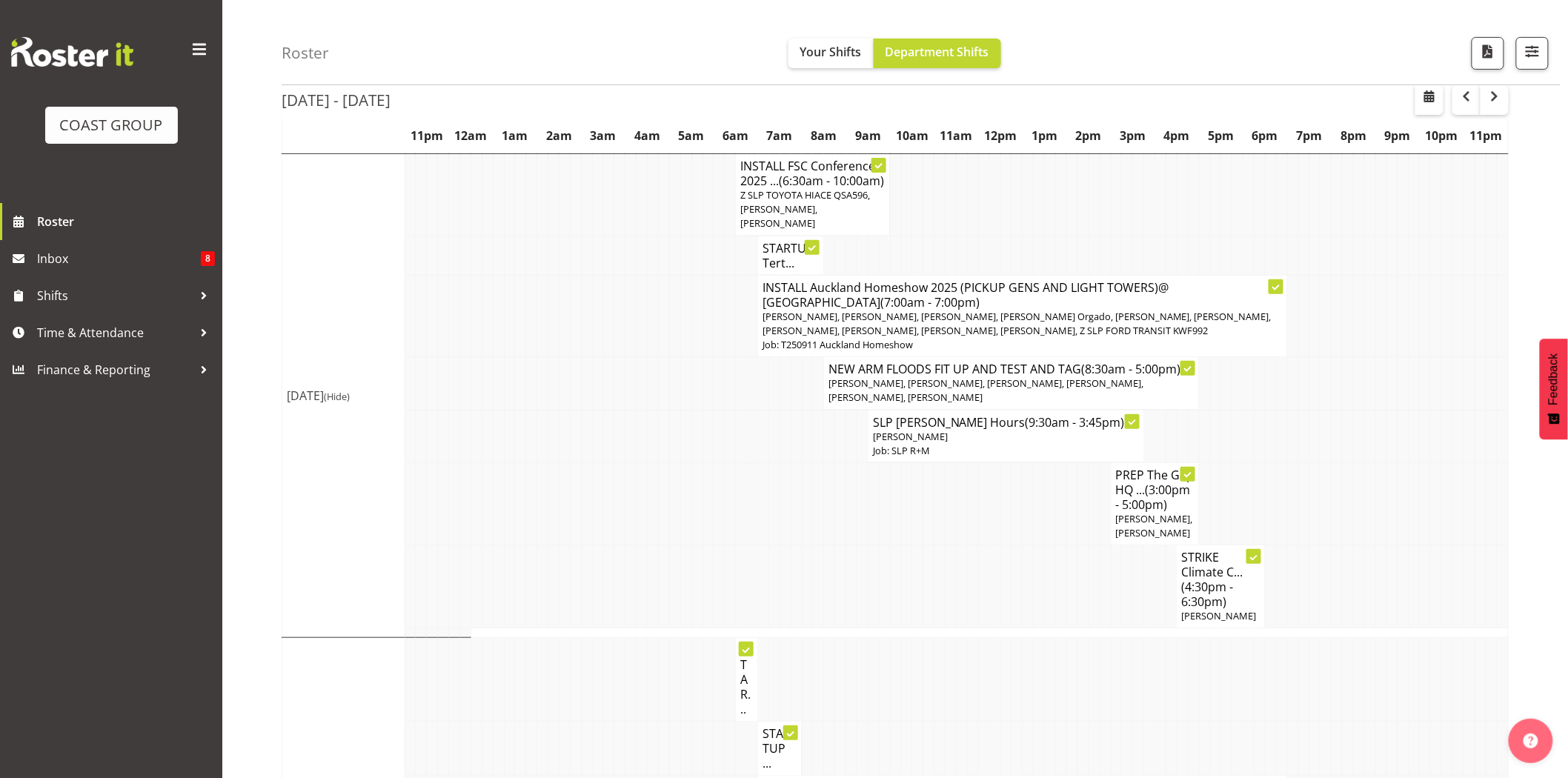
click at [1122, 232] on td at bounding box center [1127, 195] width 11 height 82
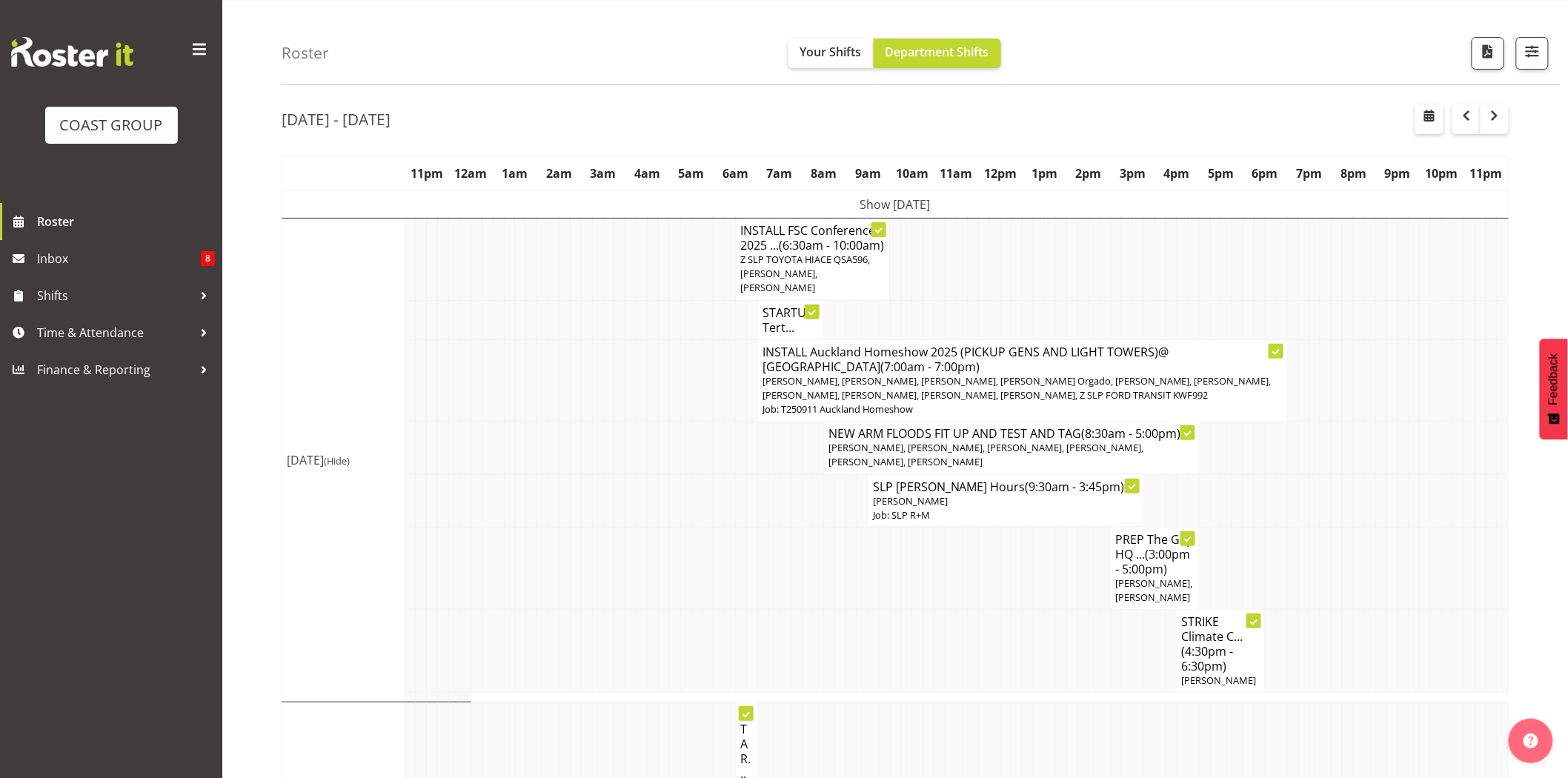
scroll to position [36, 0]
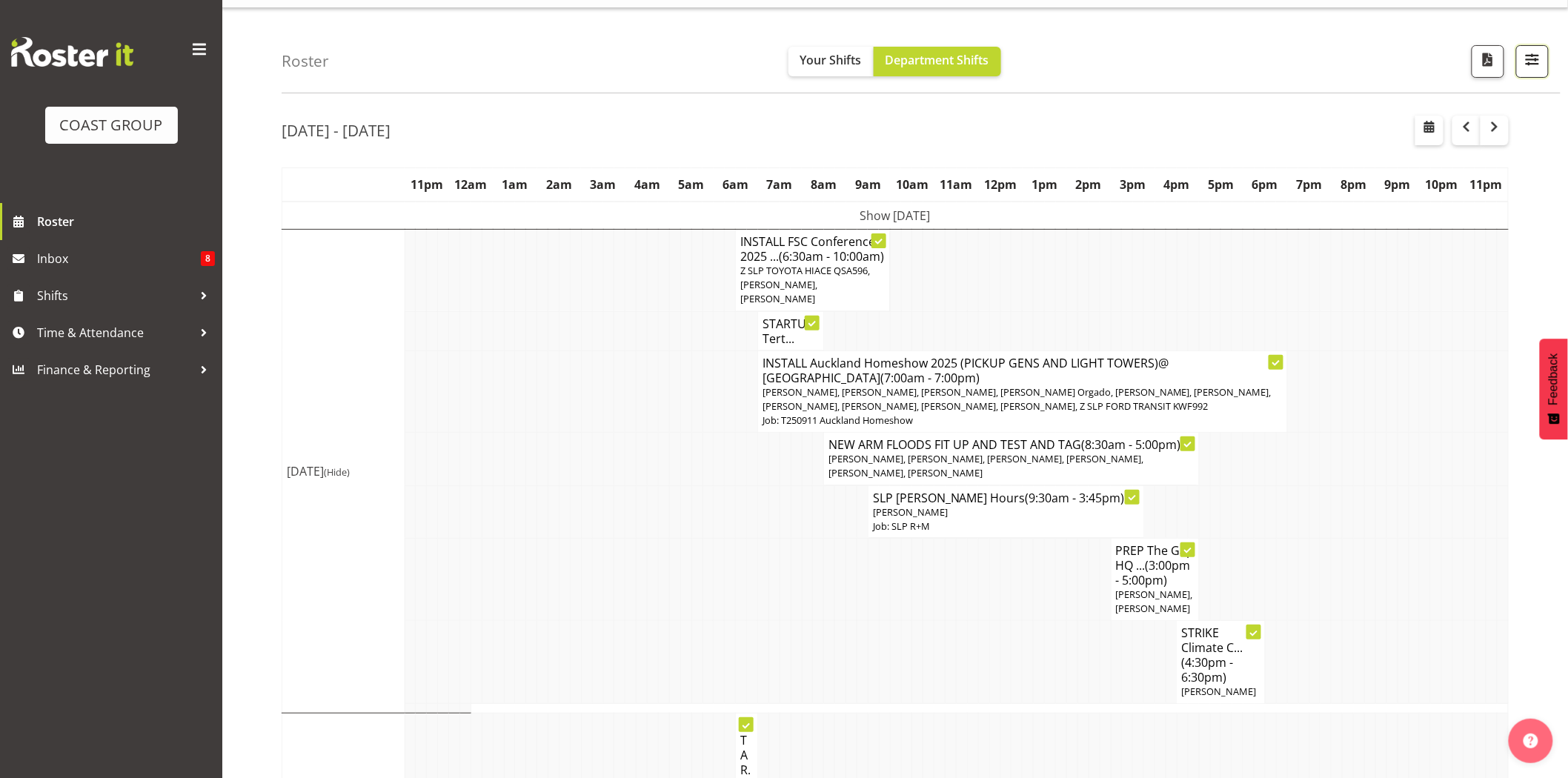
click at [1524, 60] on span "button" at bounding box center [1531, 59] width 19 height 19
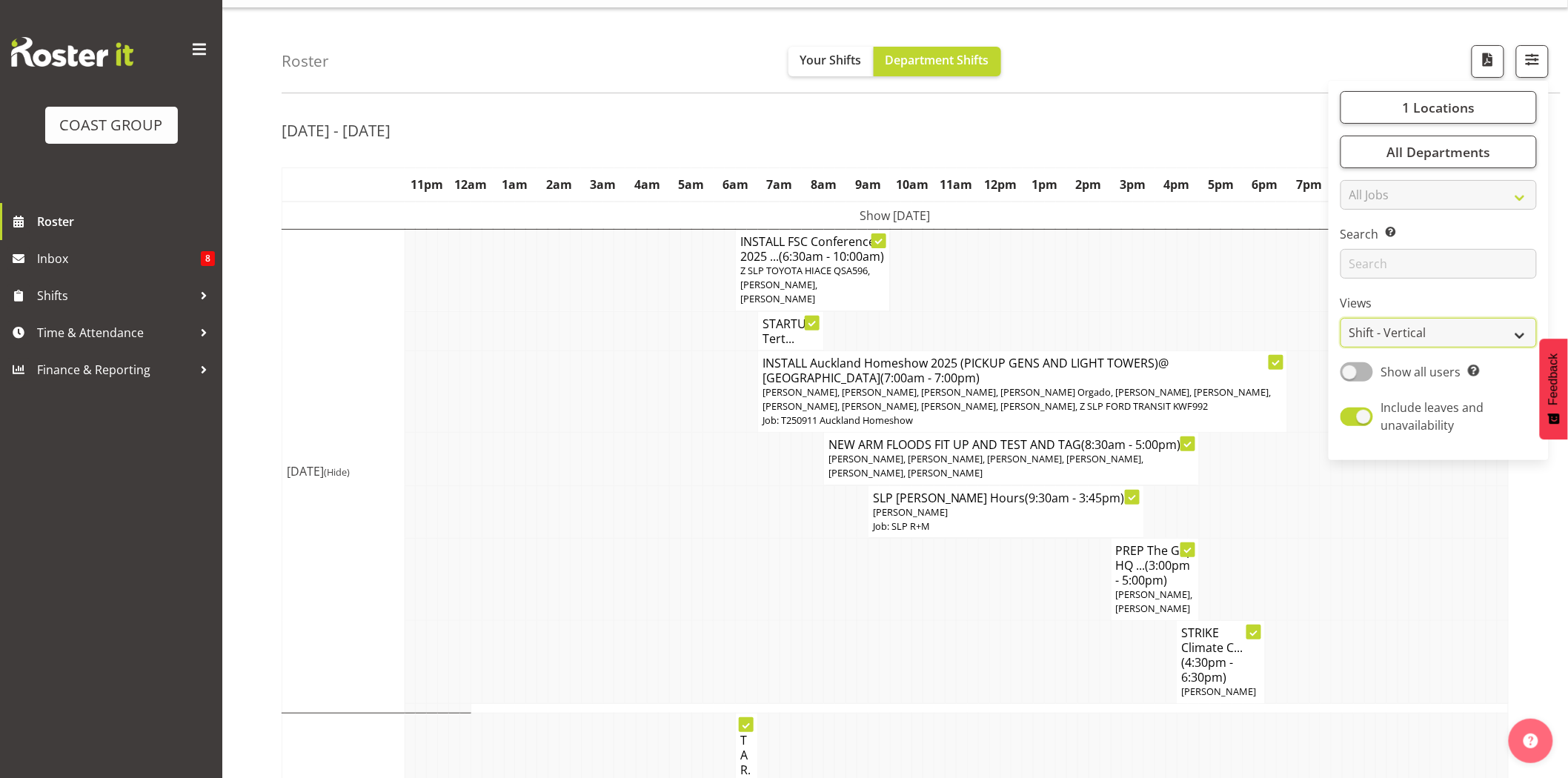
click at [1423, 325] on select "Staff Role Shift - Horizontal Shift - Vertical Staff - Location" at bounding box center [1439, 333] width 197 height 30
select select "staff"
click at [1341, 348] on select "Staff Role Shift - Horizontal Shift - Vertical Staff - Location" at bounding box center [1439, 333] width 197 height 30
click at [850, 150] on div "[DATE] - [DATE]" at bounding box center [894, 132] width 1227 height 34
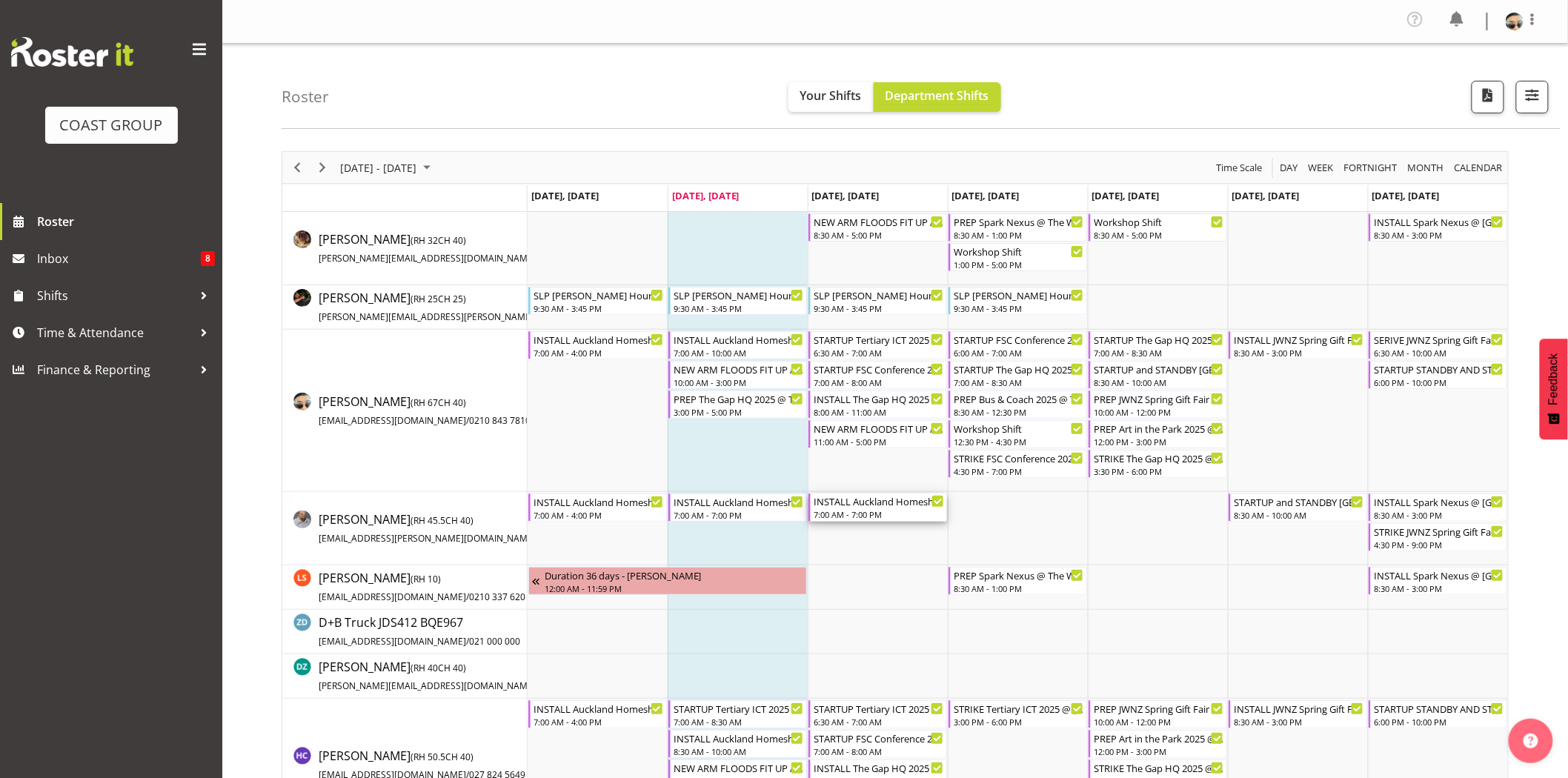
click at [896, 506] on div "INSTALL Auckland Homeshow 2025 @ [GEOGRAPHIC_DATA]" at bounding box center [878, 501] width 130 height 15
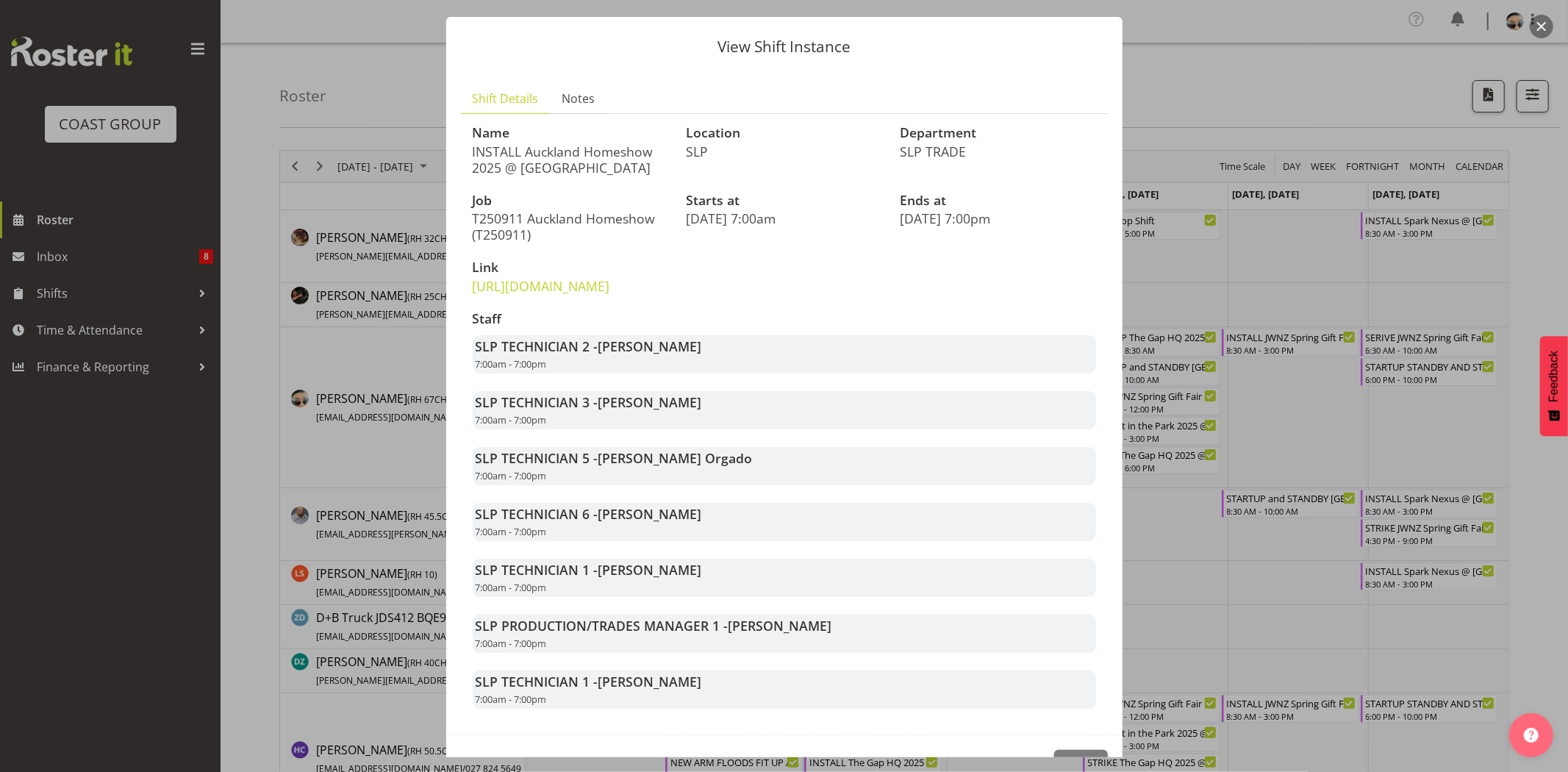
scroll to position [113, 0]
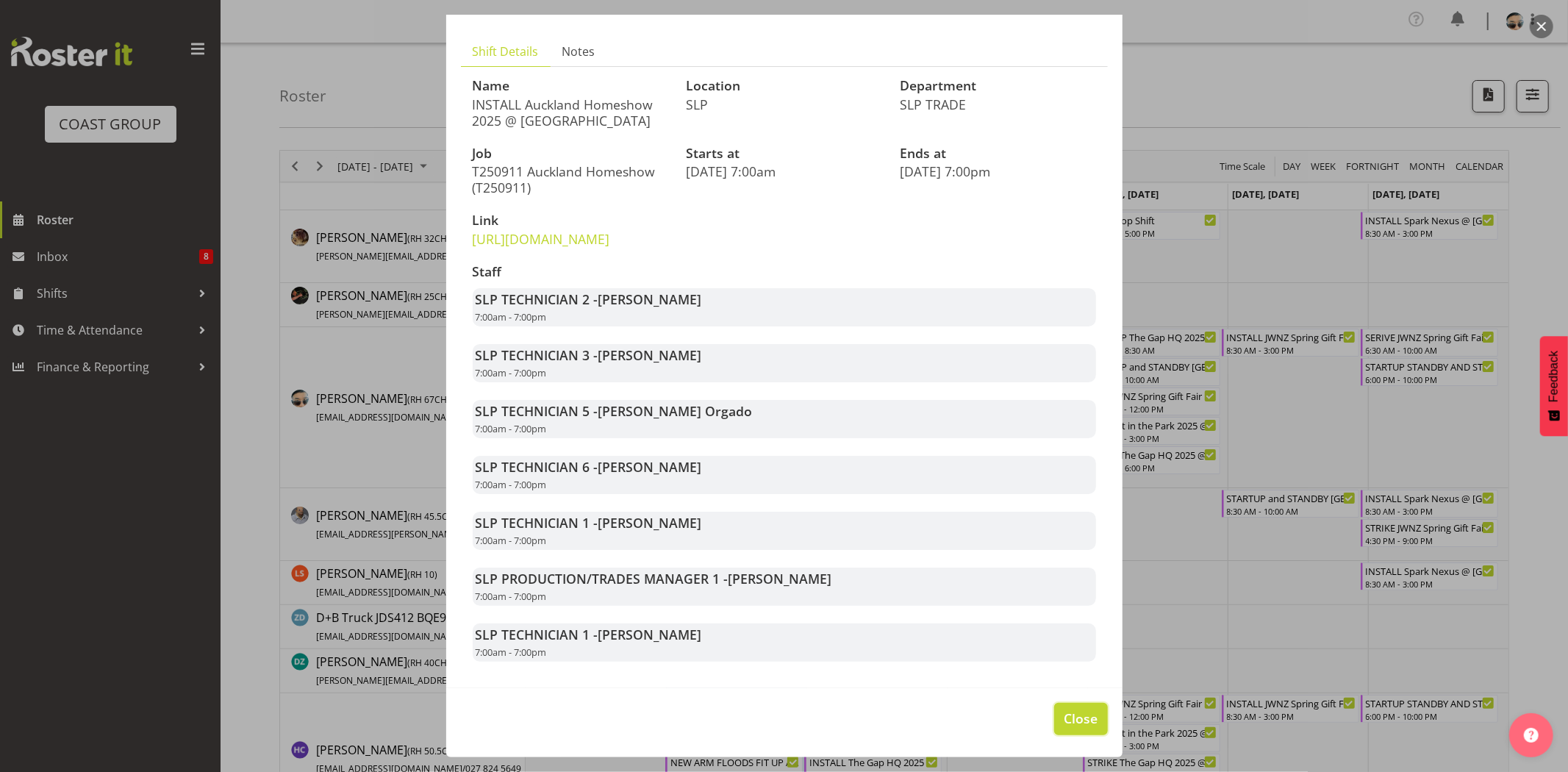
click at [1078, 713] on span "Close" at bounding box center [1080, 718] width 34 height 19
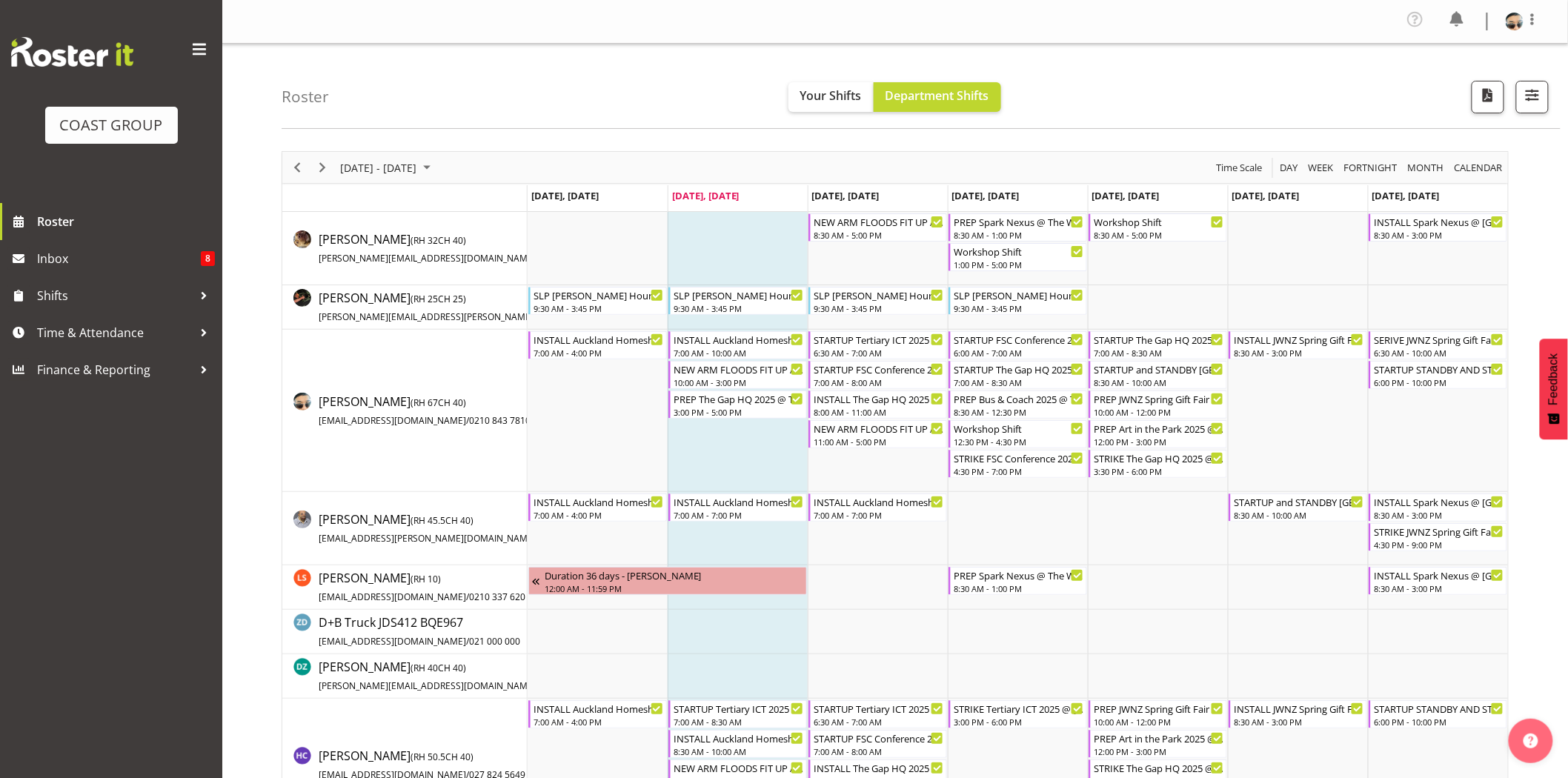
click at [743, 454] on td "Timeline Week of September 9, 2025" at bounding box center [737, 410] width 140 height 162
click at [729, 349] on div "7:00 AM - 10:00 AM" at bounding box center [738, 352] width 130 height 12
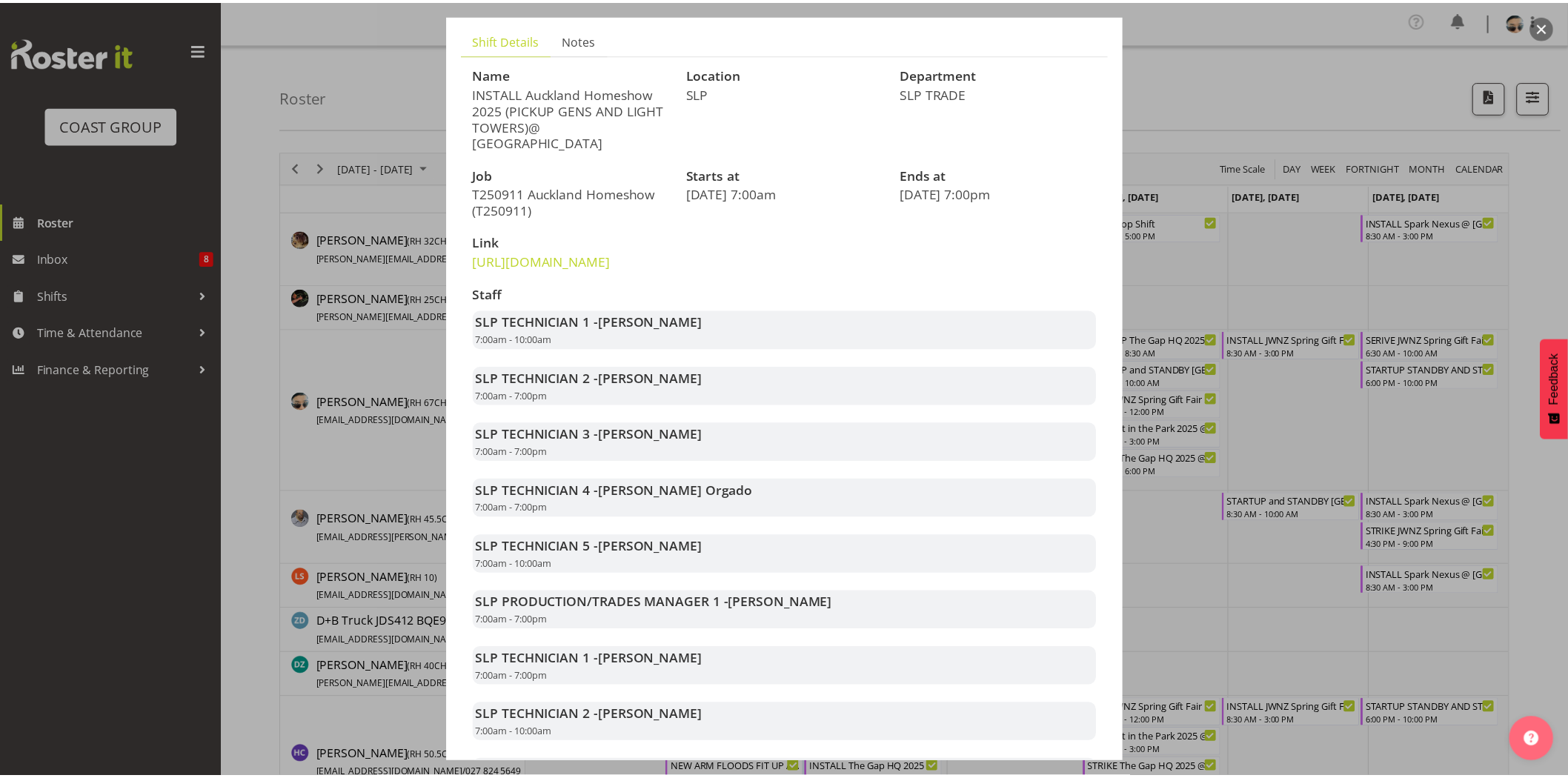
scroll to position [351, 0]
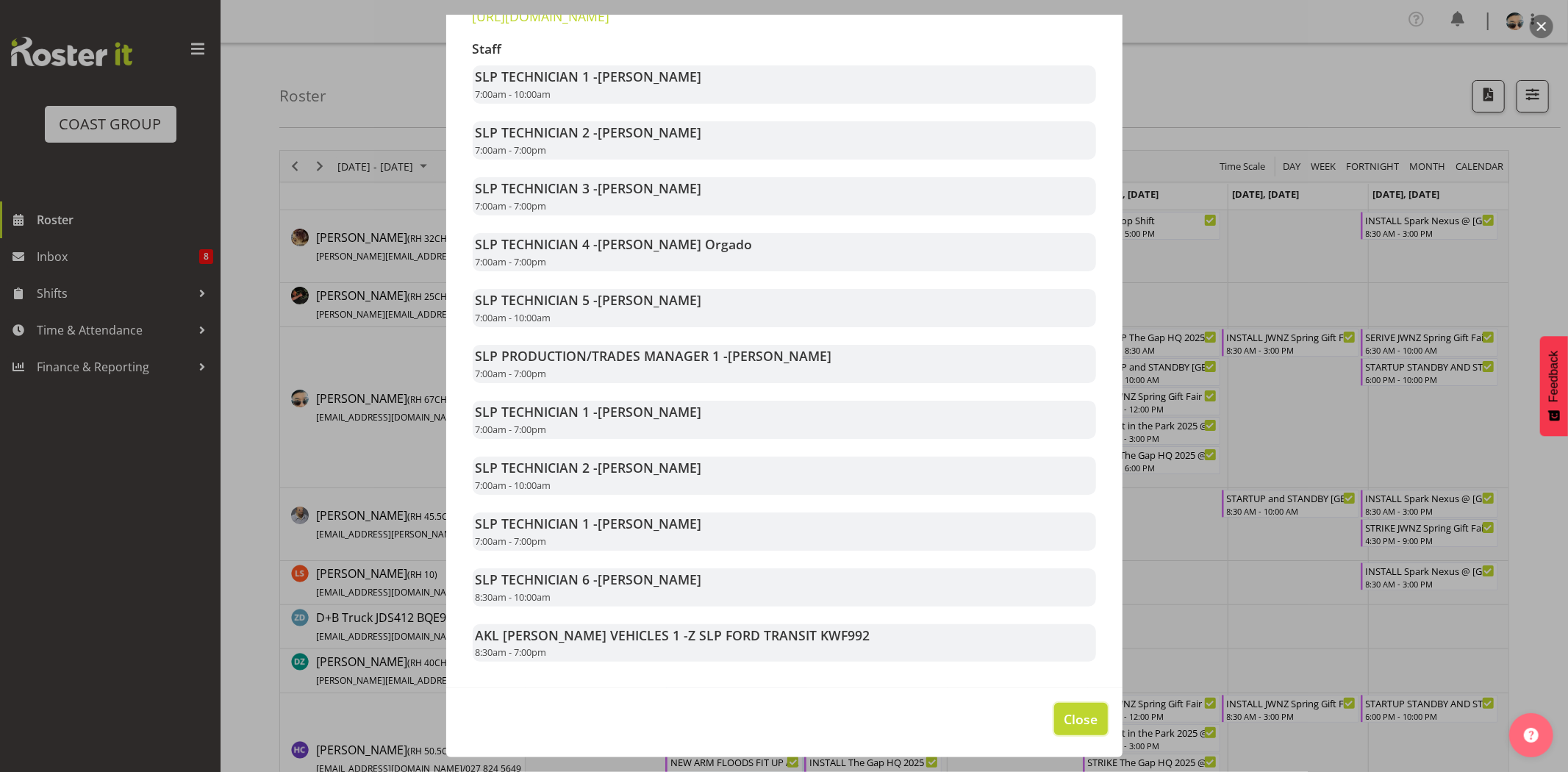
click at [1079, 729] on span "Close" at bounding box center [1080, 719] width 34 height 19
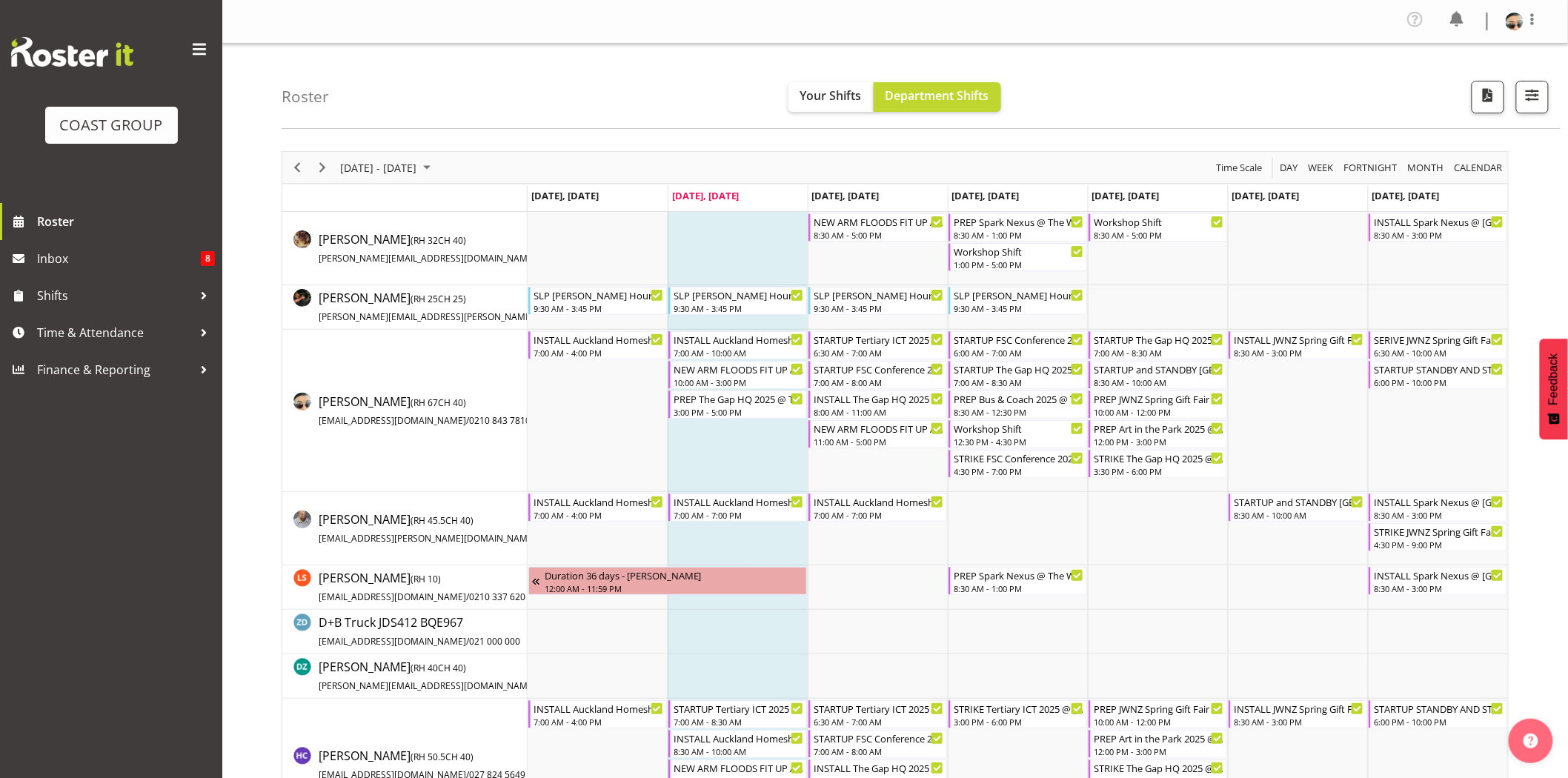
click at [717, 471] on td "Timeline Week of September 9, 2025" at bounding box center [737, 410] width 140 height 162
click at [1278, 351] on div "8:30 AM - 3:00 PM" at bounding box center [1299, 352] width 130 height 12
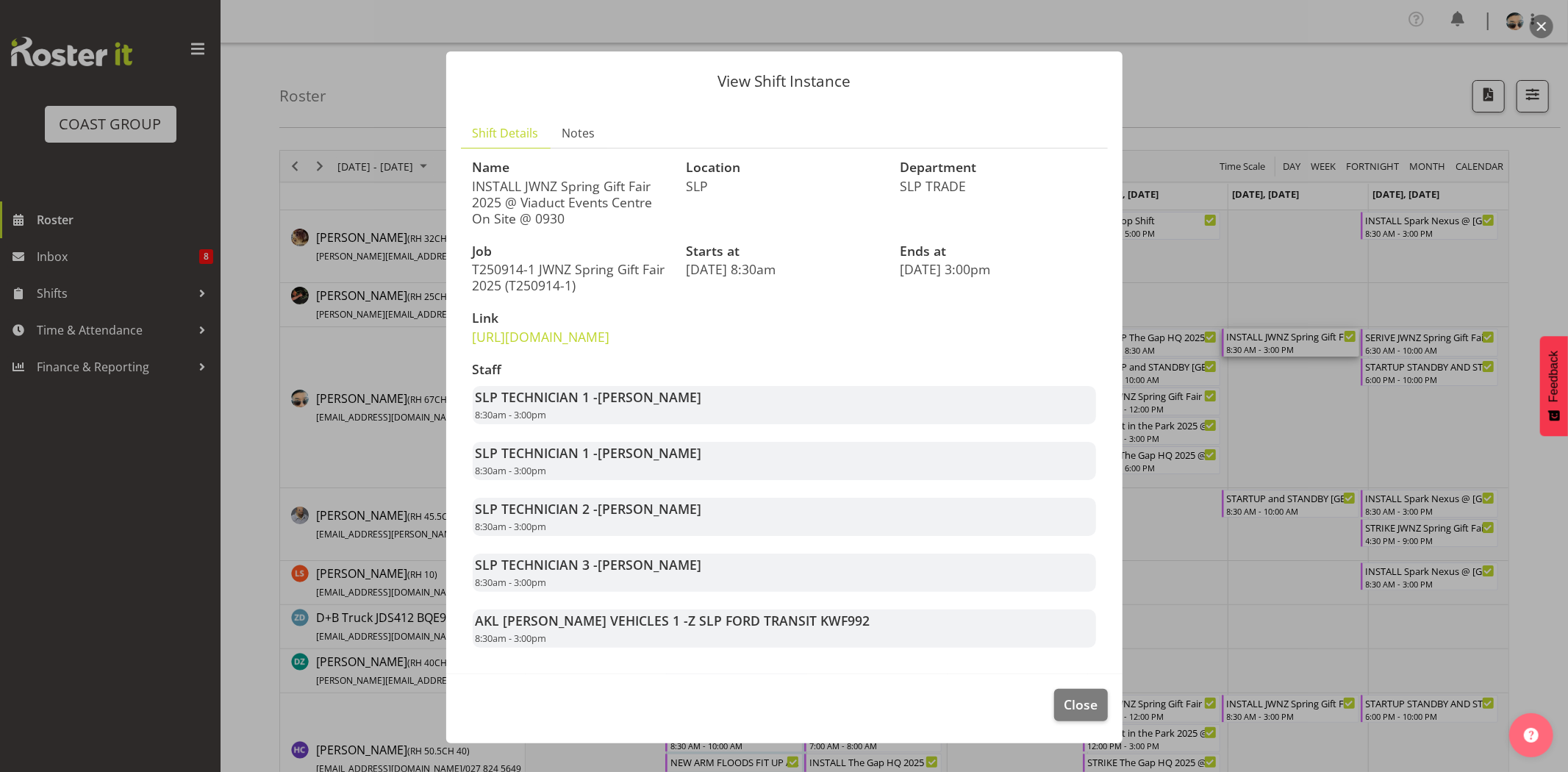
drag, startPoint x: 568, startPoint y: 195, endPoint x: 665, endPoint y: 195, distance: 97.0
click at [665, 195] on div "Name INSTALL JWNZ Spring Gift Fair 2025 @ Viaduct Events Centre On Site @ 0930" at bounding box center [571, 193] width 214 height 84
click at [667, 195] on div "Name INSTALL JWNZ Spring Gift Fair 2025 @ Viaduct Events Centre On Site @ 0930" at bounding box center [571, 193] width 214 height 84
drag, startPoint x: 472, startPoint y: 186, endPoint x: 608, endPoint y: 186, distance: 136.0
click at [608, 186] on p "INSTALL JWNZ Spring Gift Fair 2025 @ Viaduct Events Centre On Site @ 0930" at bounding box center [570, 201] width 196 height 48
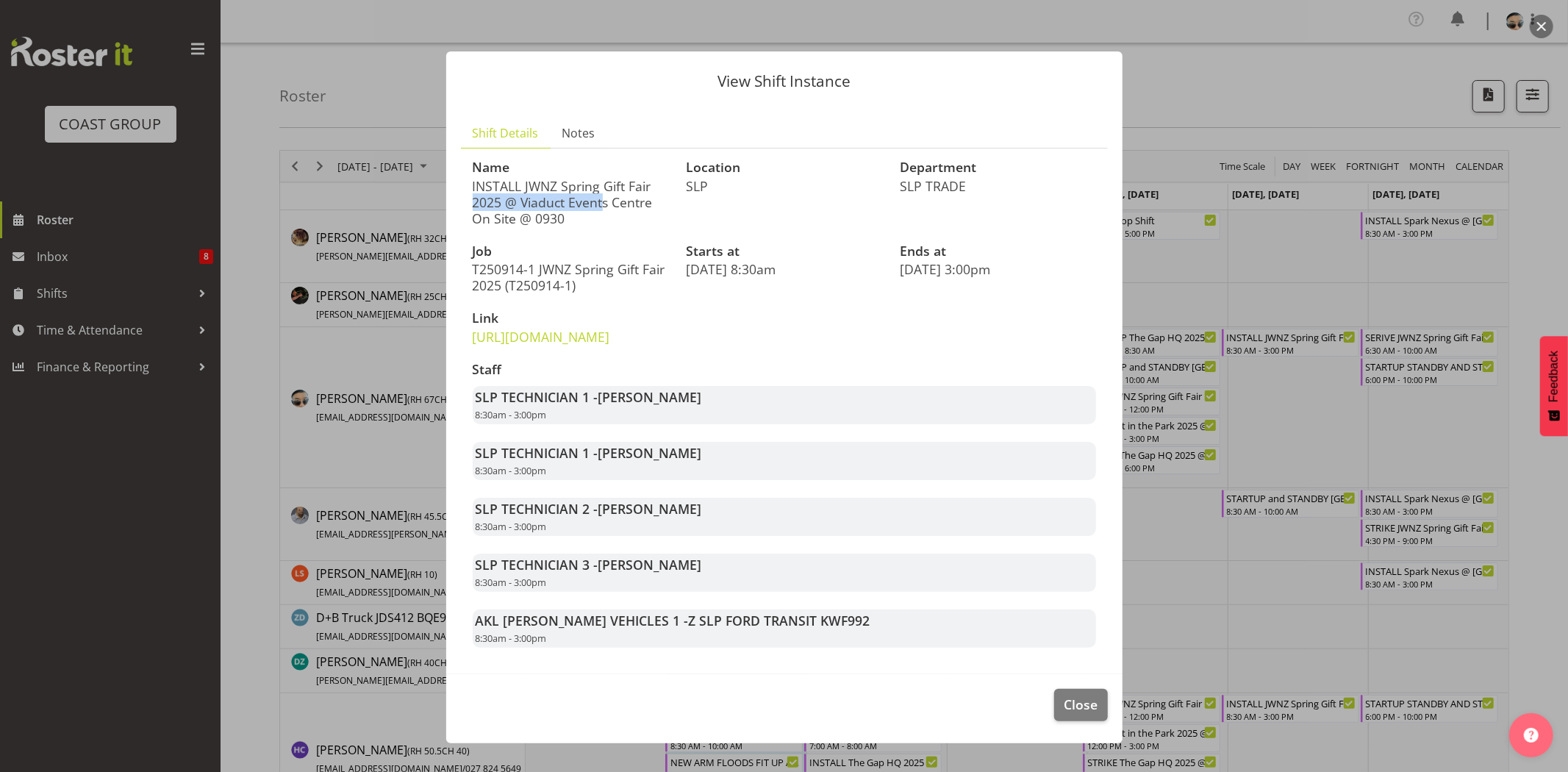
click at [608, 186] on p "INSTALL JWNZ Spring Gift Fair 2025 @ Viaduct Events Centre On Site @ 0930" at bounding box center [570, 201] width 196 height 48
drag, startPoint x: 512, startPoint y: 185, endPoint x: 636, endPoint y: 186, distance: 124.0
click at [636, 186] on p "INSTALL JWNZ Spring Gift Fair 2025 @ Viaduct Events Centre On Site @ 0930" at bounding box center [570, 201] width 196 height 48
drag, startPoint x: 502, startPoint y: 195, endPoint x: 637, endPoint y: 195, distance: 135.0
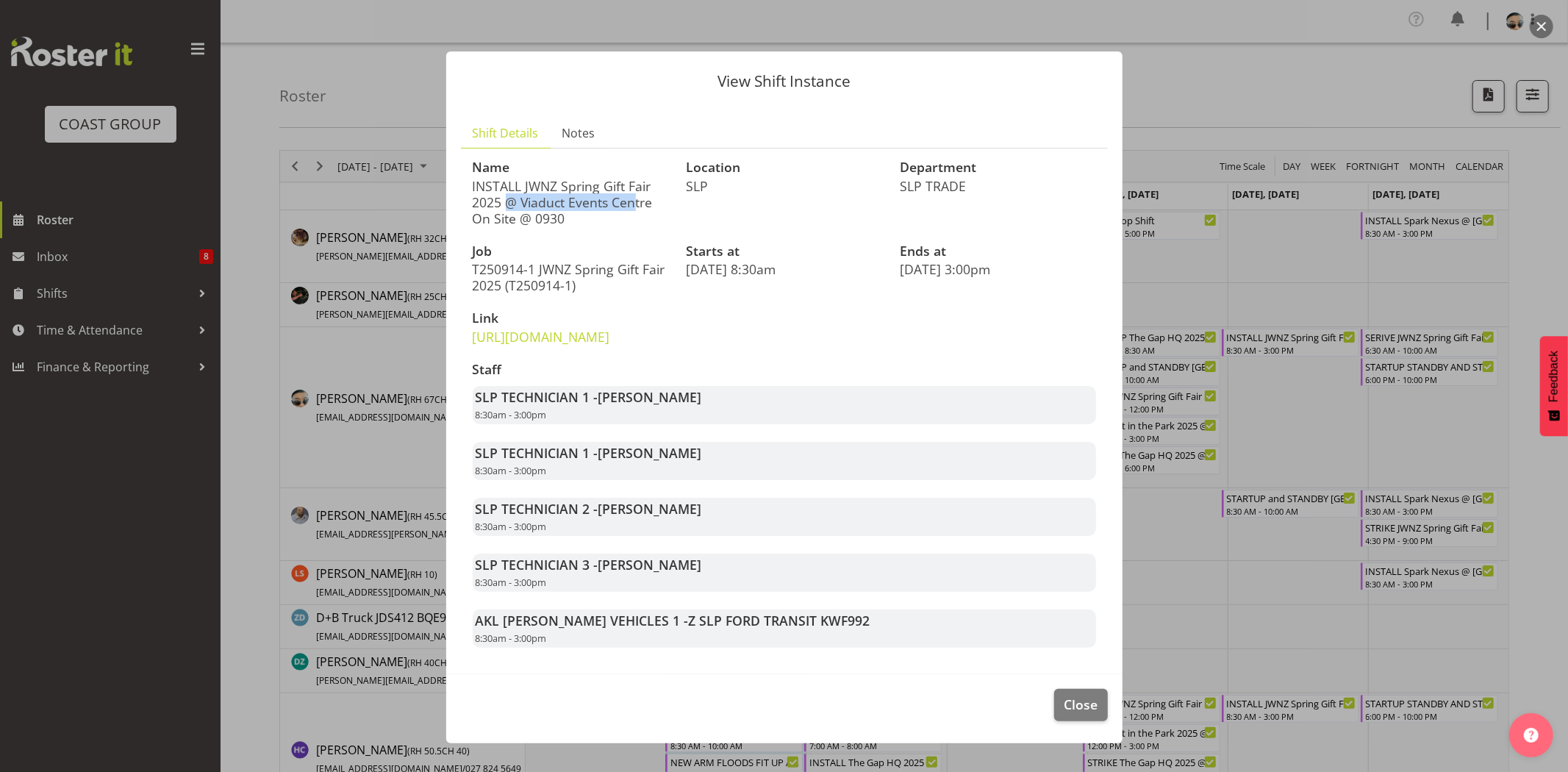
click at [637, 195] on p "INSTALL JWNZ Spring Gift Fair 2025 @ Viaduct Events Centre On Site @ 0930" at bounding box center [570, 201] width 196 height 48
drag, startPoint x: 491, startPoint y: 204, endPoint x: 646, endPoint y: 189, distance: 155.7
click at [646, 189] on p "INSTALL JWNZ Spring Gift Fair 2025 @ Viaduct Events Centre On Site @ 0930" at bounding box center [570, 201] width 196 height 48
click at [613, 202] on p "INSTALL JWNZ Spring Gift Fair 2025 @ Viaduct Events Centre On Site @ 0930" at bounding box center [570, 201] width 196 height 48
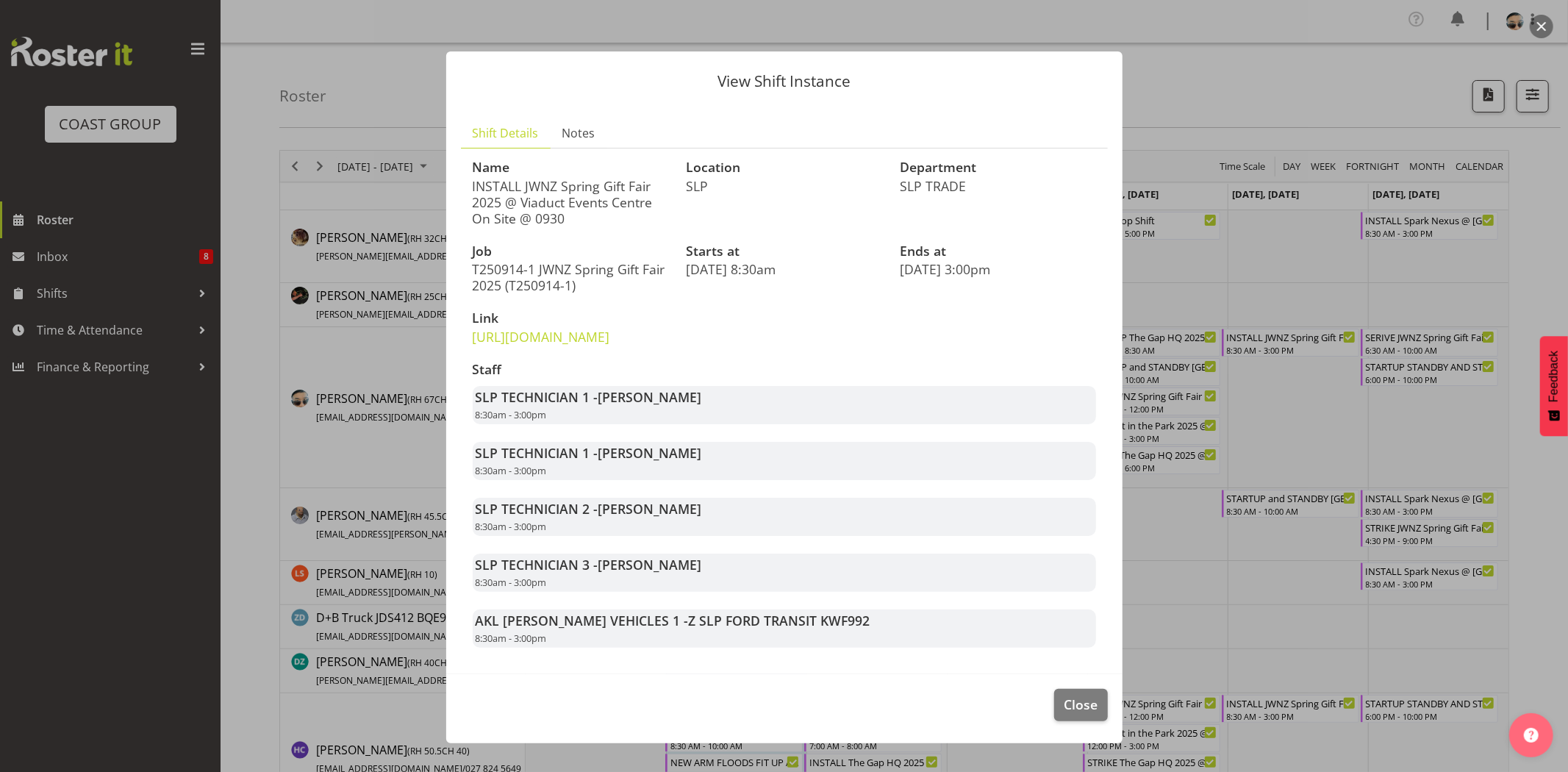
drag, startPoint x: 487, startPoint y: 204, endPoint x: 666, endPoint y: 201, distance: 179.0
click at [666, 202] on div "Name INSTALL JWNZ Spring Gift Fair 2025 @ Viaduct Events Centre On Site @ 0930" at bounding box center [571, 193] width 214 height 84
click at [666, 201] on div "Name INSTALL JWNZ Spring Gift Fair 2025 @ Viaduct Events Centre On Site @ 0930" at bounding box center [571, 193] width 214 height 84
drag, startPoint x: 495, startPoint y: 217, endPoint x: 585, endPoint y: 215, distance: 90.0
click at [585, 215] on p "INSTALL JWNZ Spring Gift Fair 2025 @ Viaduct Events Centre On Site @ 0930" at bounding box center [570, 201] width 196 height 48
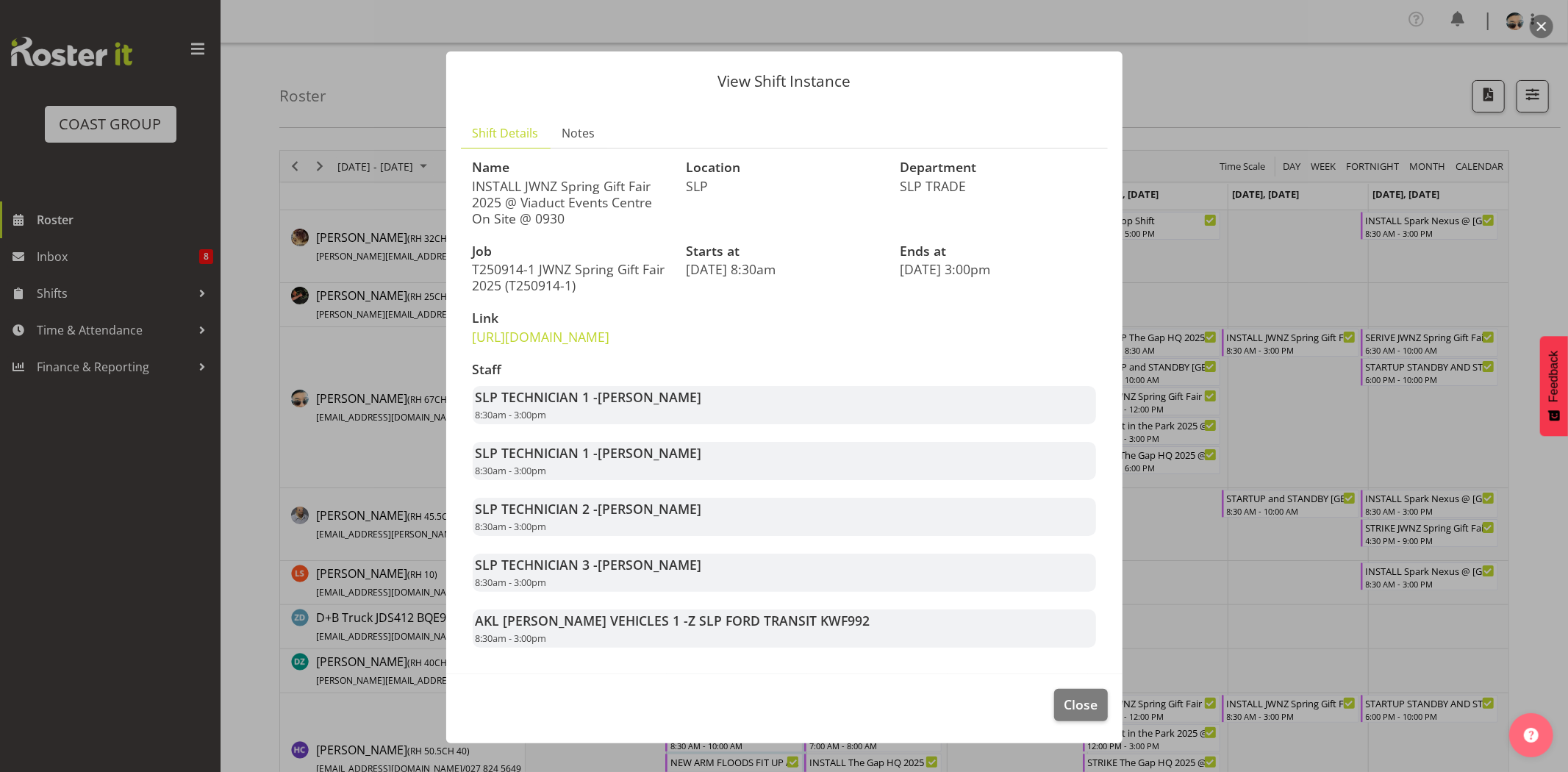
click at [585, 215] on p "INSTALL JWNZ Spring Gift Fair 2025 @ Viaduct Events Centre On Site @ 0930" at bounding box center [570, 201] width 196 height 48
click at [562, 345] on p "https://drive.google.com/drive/folders/1kirIHQZjZkud_4xg4zcYITDotzHCZZS5" at bounding box center [570, 336] width 196 height 16
click at [568, 337] on link "https://drive.google.com/drive/folders/1kirIHQZjZkud_4xg4zcYITDotzHCZZS5" at bounding box center [540, 337] width 137 height 18
click at [1082, 722] on button "Close" at bounding box center [1080, 705] width 53 height 33
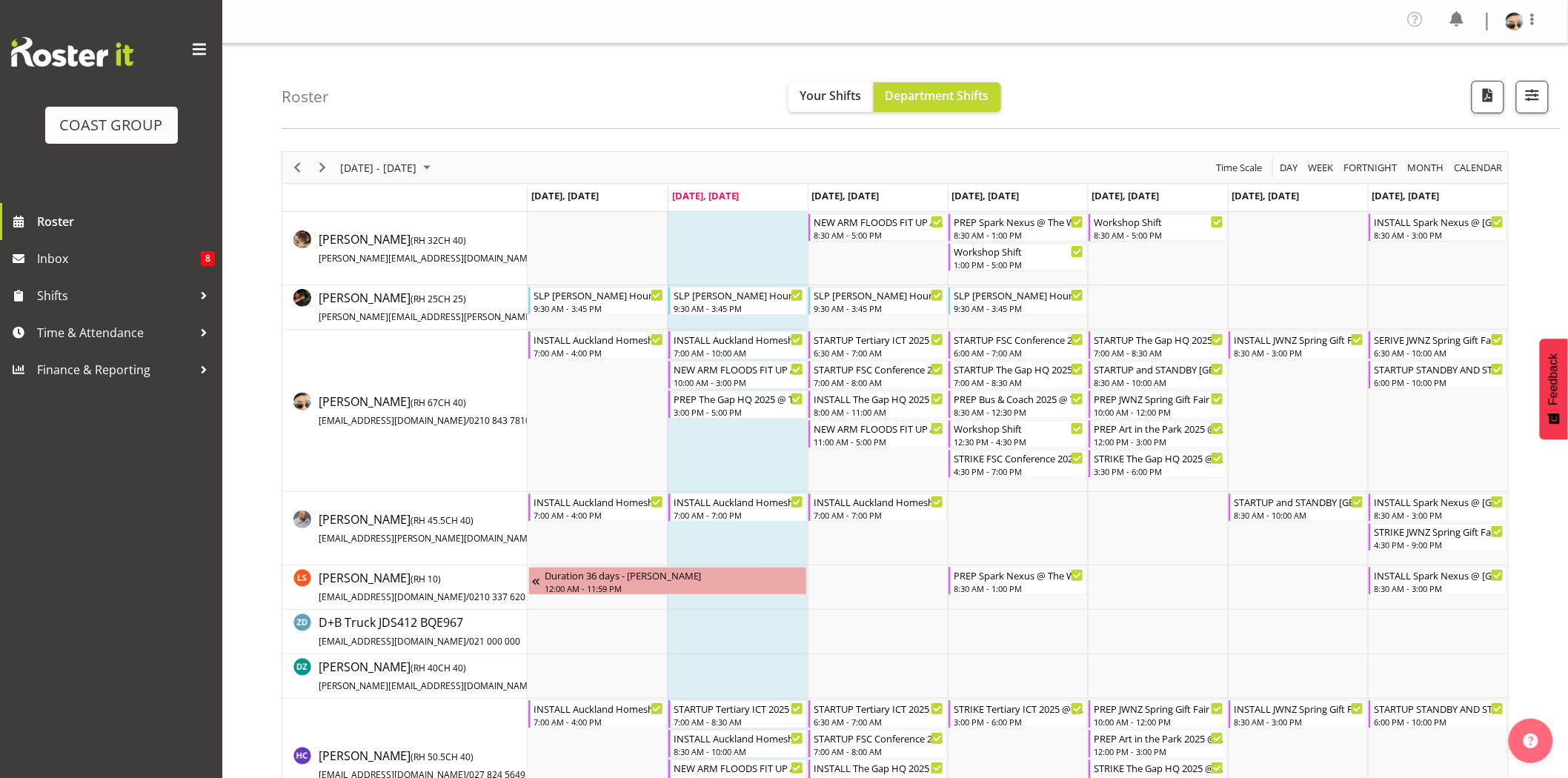
click at [778, 460] on td "Timeline Week of September 9, 2025" at bounding box center [737, 410] width 140 height 162
click at [855, 408] on div "8:00 AM - 11:00 AM" at bounding box center [878, 411] width 130 height 12
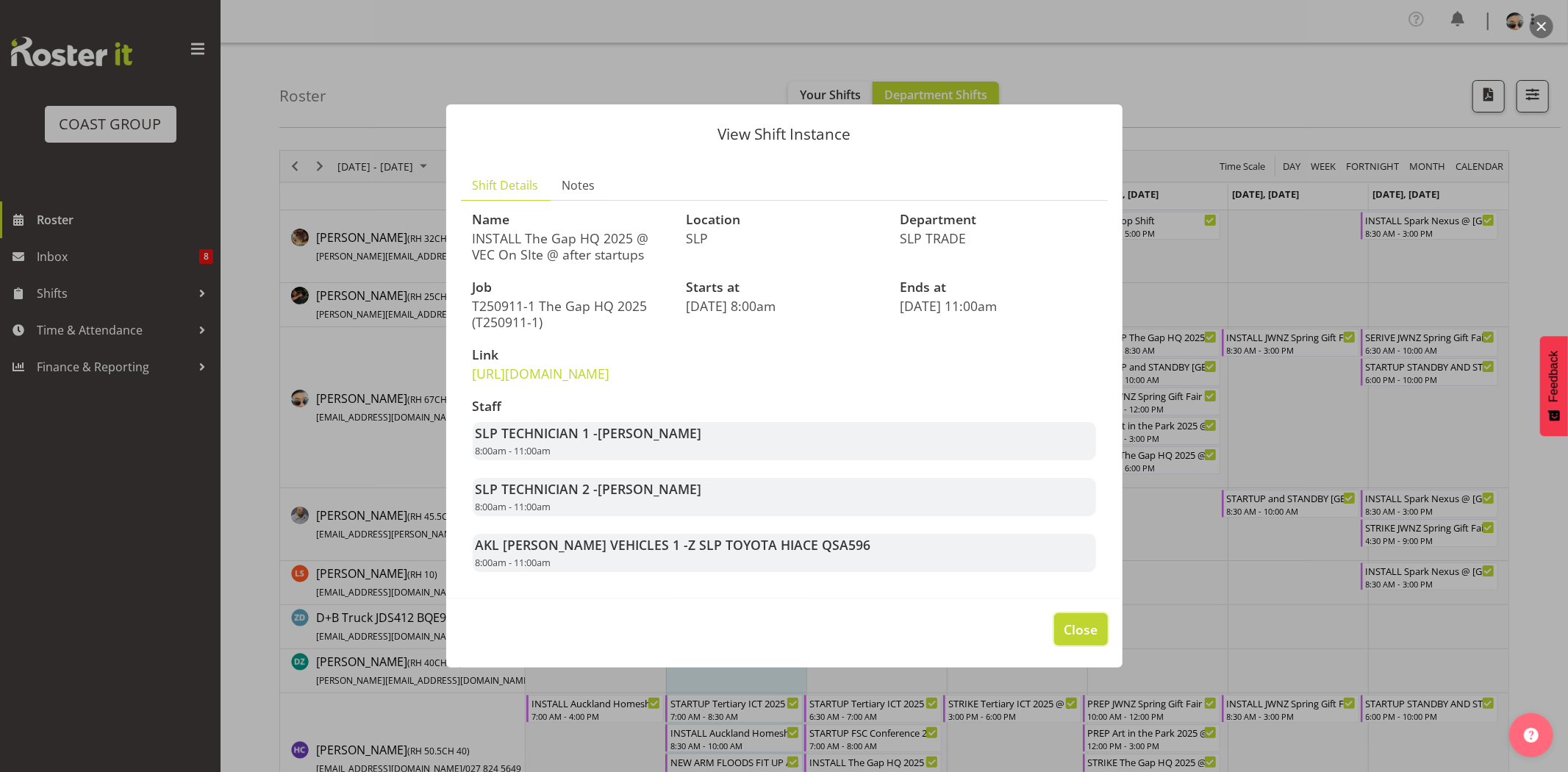
click at [1089, 639] on span "Close" at bounding box center [1080, 629] width 34 height 19
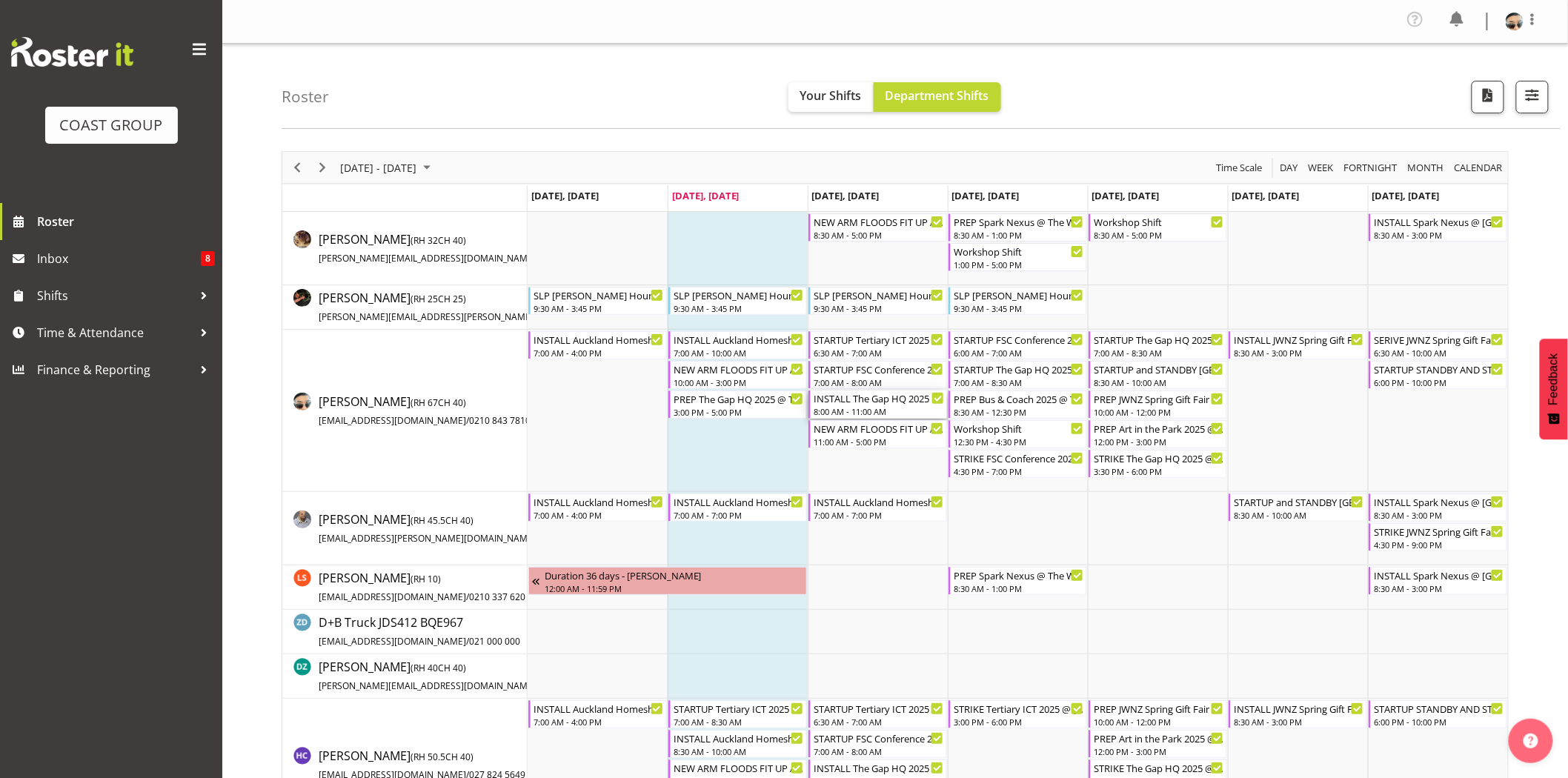
click at [891, 407] on div "8:00 AM - 11:00 AM" at bounding box center [878, 411] width 130 height 12
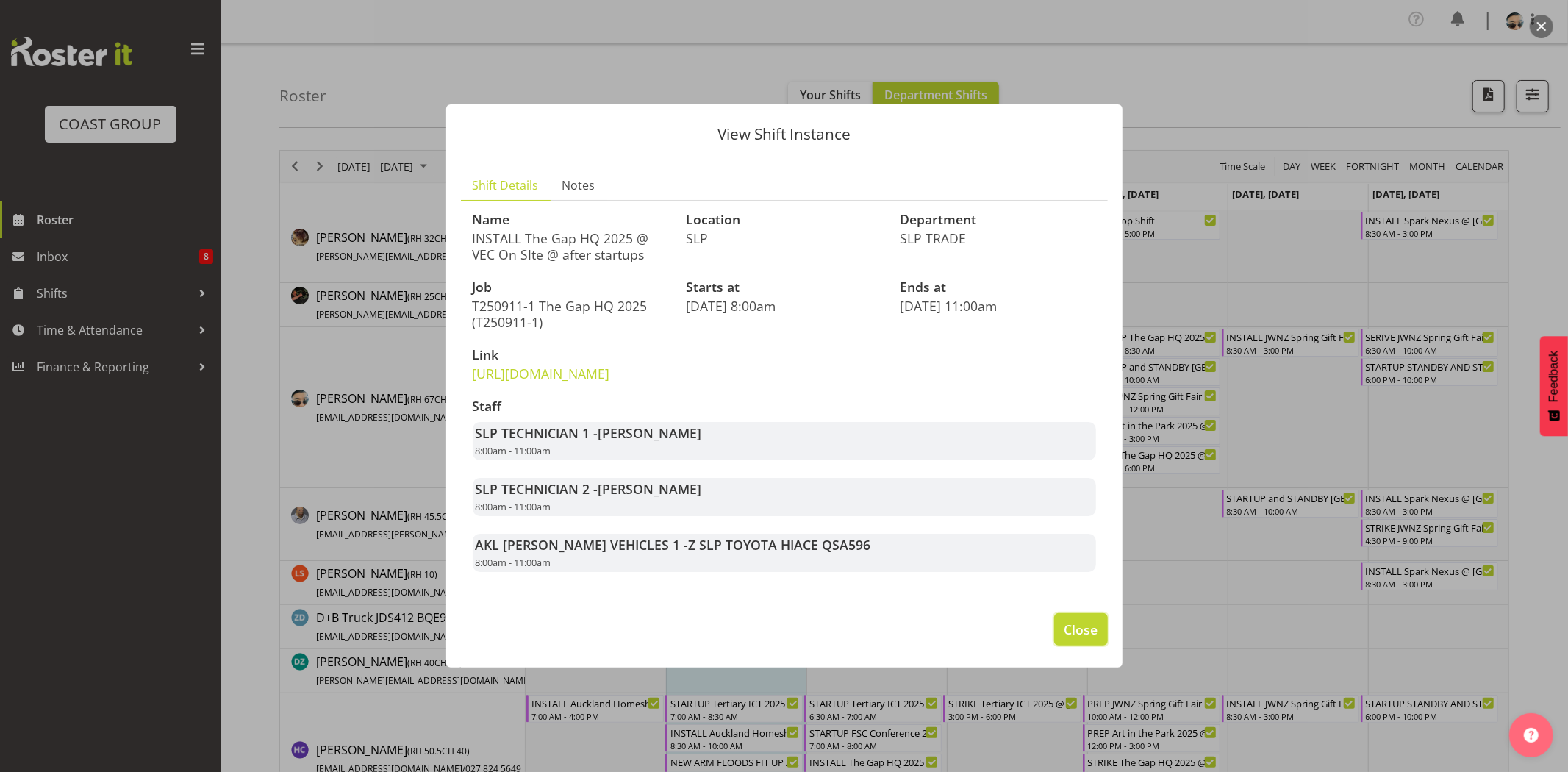
click at [1066, 639] on span "Close" at bounding box center [1080, 629] width 34 height 19
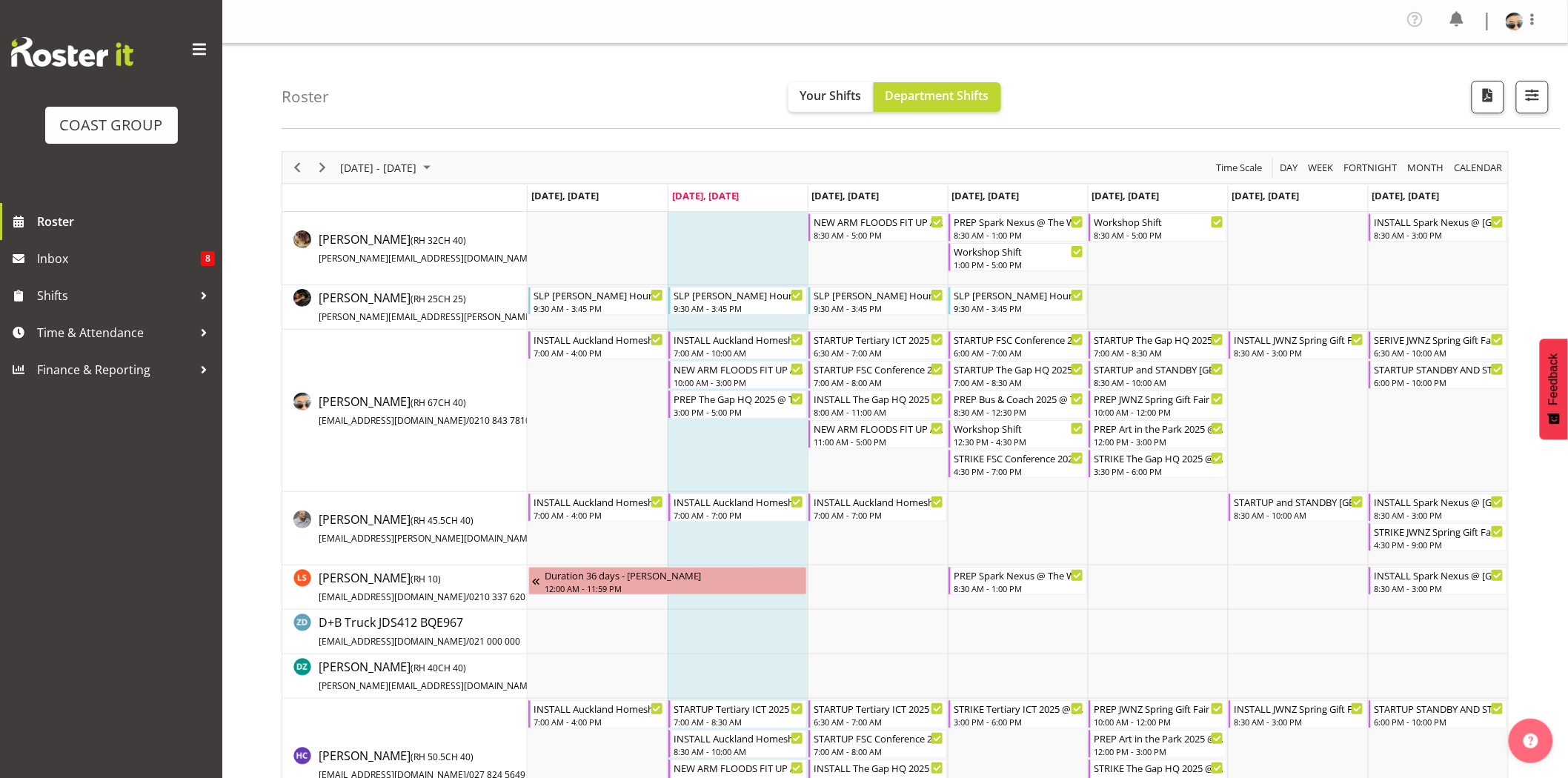
click at [1110, 312] on td "Timeline Week of September 9, 2025" at bounding box center [1158, 307] width 140 height 45
click at [1047, 403] on div "PREP Bus & Coach 2025 @ The Workshop" at bounding box center [1019, 397] width 130 height 15
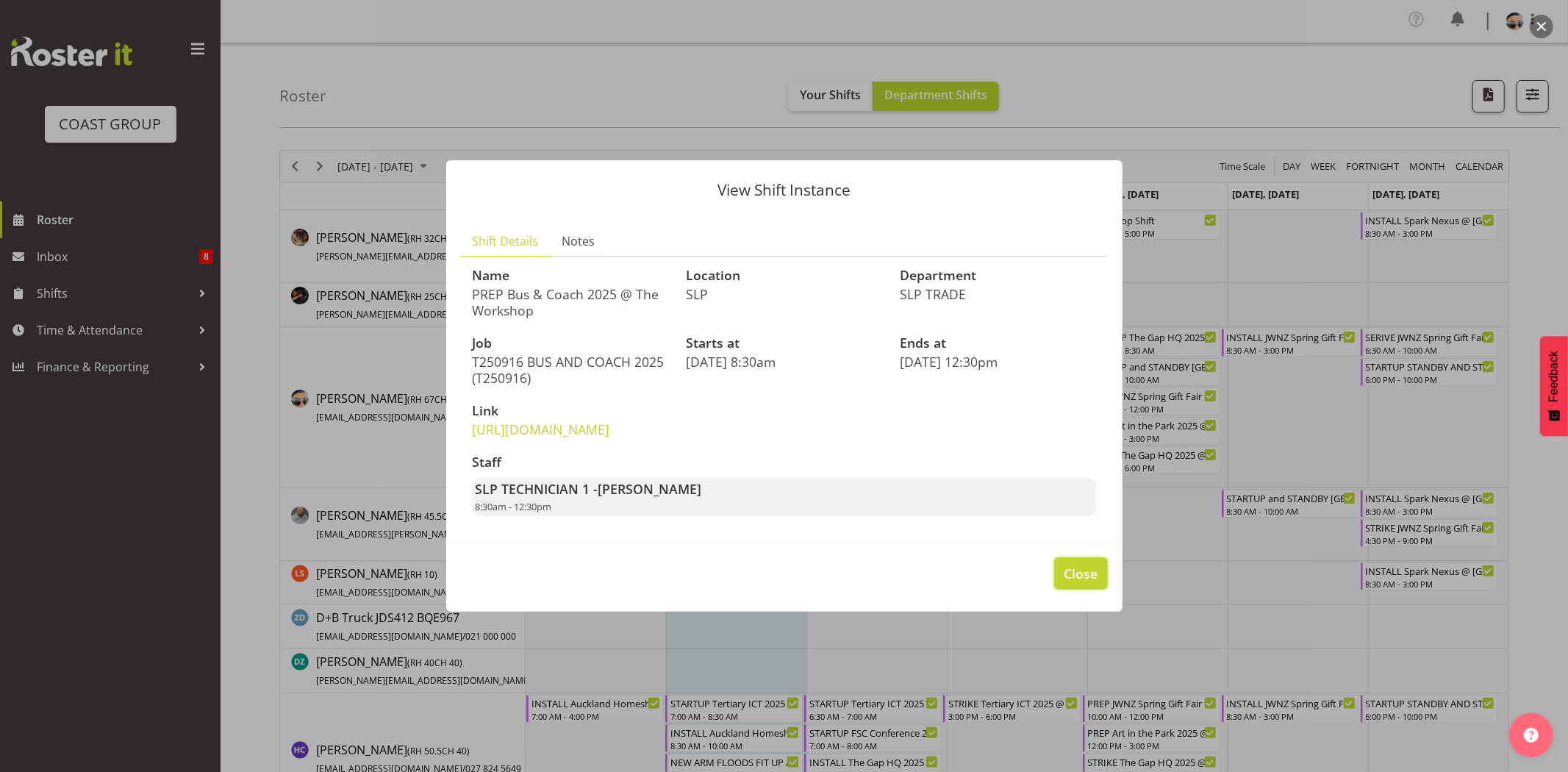
click at [1073, 583] on span "Close" at bounding box center [1080, 573] width 34 height 19
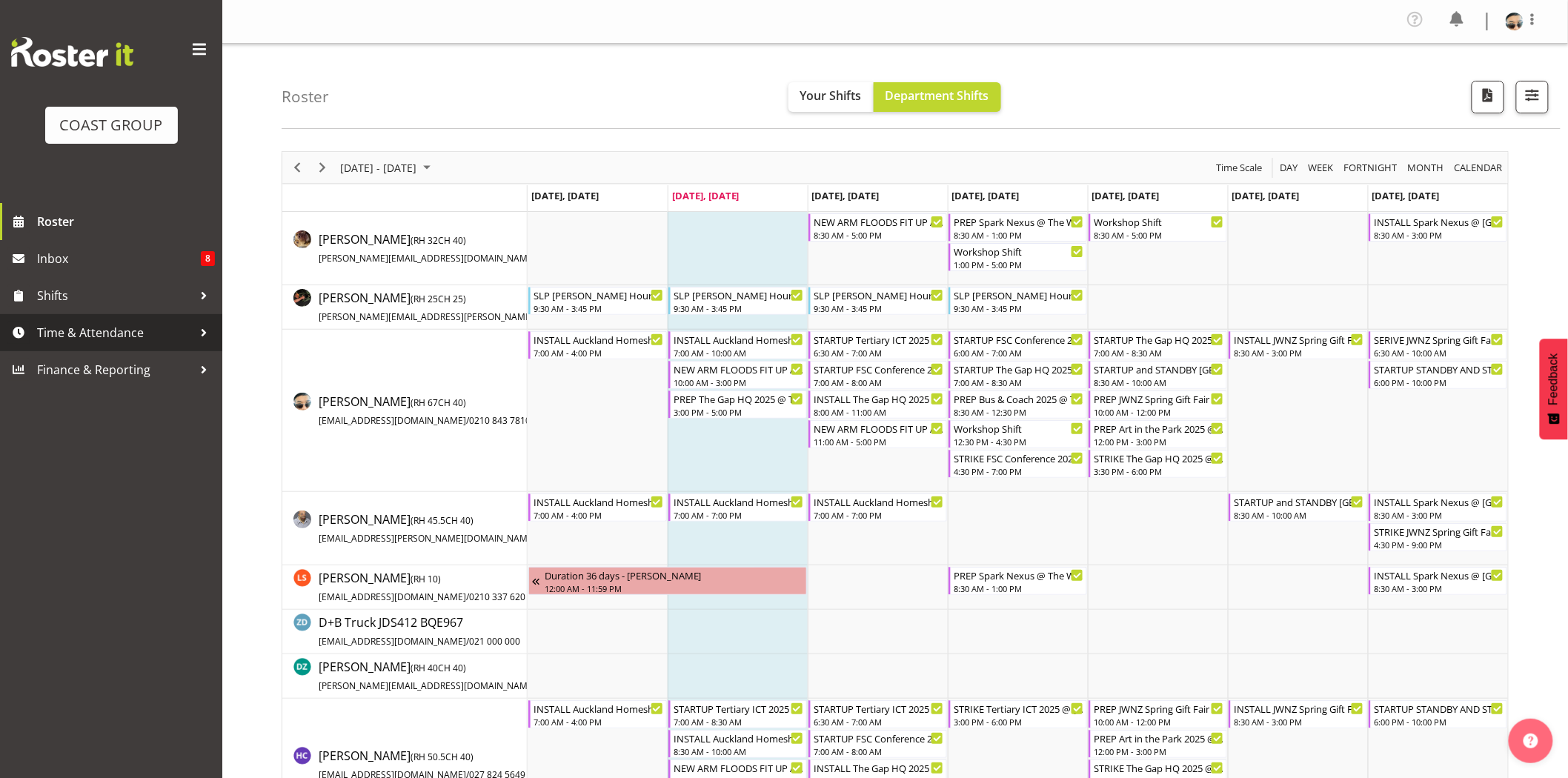
click at [151, 331] on span "Time & Attendance" at bounding box center [114, 333] width 156 height 22
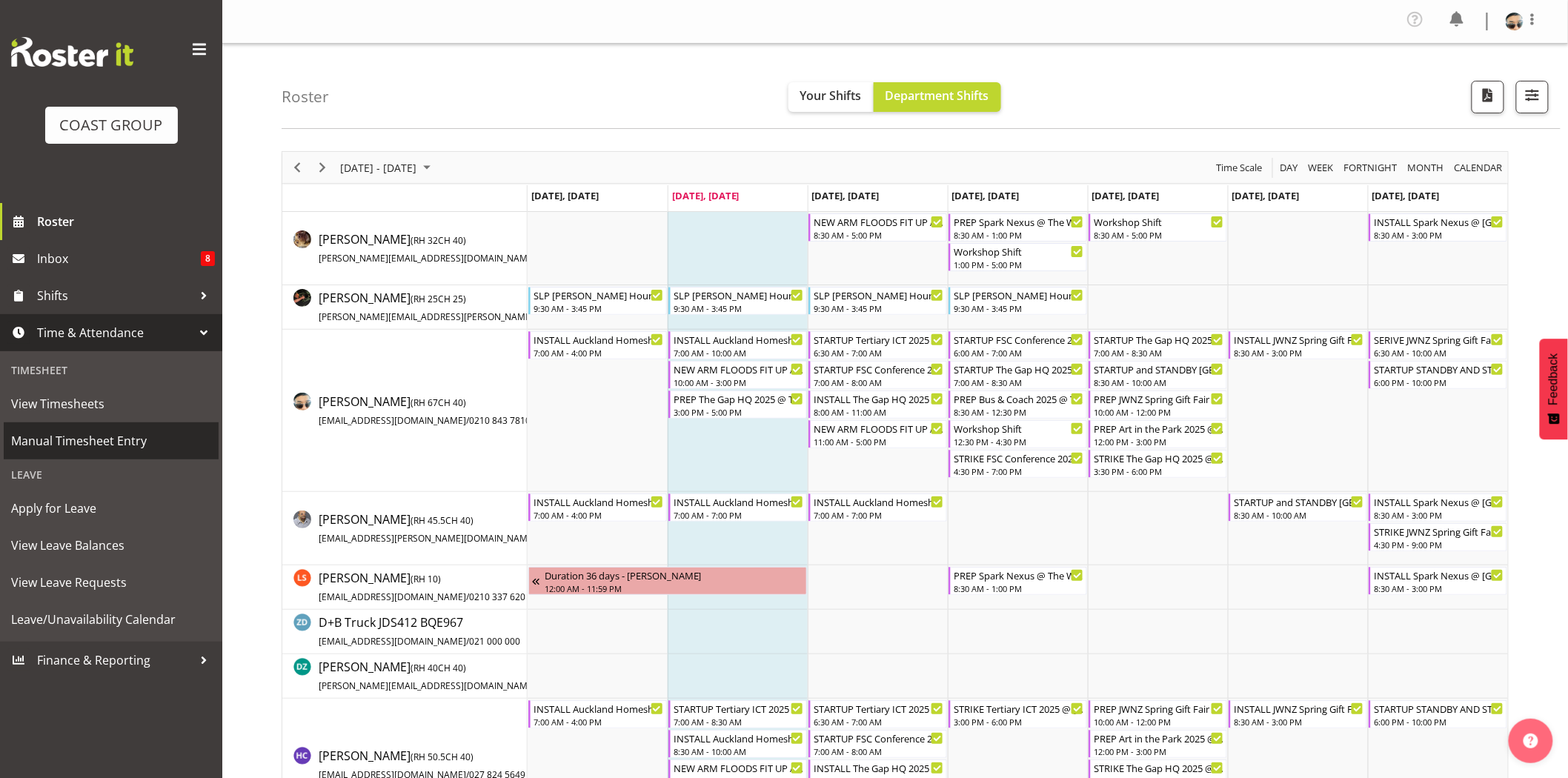
click at [138, 441] on span "Manual Timesheet Entry" at bounding box center [110, 440] width 200 height 22
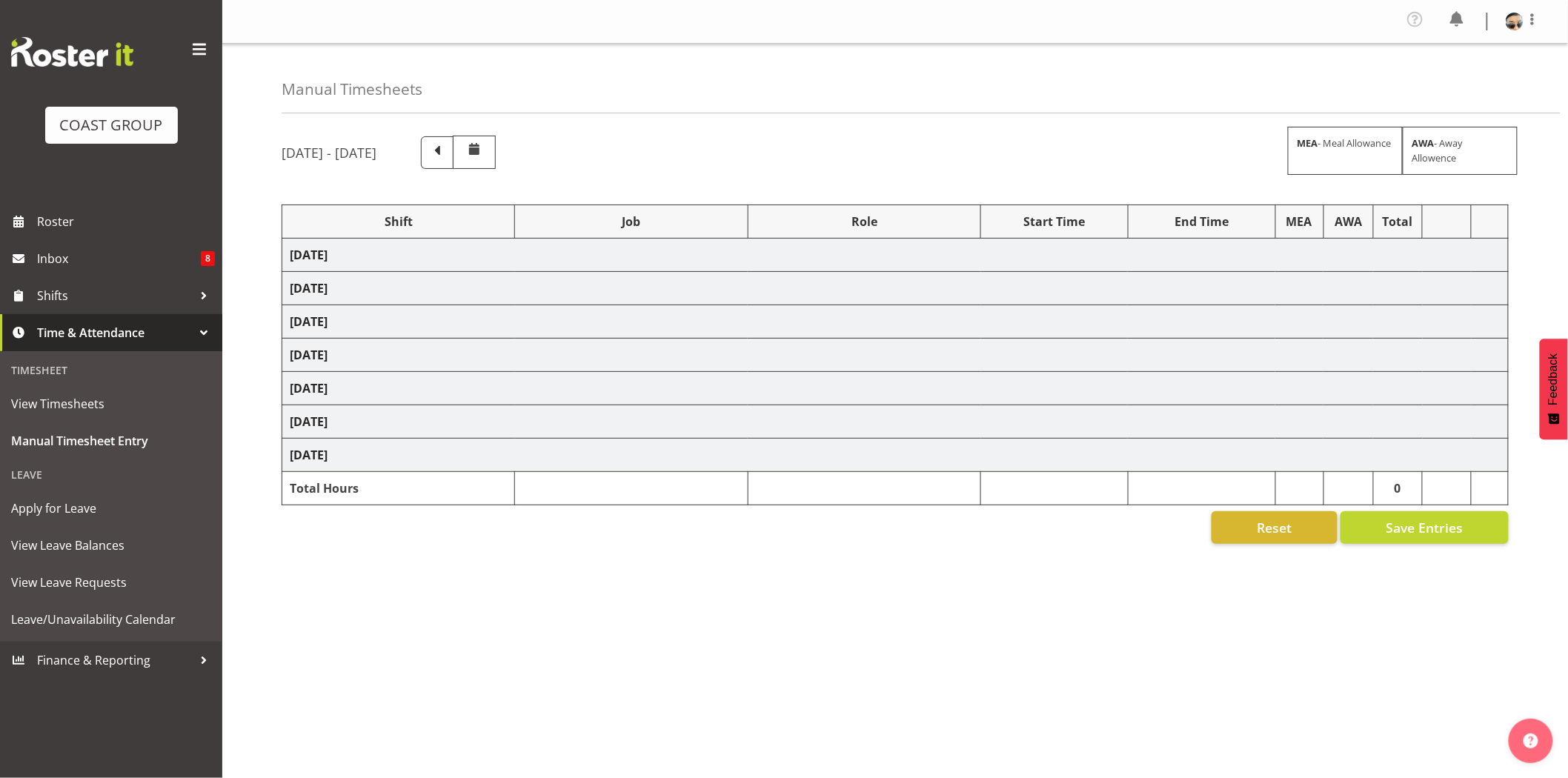
select select "78451"
select select "10277"
select select "78914"
select select "10368"
select select "78914"
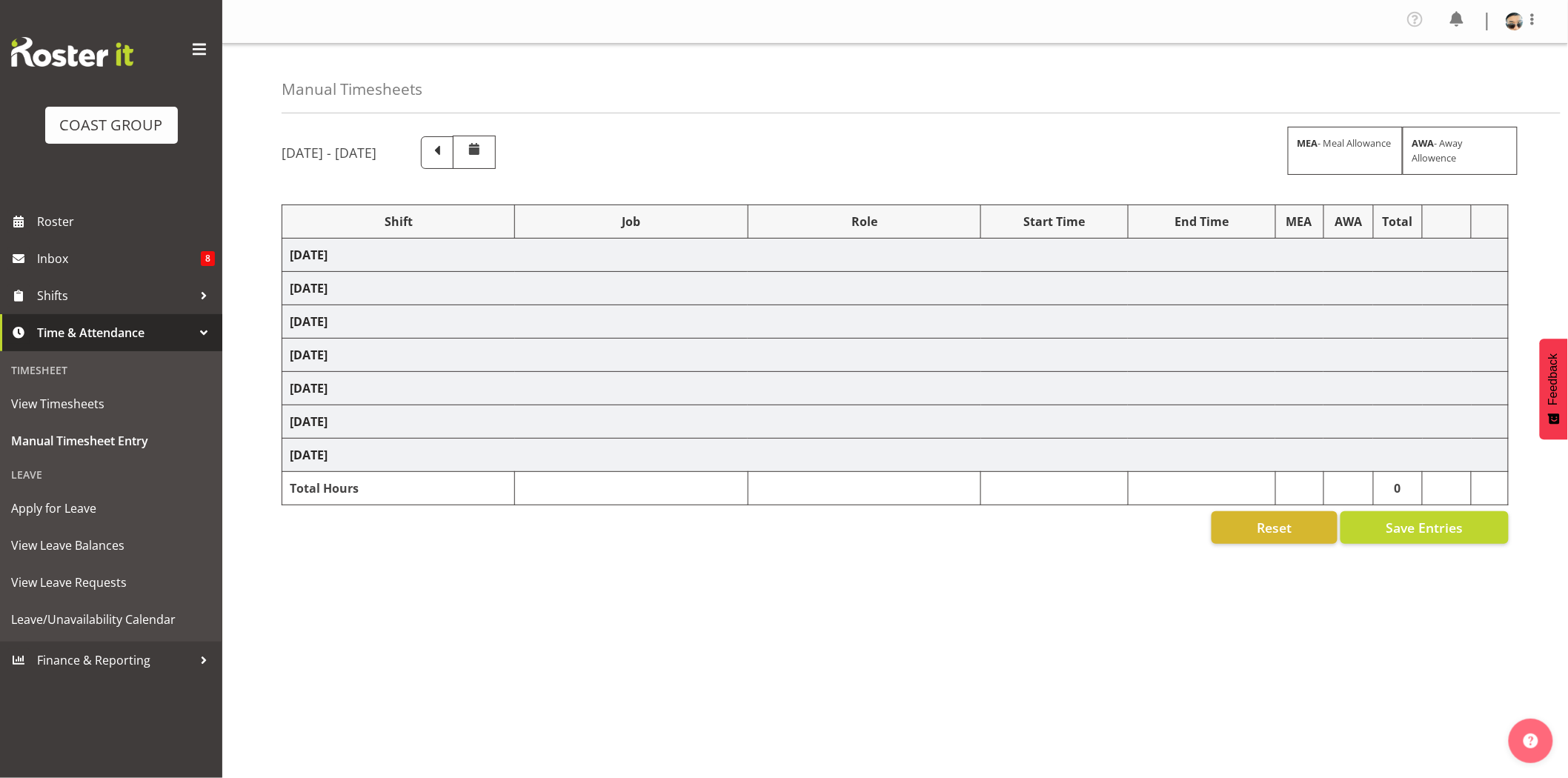
select select "10368"
select select "78451"
select select "10277"
select select "78914"
select select "10368"
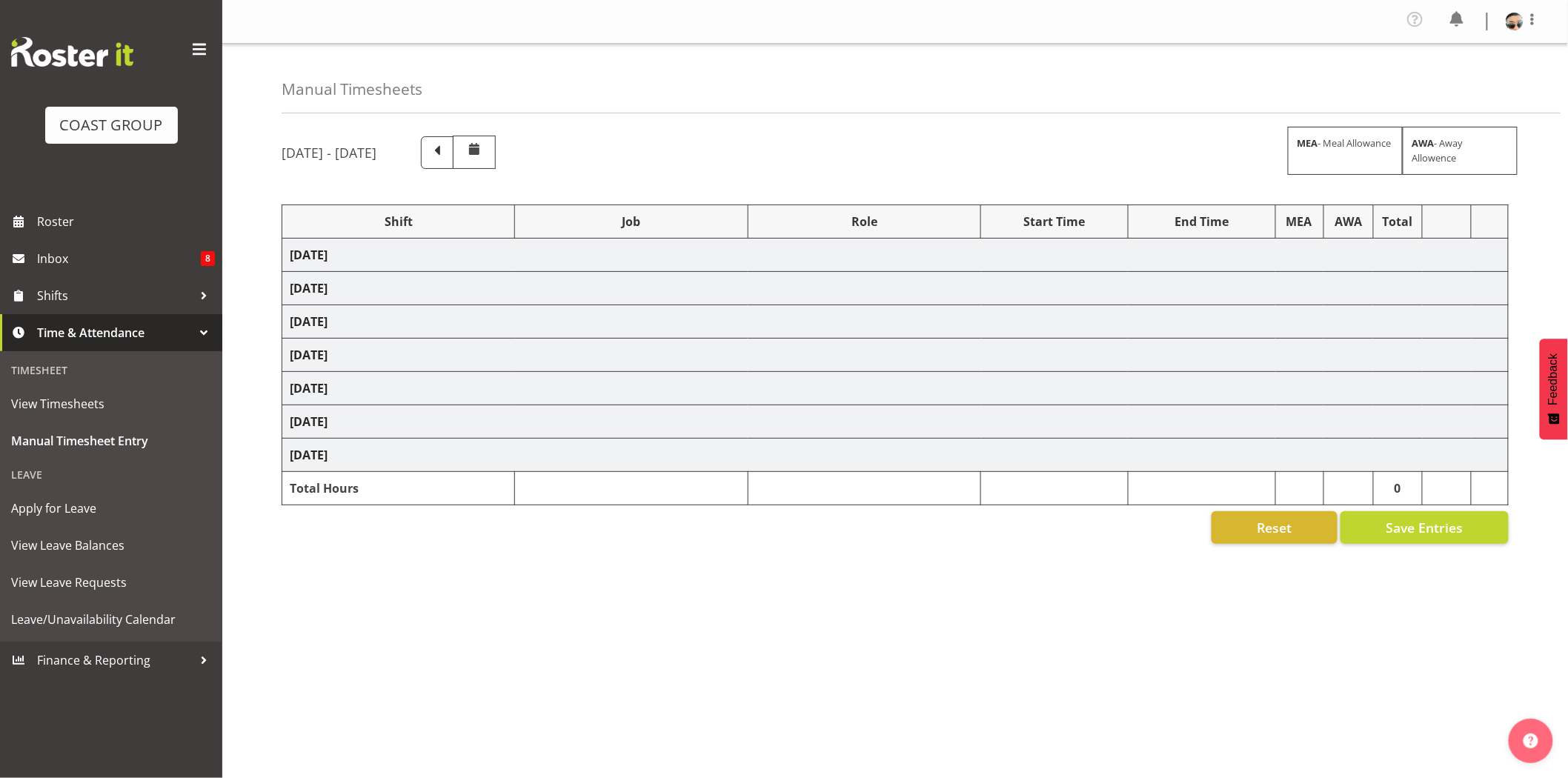
select select "79690"
select select "10450"
select select "79690"
select select "10450"
select select "79690"
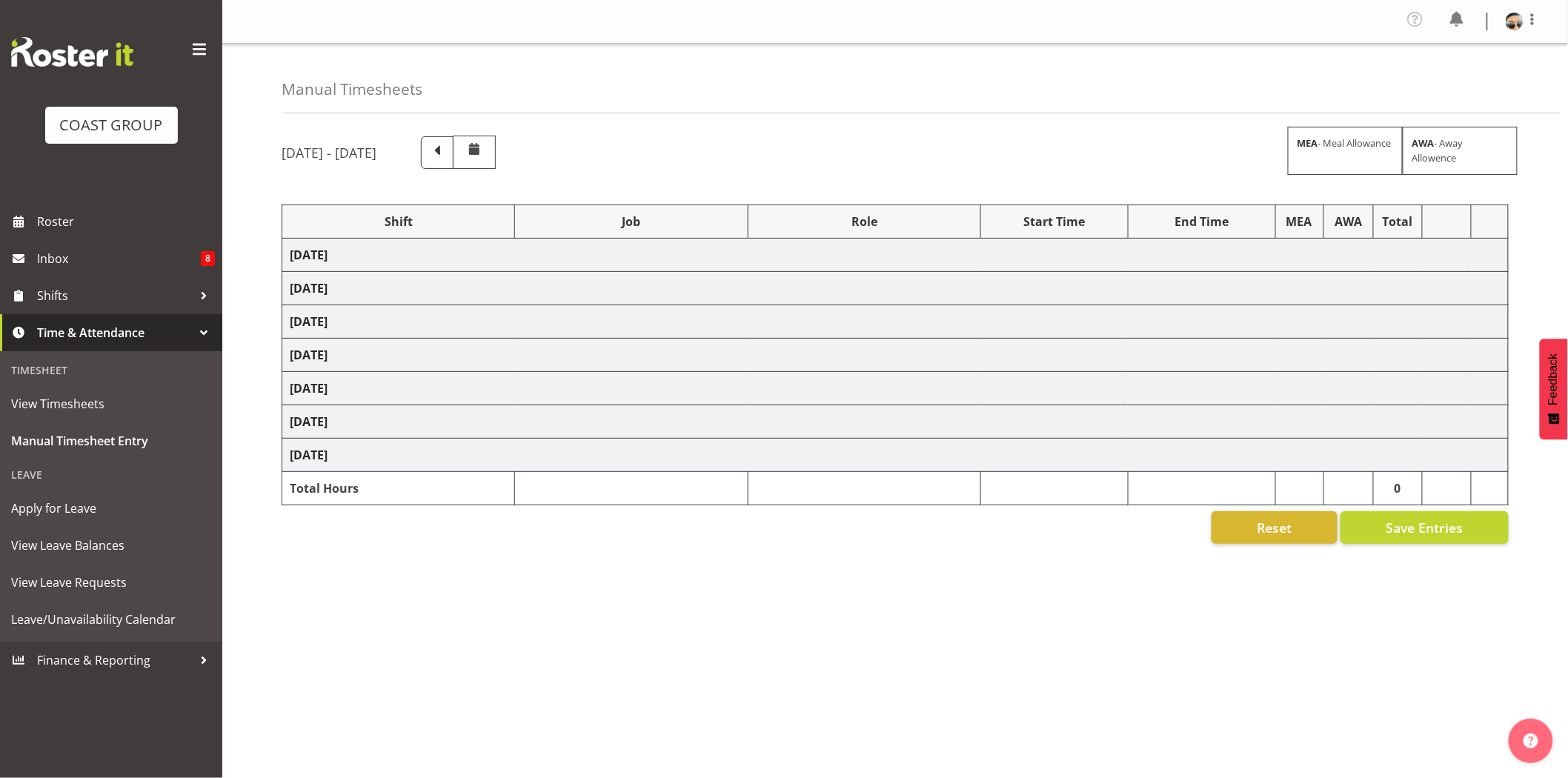
select select "10450"
select select "73746"
select select "9869"
select select "73746"
select select "9869"
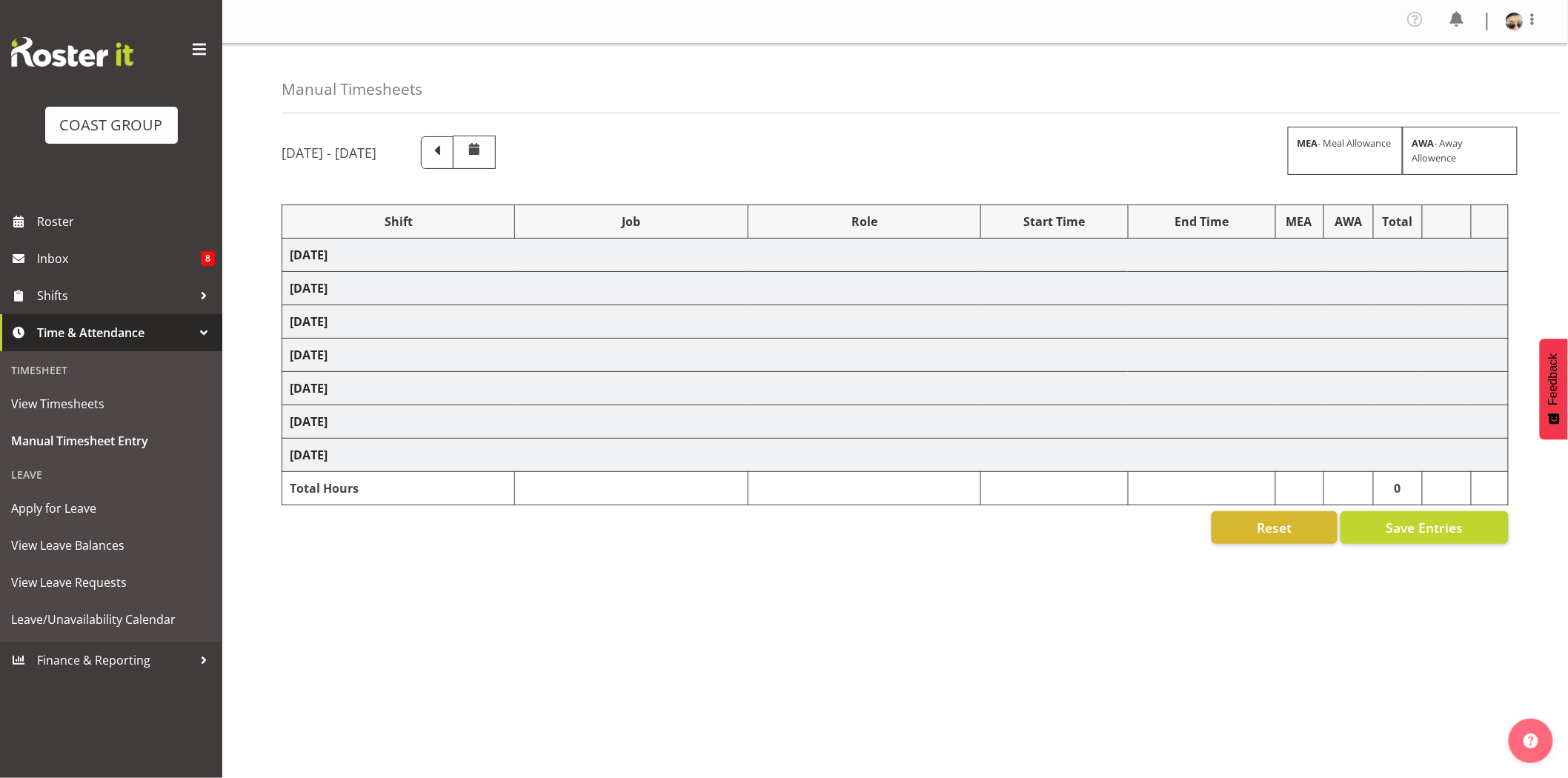
select select "73746"
select select "9869"
select select "81552"
select select "80831"
select select "10541"
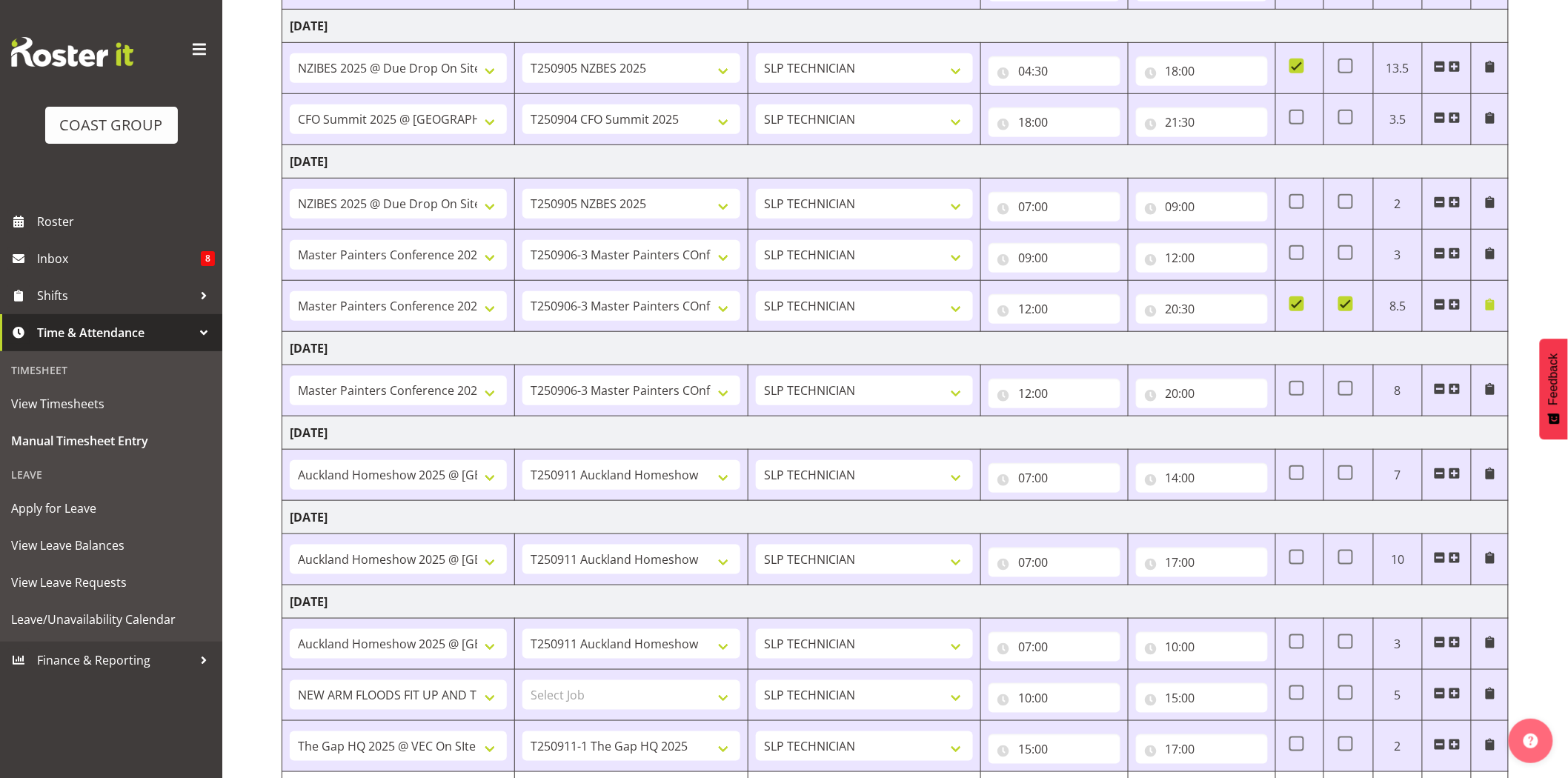
scroll to position [456, 0]
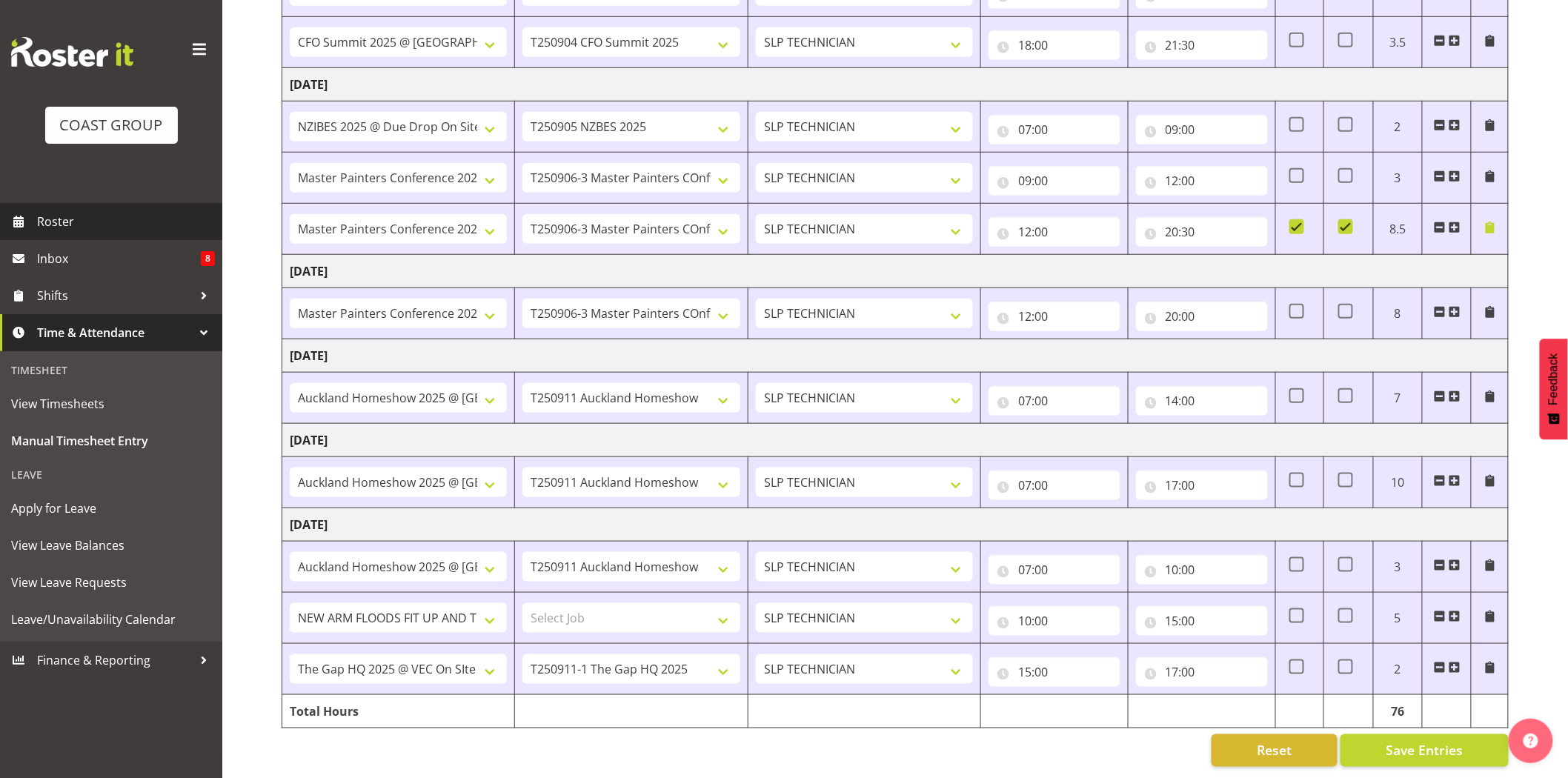
click at [69, 230] on span "Roster" at bounding box center [125, 222] width 178 height 22
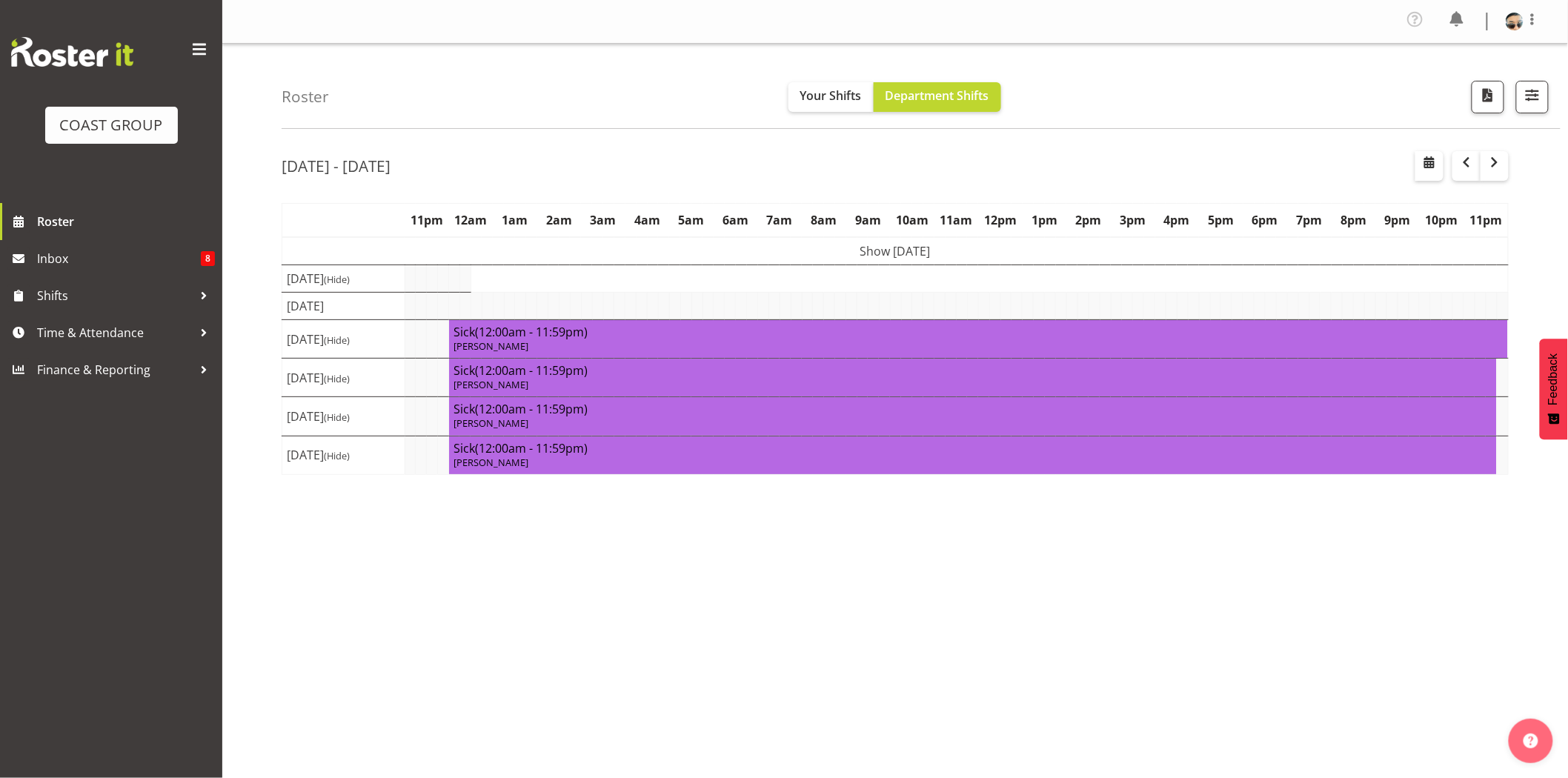
click at [632, 175] on div "[DATE] - [DATE]" at bounding box center [894, 168] width 1227 height 34
